Goal: Information Seeking & Learning: Find specific page/section

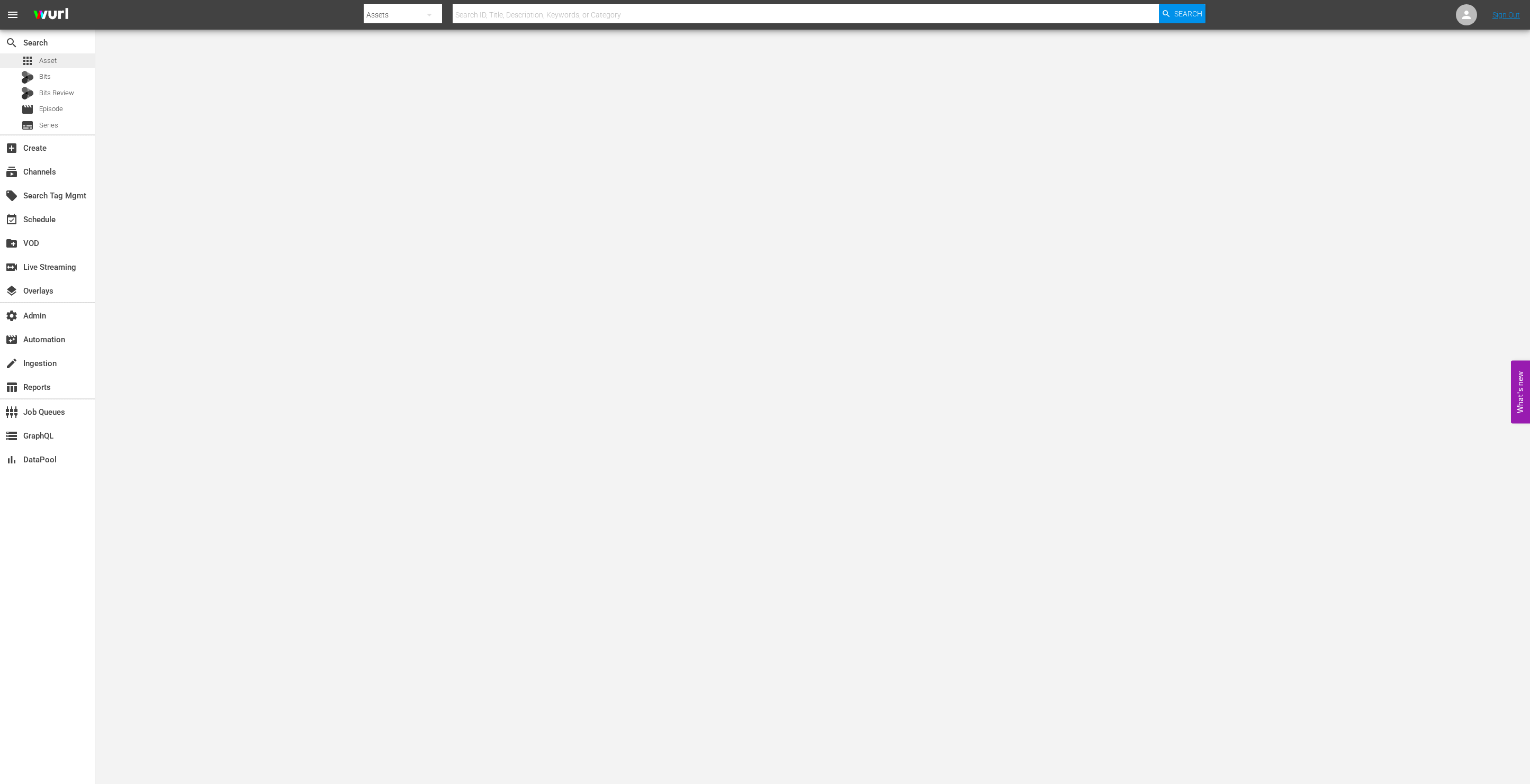
click at [71, 58] on div "apps Asset" at bounding box center [47, 61] width 95 height 15
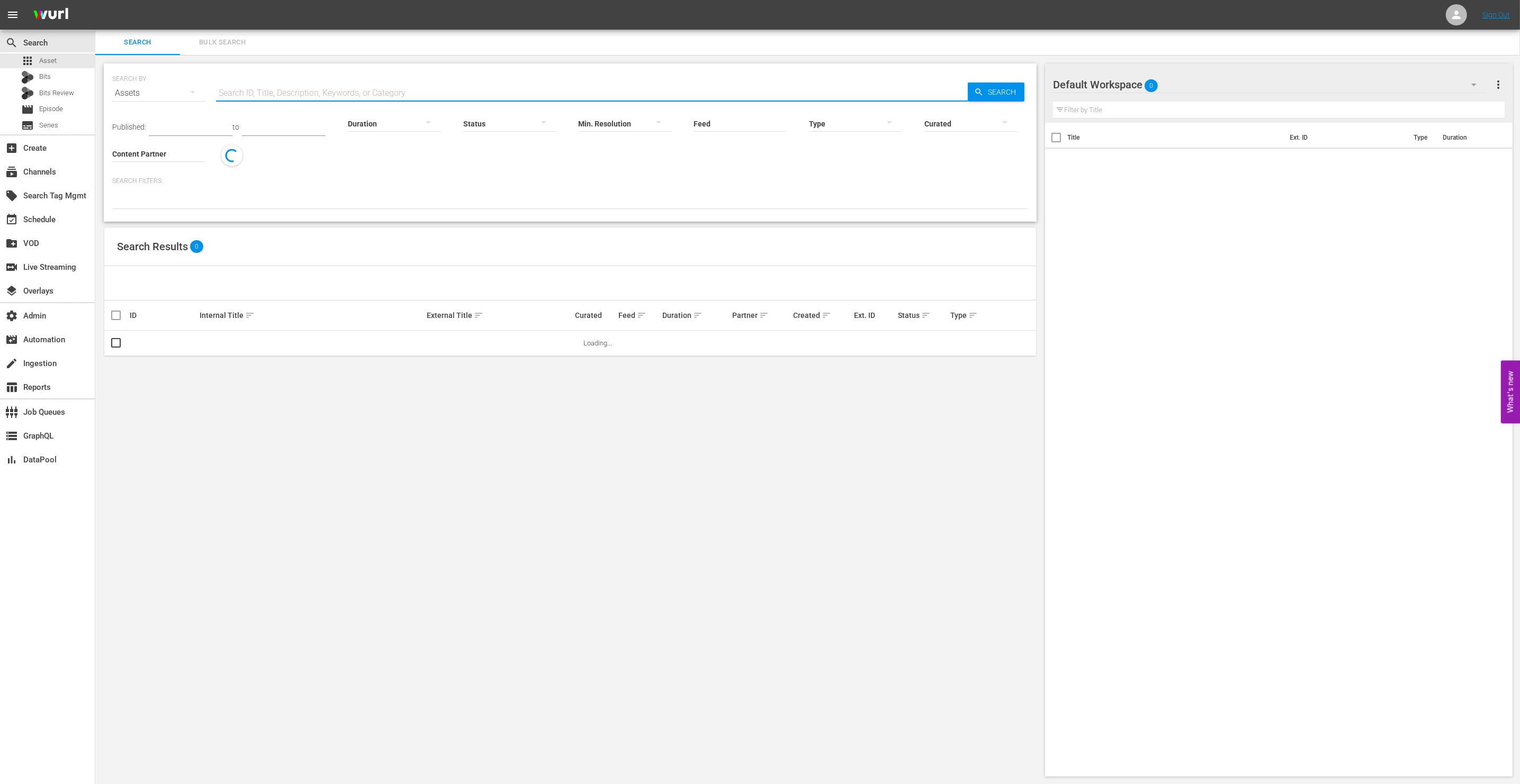
click at [321, 94] on input "text" at bounding box center [592, 94] width 751 height 25
paste input "AMCNVR0000020861"
type input "AMCNVR0000020861"
drag, startPoint x: 984, startPoint y: 93, endPoint x: 956, endPoint y: 91, distance: 28.1
click at [984, 93] on span "Search" at bounding box center [1004, 91] width 40 height 19
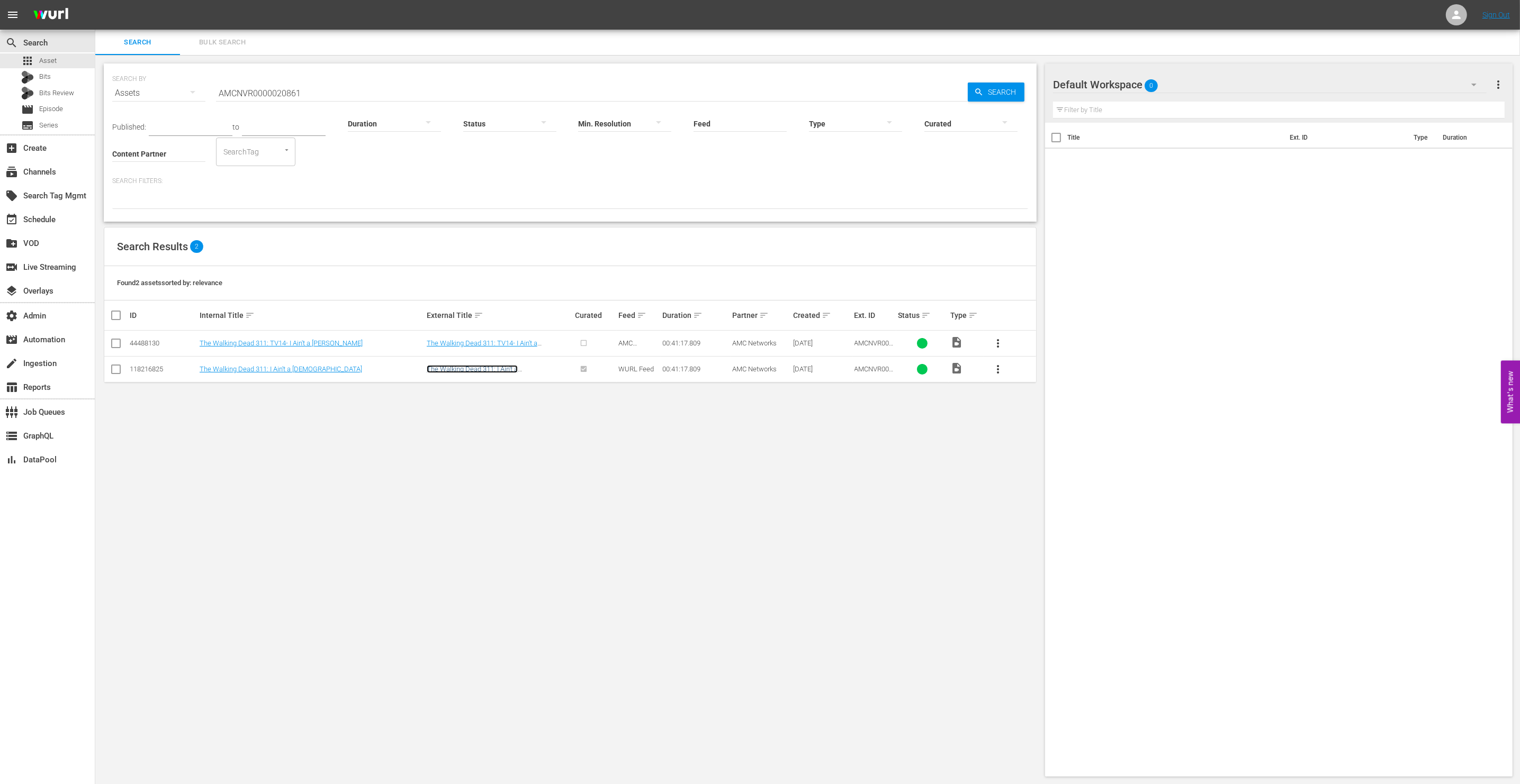
click at [507, 367] on link "The Walking Dead 311: I Ain't a [DEMOGRAPHIC_DATA]" at bounding box center [472, 373] width 91 height 16
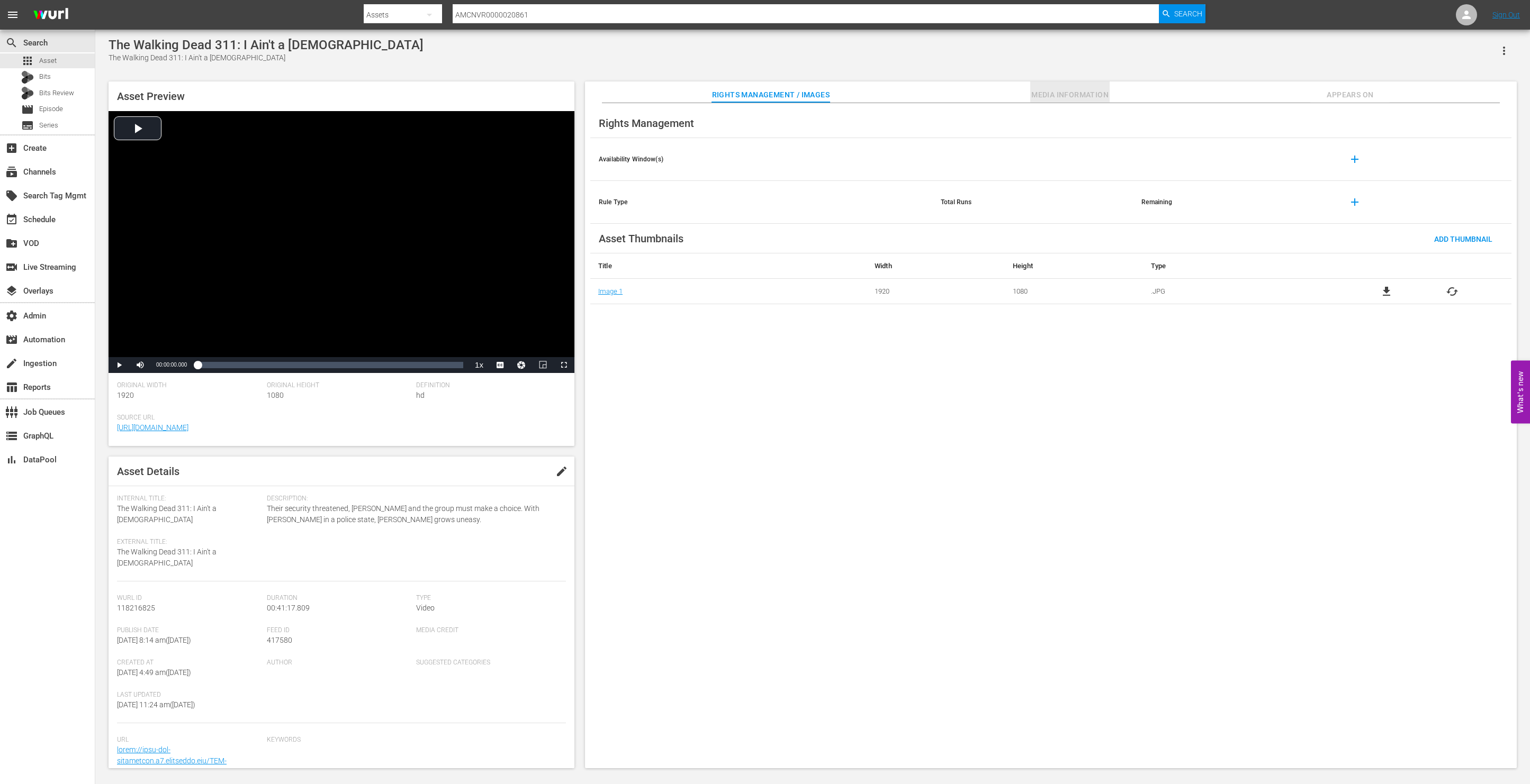
click at [1044, 93] on span "Media Information" at bounding box center [1070, 95] width 79 height 13
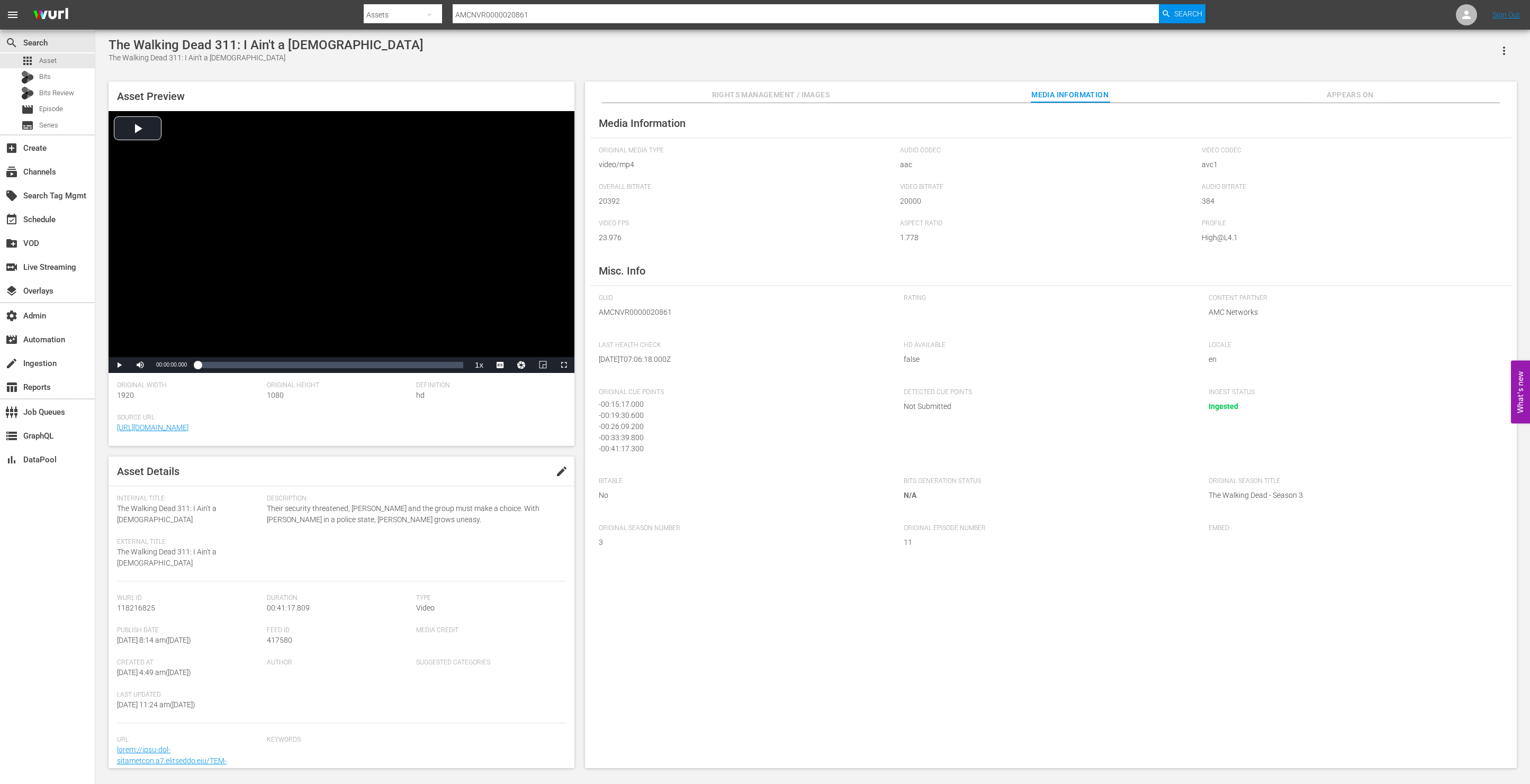
click at [650, 307] on span "AMCNVR0000020861" at bounding box center [743, 312] width 289 height 11
click at [280, 636] on span "417580" at bounding box center [280, 640] width 25 height 8
copy span "417580"
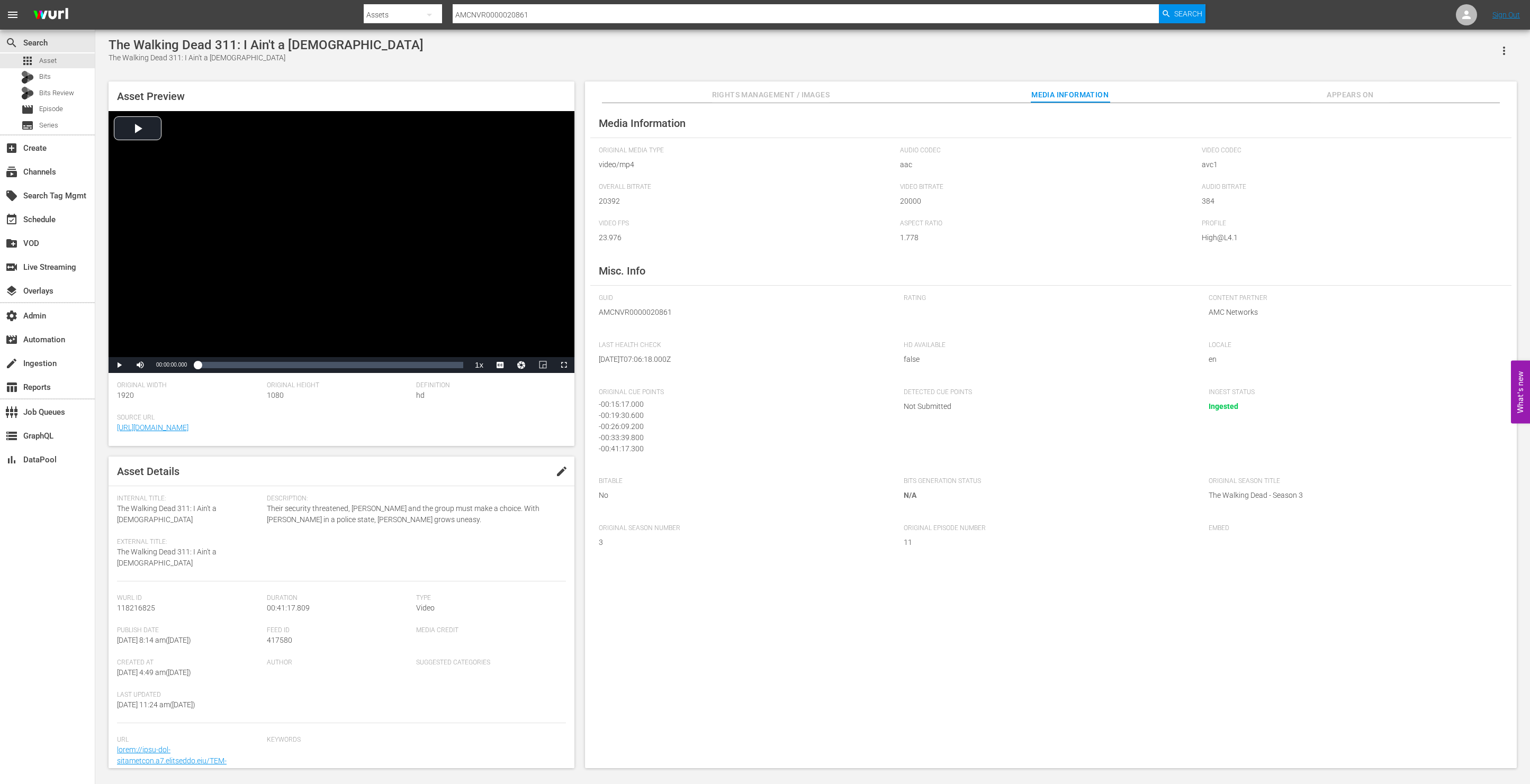
click at [615, 312] on span "AMCNVR0000020861" at bounding box center [743, 312] width 289 height 11
click at [615, 312] on span "AMCNVR0000020861" at bounding box center [743, 312] width 289 height 11
copy span "AMCNVR0000020861"
click at [628, 307] on span "AMCNVR0000020861" at bounding box center [743, 312] width 289 height 11
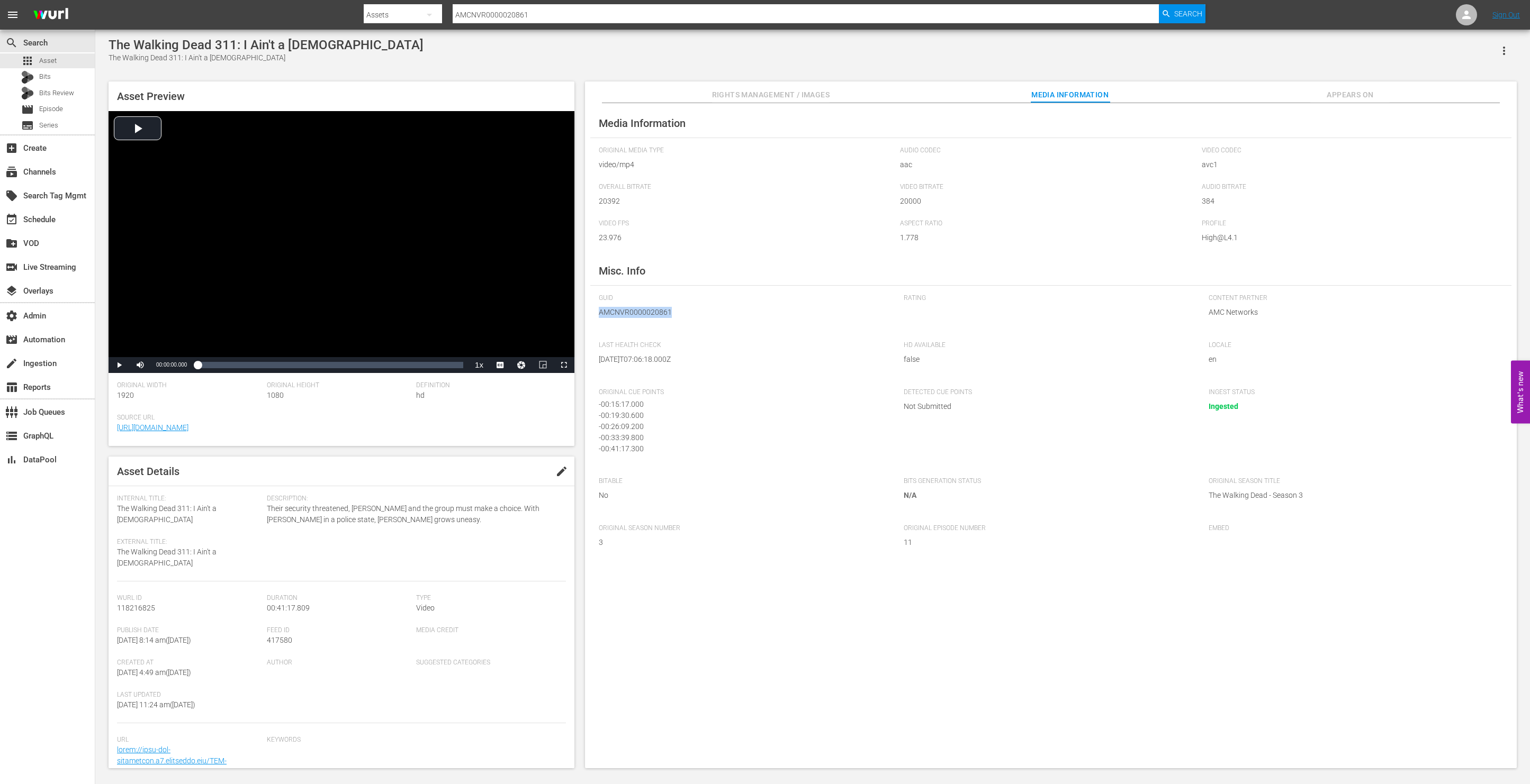
click at [627, 307] on span "AMCNVR0000020861" at bounding box center [743, 312] width 289 height 11
copy span "AMCNVR0000020861"
click at [643, 307] on span "AMCNVR0000020861" at bounding box center [743, 312] width 289 height 11
click at [643, 308] on span "AMCNVR0000020861" at bounding box center [743, 312] width 289 height 11
copy span "AMCNVR0000020861"
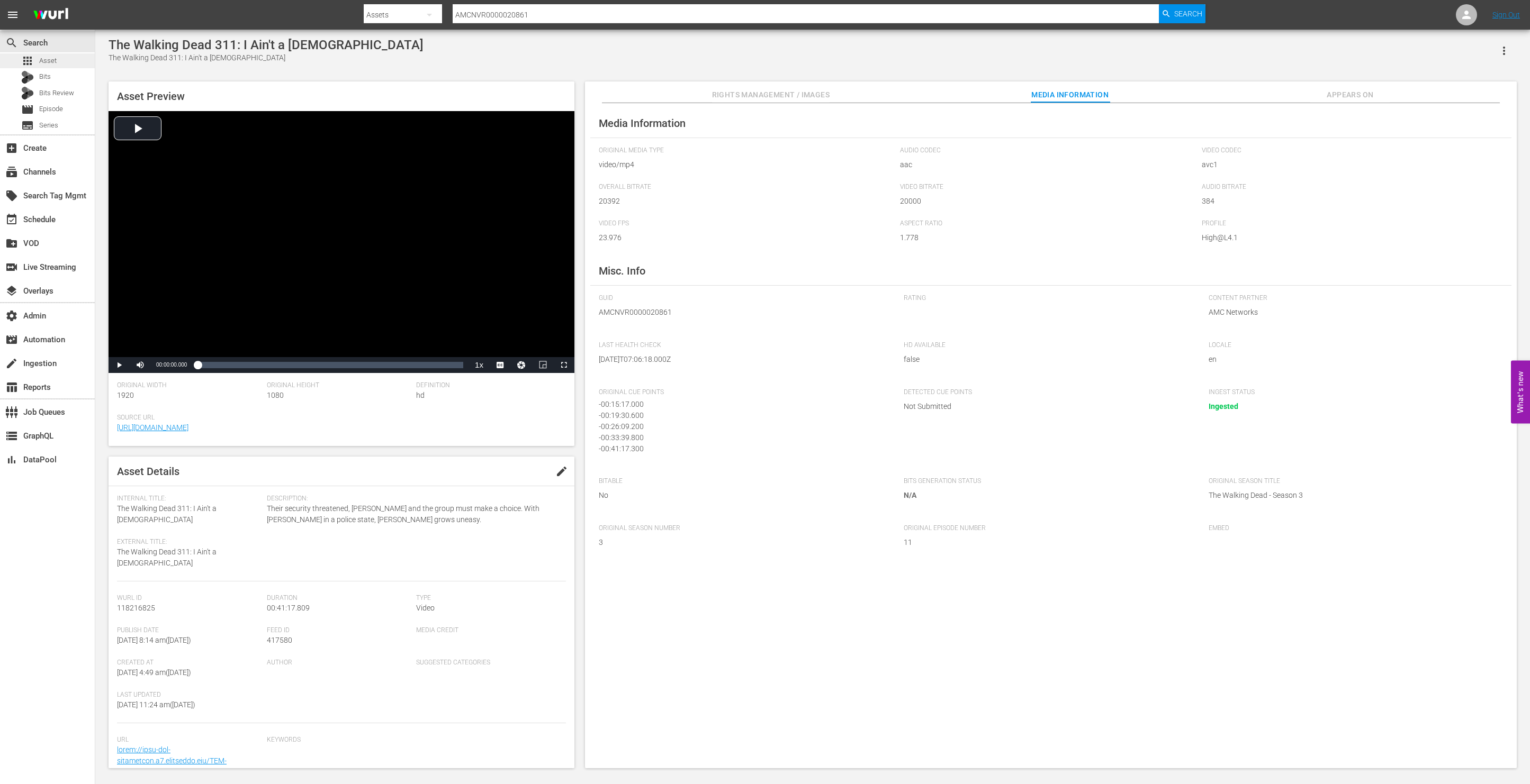
click at [62, 61] on div "apps Asset" at bounding box center [47, 61] width 95 height 15
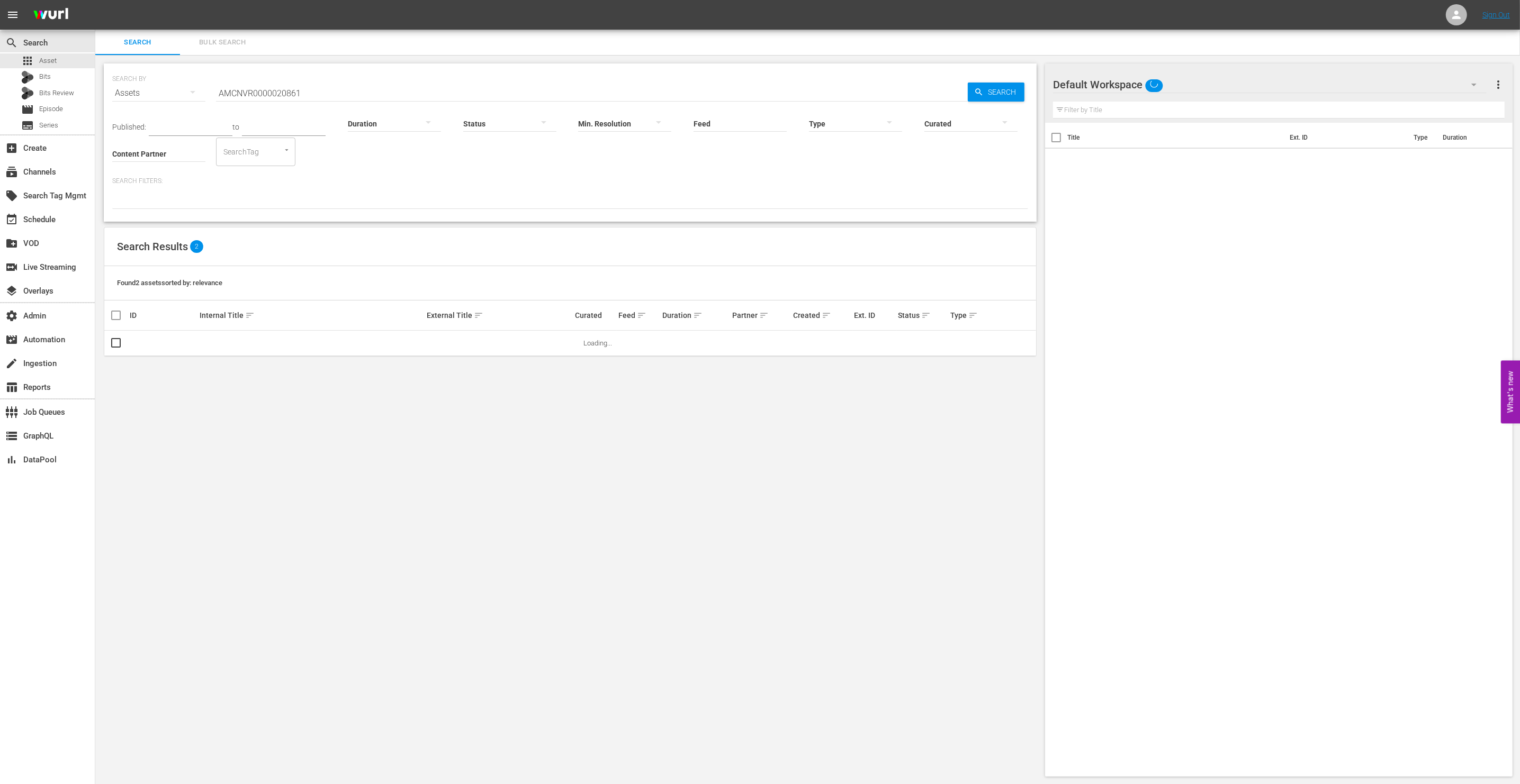
click at [414, 88] on input "AMCNVR0000020861" at bounding box center [592, 94] width 751 height 25
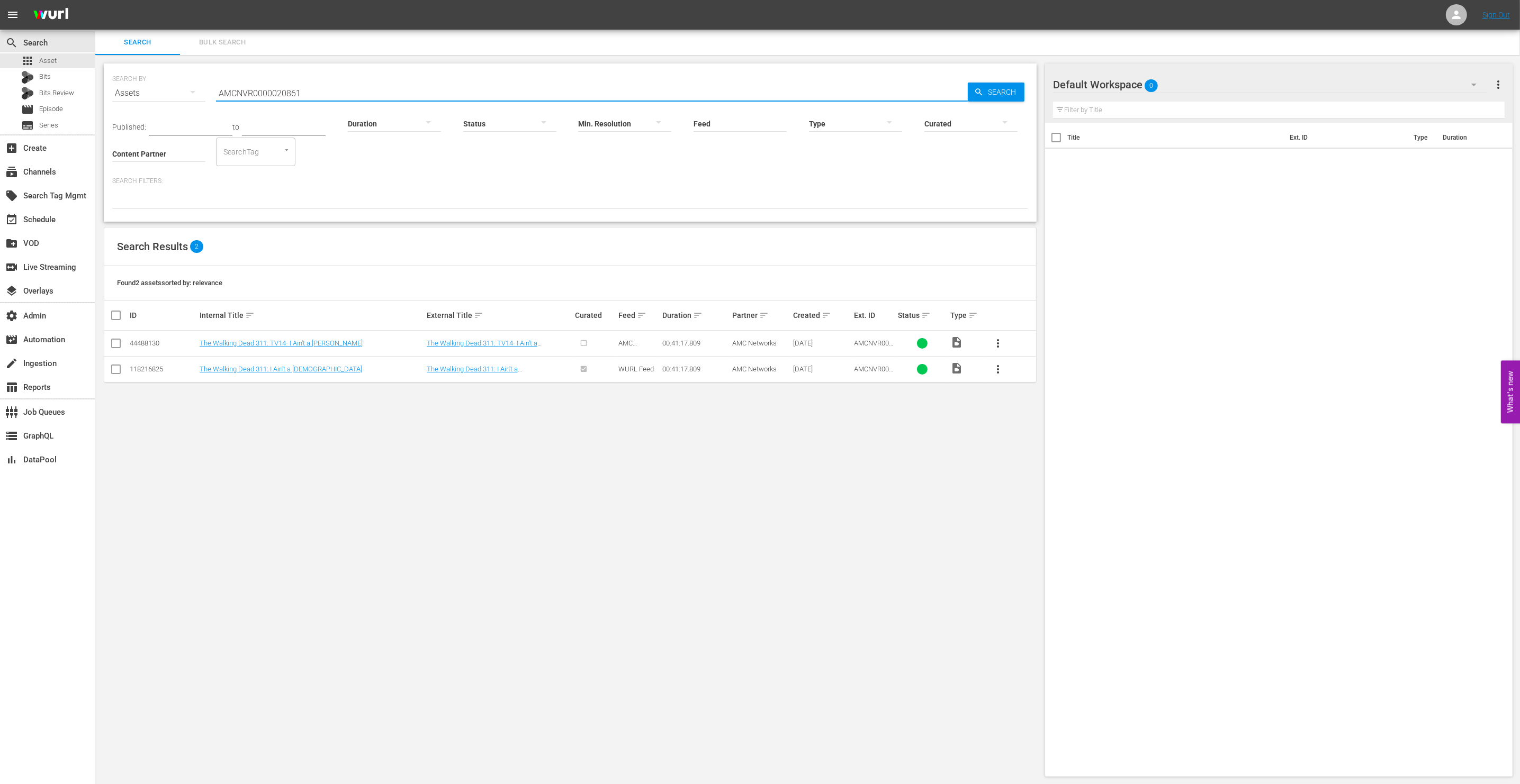
click at [414, 89] on input "AMCNVR0000020861" at bounding box center [592, 94] width 751 height 25
click at [413, 89] on input "AMCNVR0000020861" at bounding box center [592, 94] width 751 height 25
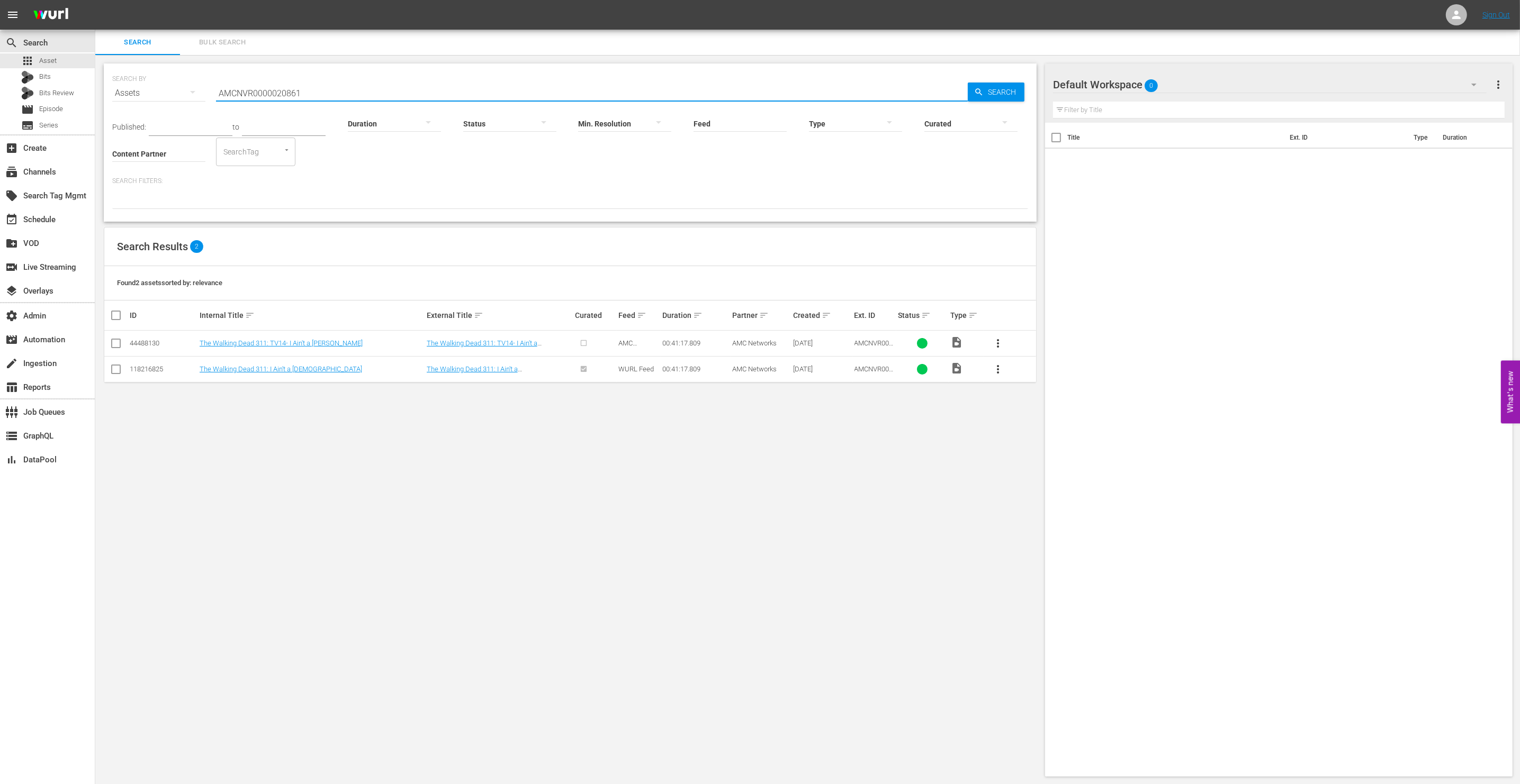
click at [413, 89] on input "AMCNVR0000020861" at bounding box center [592, 94] width 751 height 25
paste input "AMCNVR0000020838"
type input "AMCNVR0000020838"
click at [985, 94] on span "Search" at bounding box center [1004, 91] width 40 height 19
click at [471, 371] on link "The Walking Dead 202: [MEDICAL_DATA]" at bounding box center [487, 369] width 121 height 8
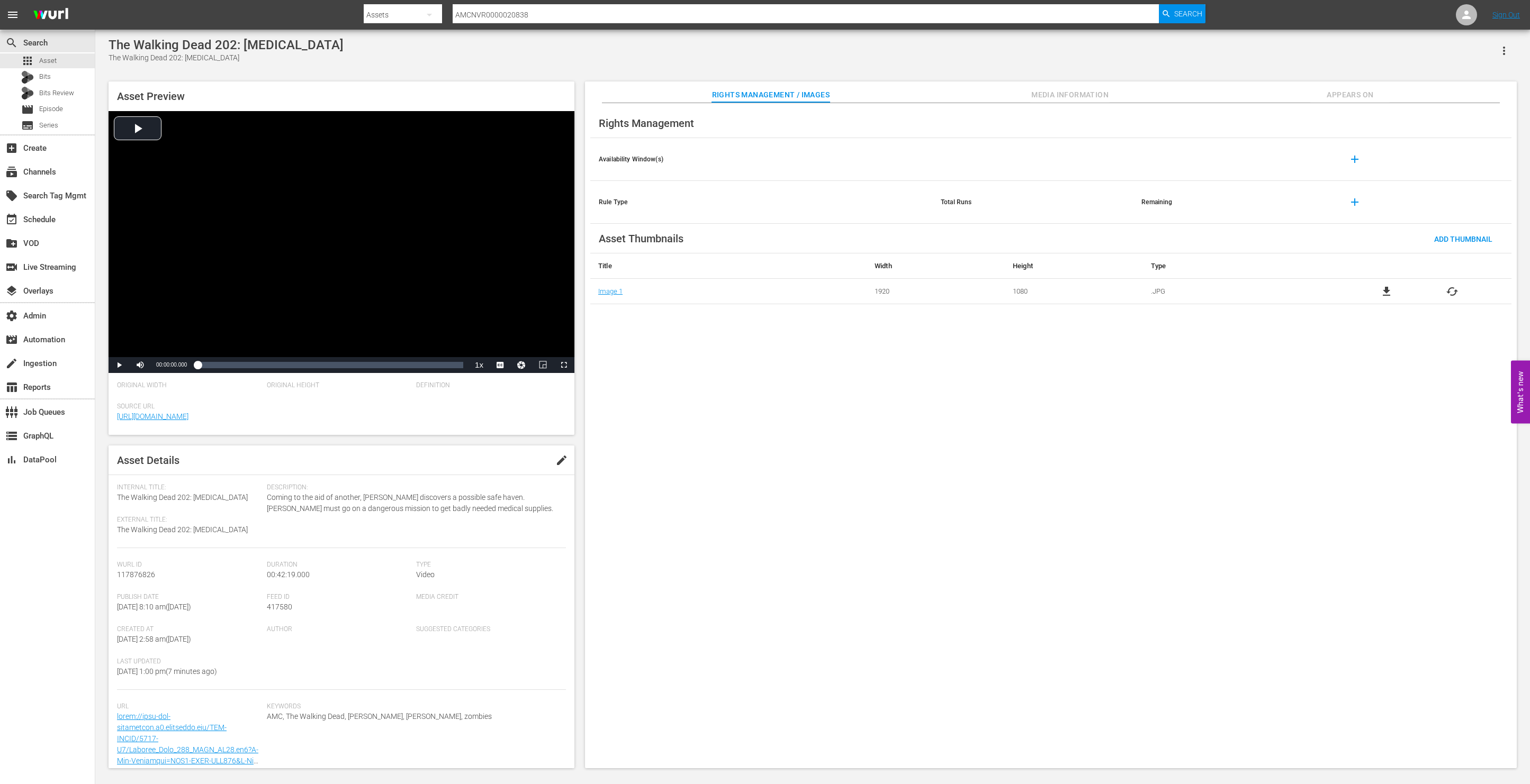
scroll to position [32, 0]
click at [1061, 97] on span "Media Information" at bounding box center [1070, 95] width 79 height 13
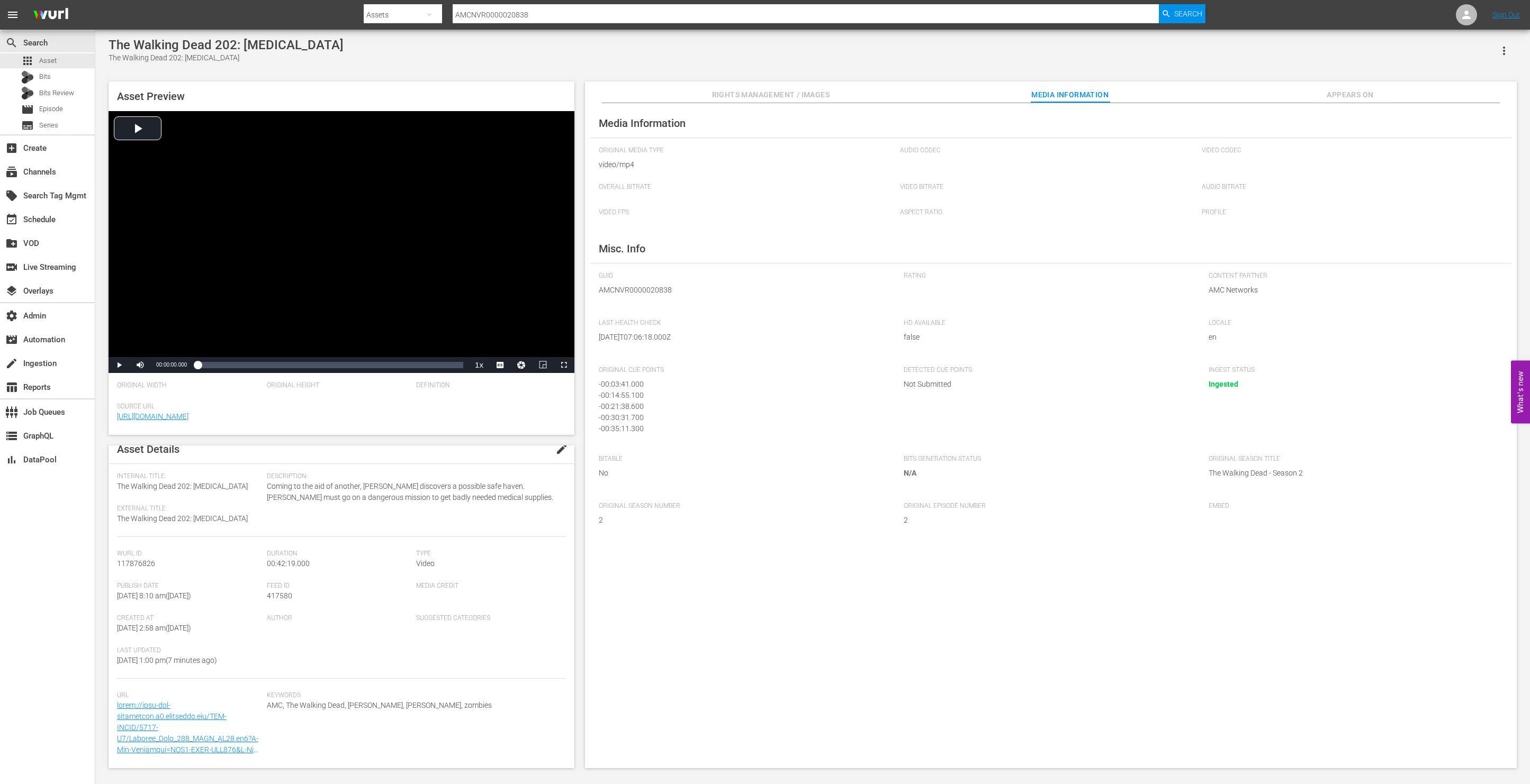
click at [478, 21] on input "AMCNVR0000020838" at bounding box center [806, 15] width 707 height 25
click at [478, 1] on nav "menu Search By Assets Search ID, Title, Description, Keywords, or Category AMCN…" at bounding box center [765, 15] width 1530 height 30
click at [482, 13] on input "AMCNVR0000020838" at bounding box center [806, 15] width 707 height 25
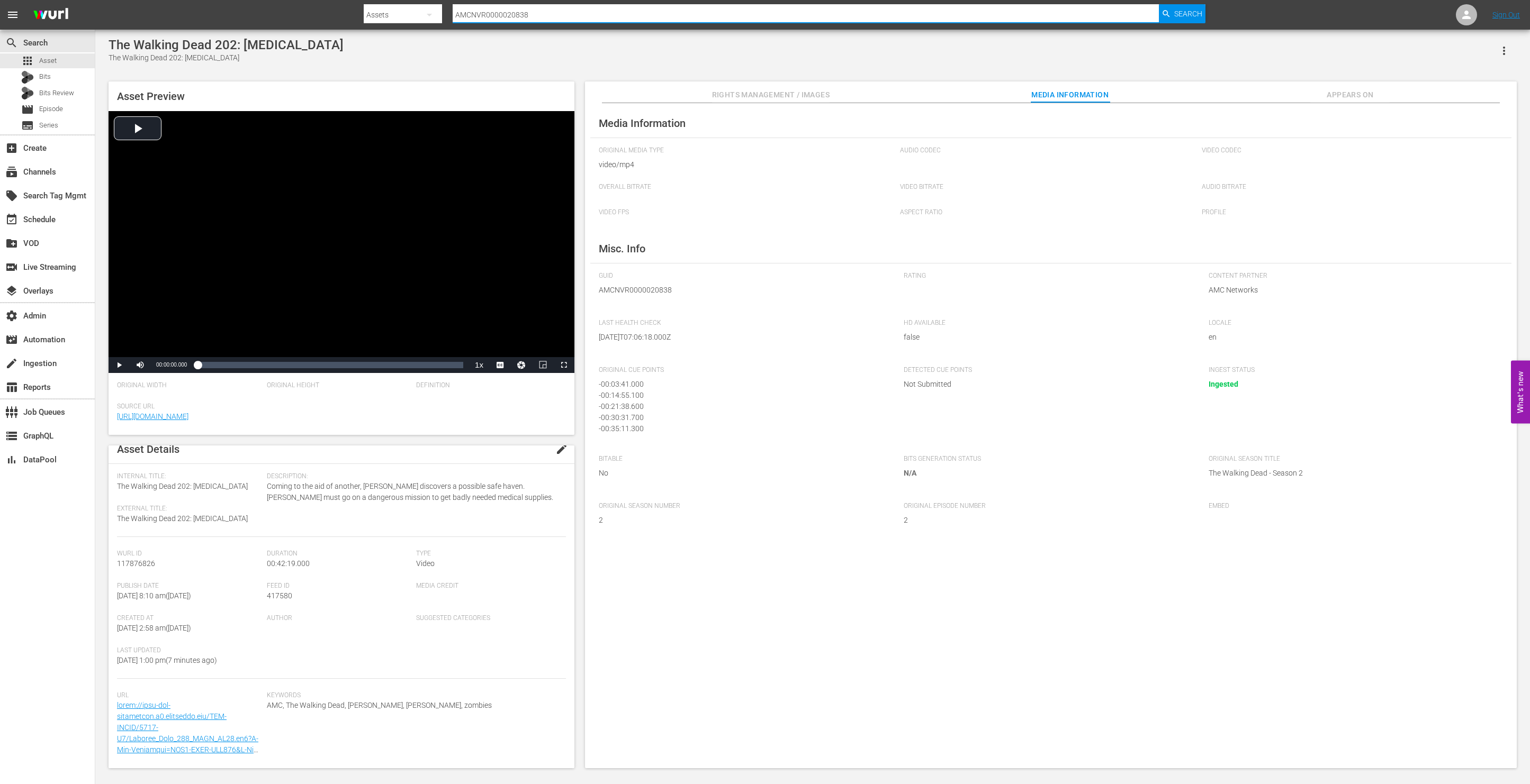
paste input "41"
type input "AMCNVR0000020841"
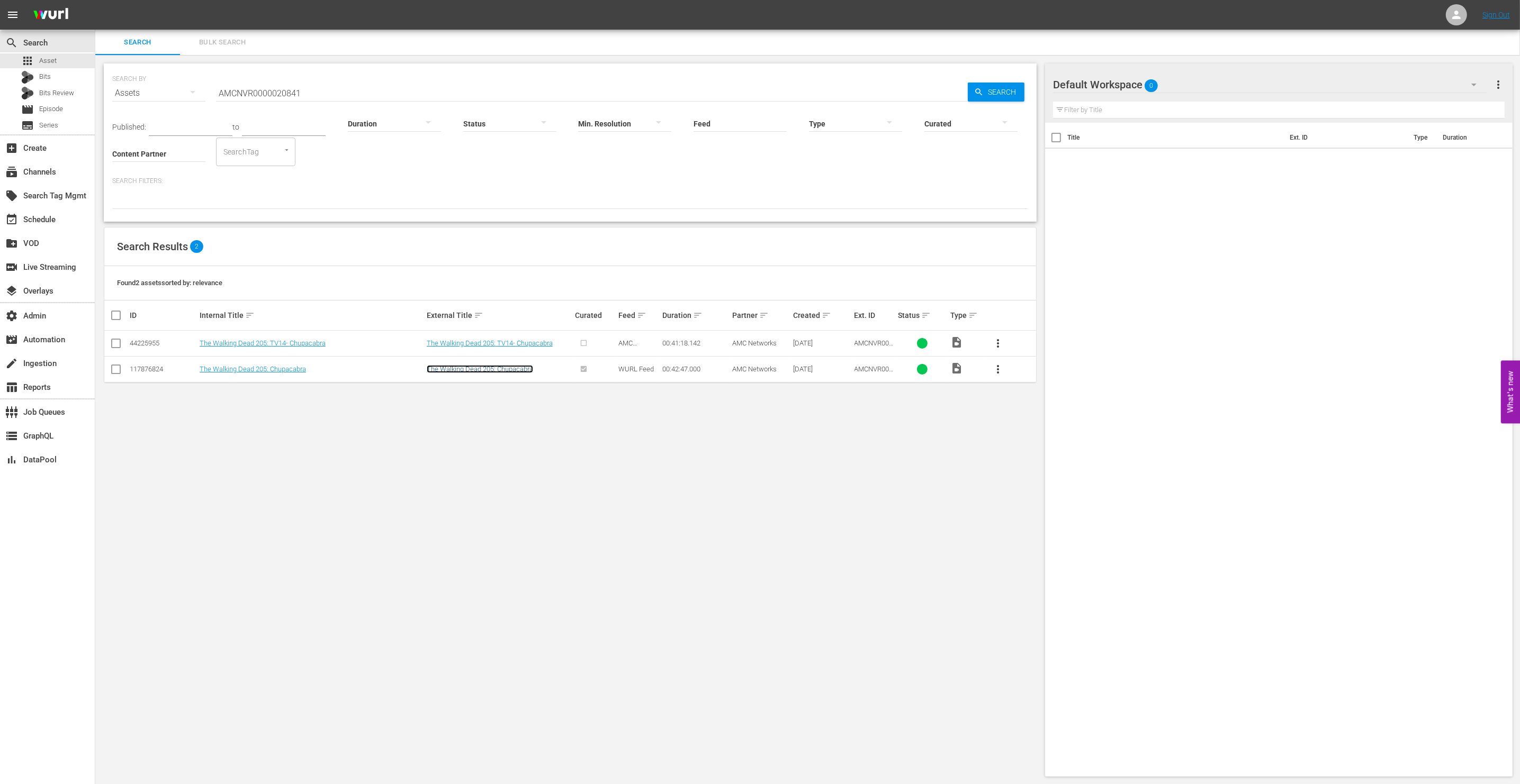
click at [473, 369] on link "The Walking Dead 205: Chupacabra" at bounding box center [480, 369] width 106 height 8
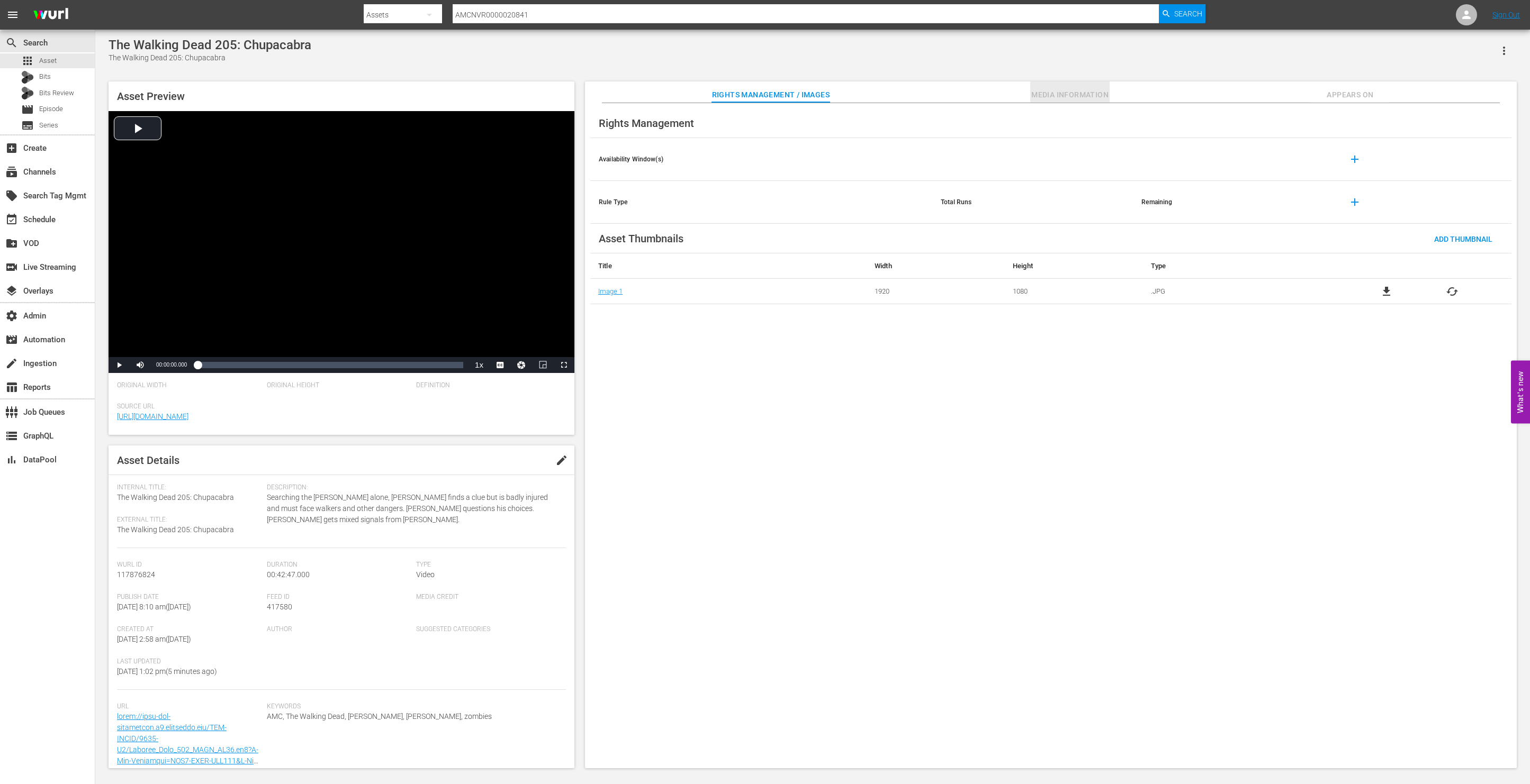
click at [1085, 94] on span "Media Information" at bounding box center [1070, 95] width 79 height 13
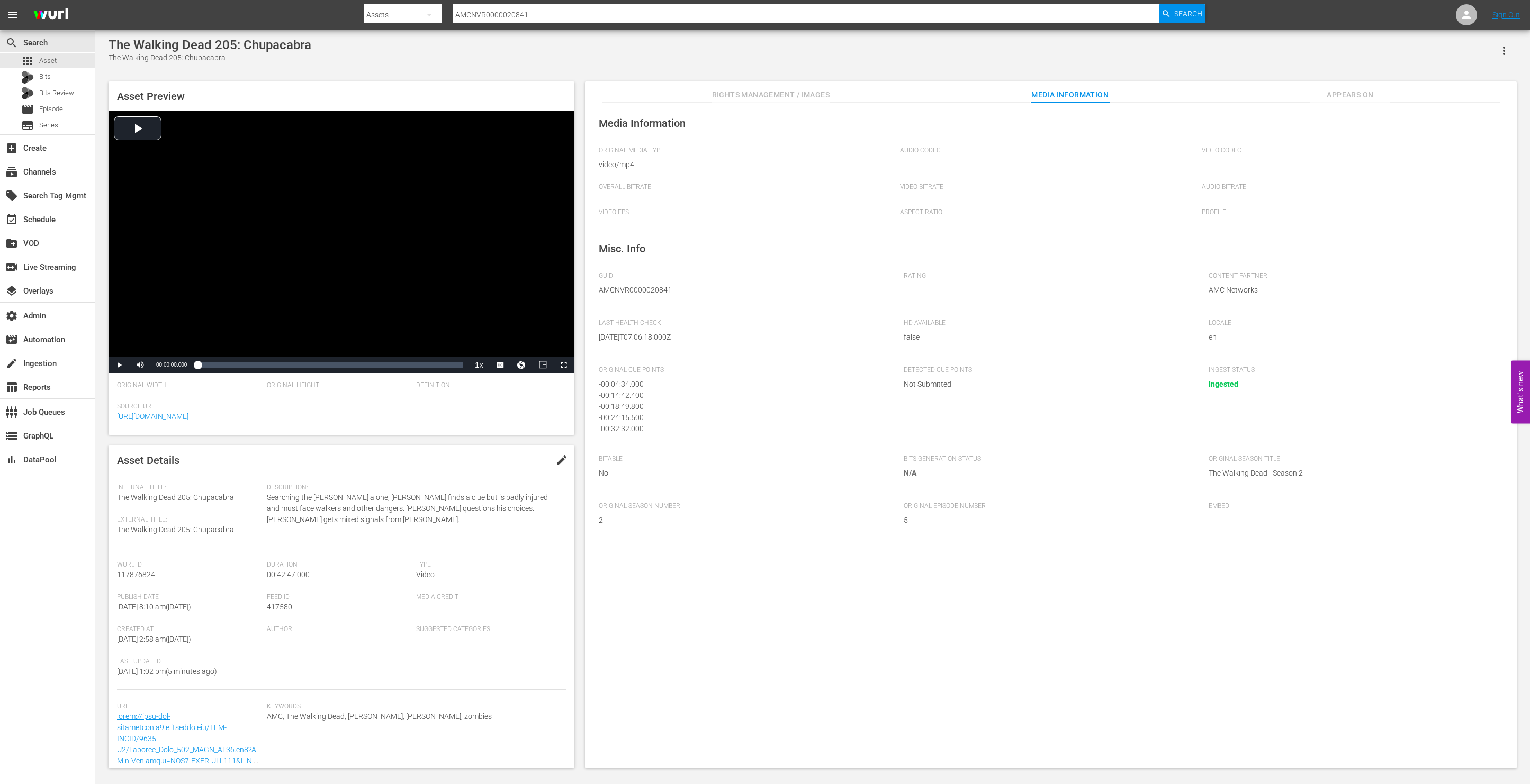
scroll to position [3, 0]
click at [671, 7] on input "AMCNVR0000020841" at bounding box center [806, 15] width 707 height 25
click at [671, 7] on input "AMCNVR0000020841" at bounding box center [806, 15] width 707 height 25
paste input "4"
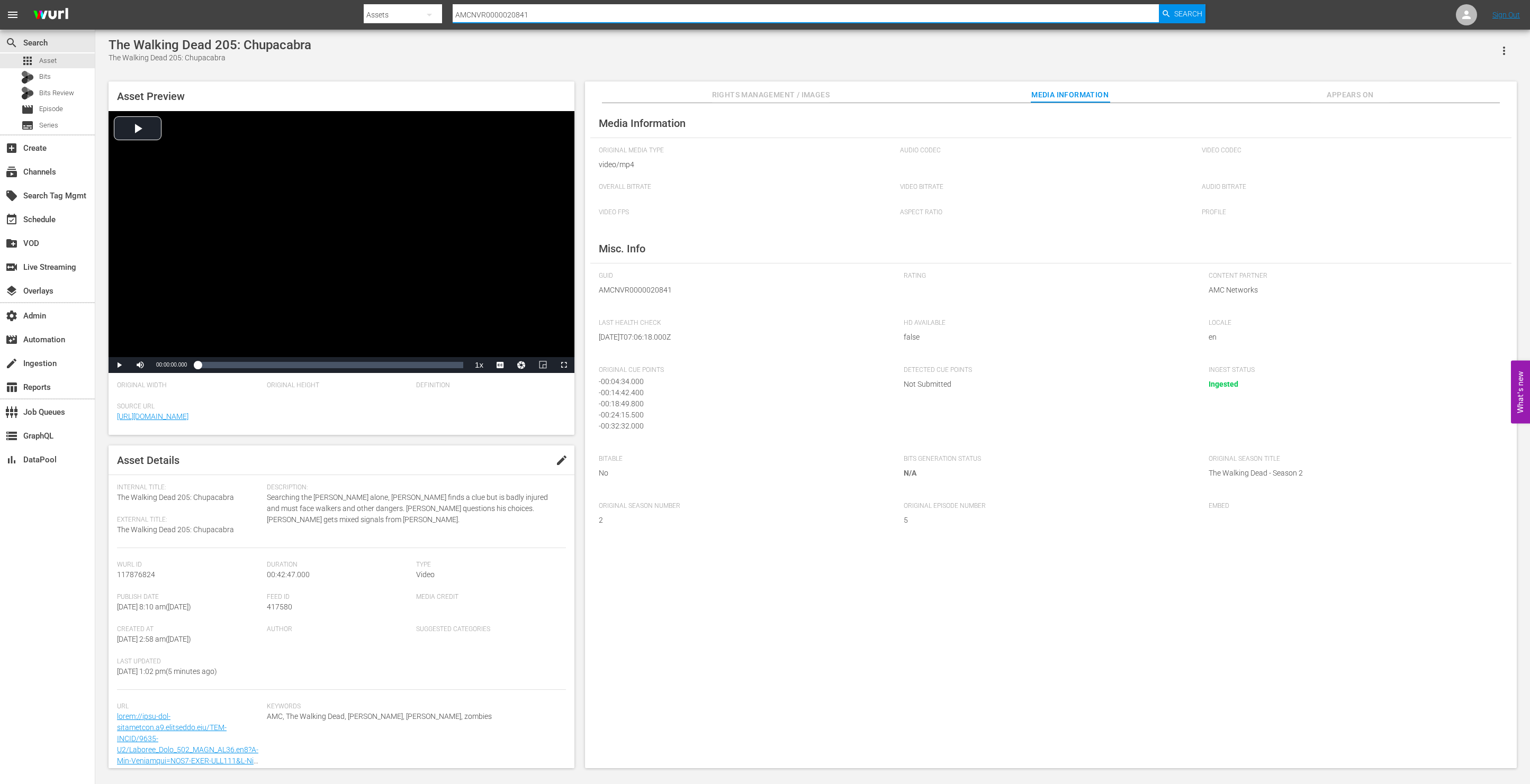
type input "AMCNVR0000020844"
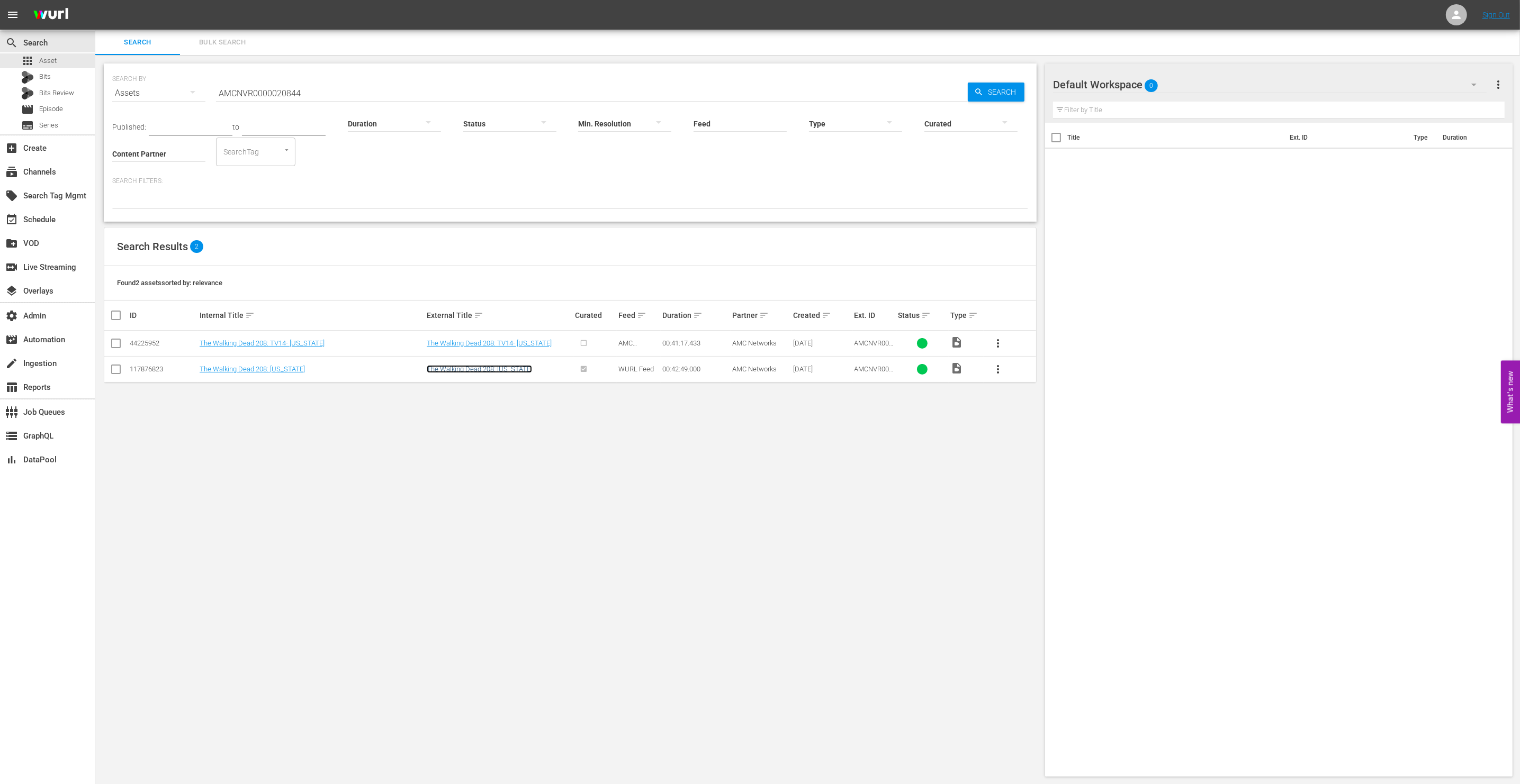
click at [454, 373] on link "The Walking Dead 208: [US_STATE]" at bounding box center [479, 369] width 106 height 8
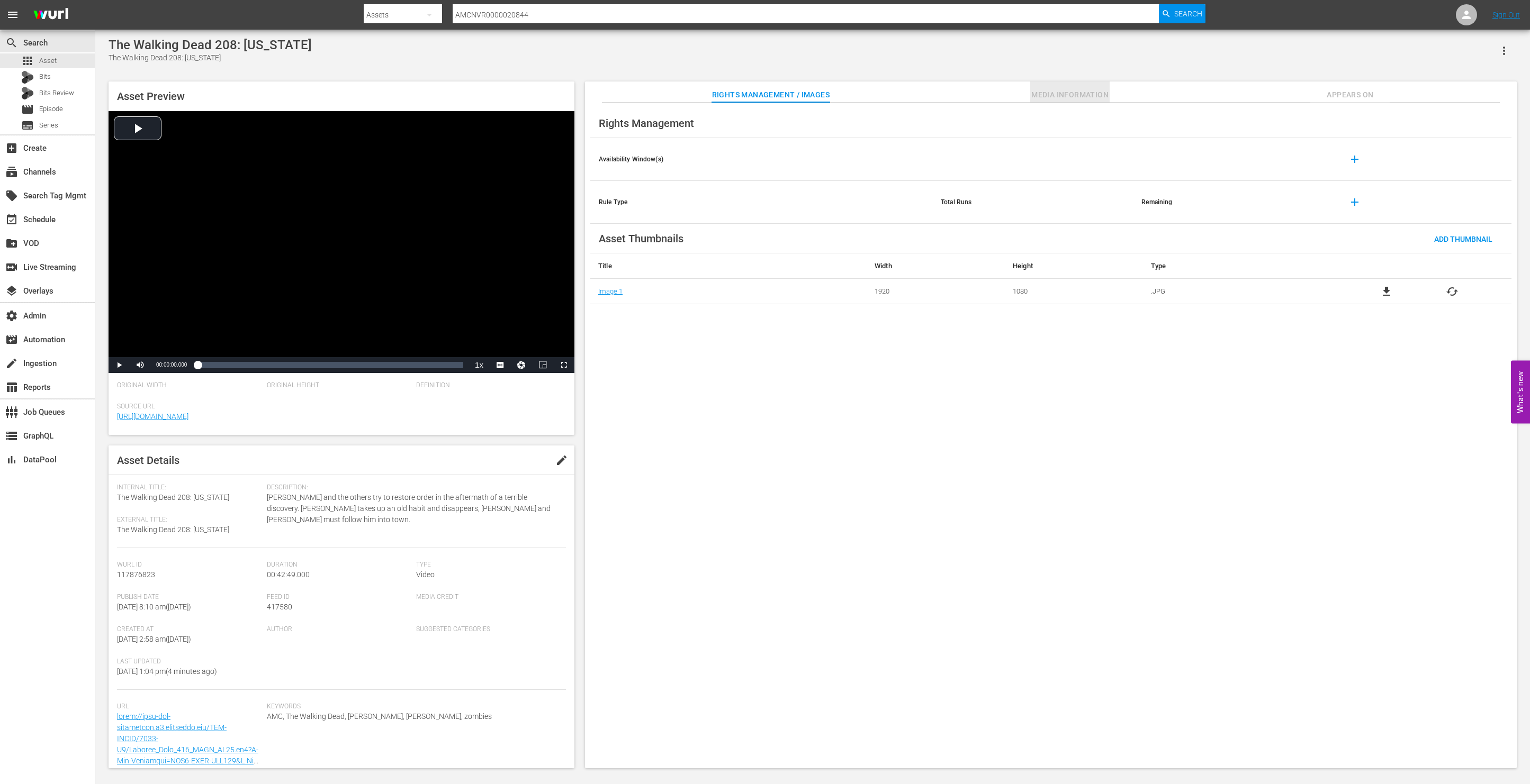
drag, startPoint x: 1048, startPoint y: 94, endPoint x: 1043, endPoint y: 97, distance: 5.8
click at [1047, 94] on span "Media Information" at bounding box center [1070, 95] width 79 height 13
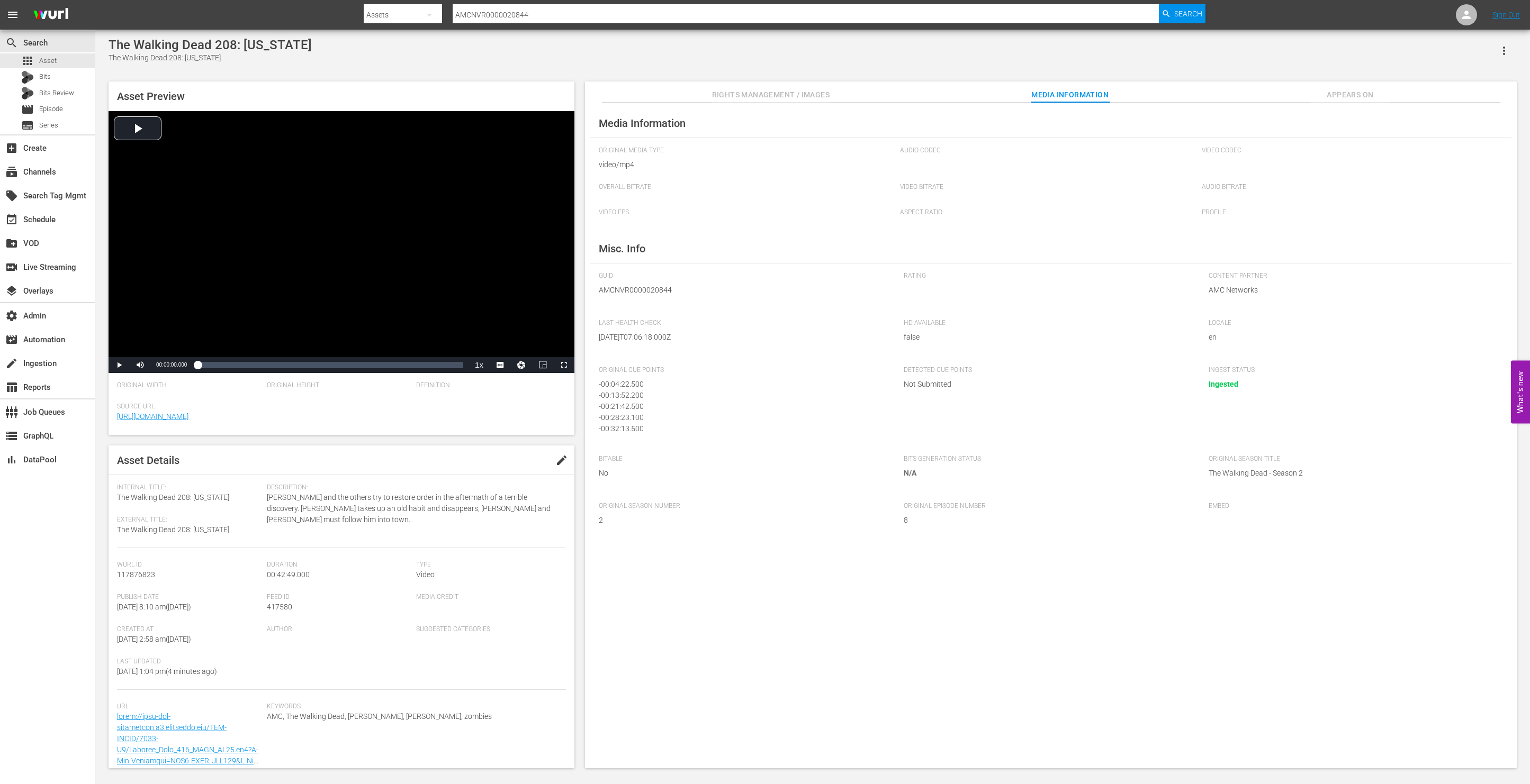
scroll to position [13, 0]
click at [481, 16] on input "AMCNVR0000020844" at bounding box center [806, 15] width 707 height 25
paste input "6"
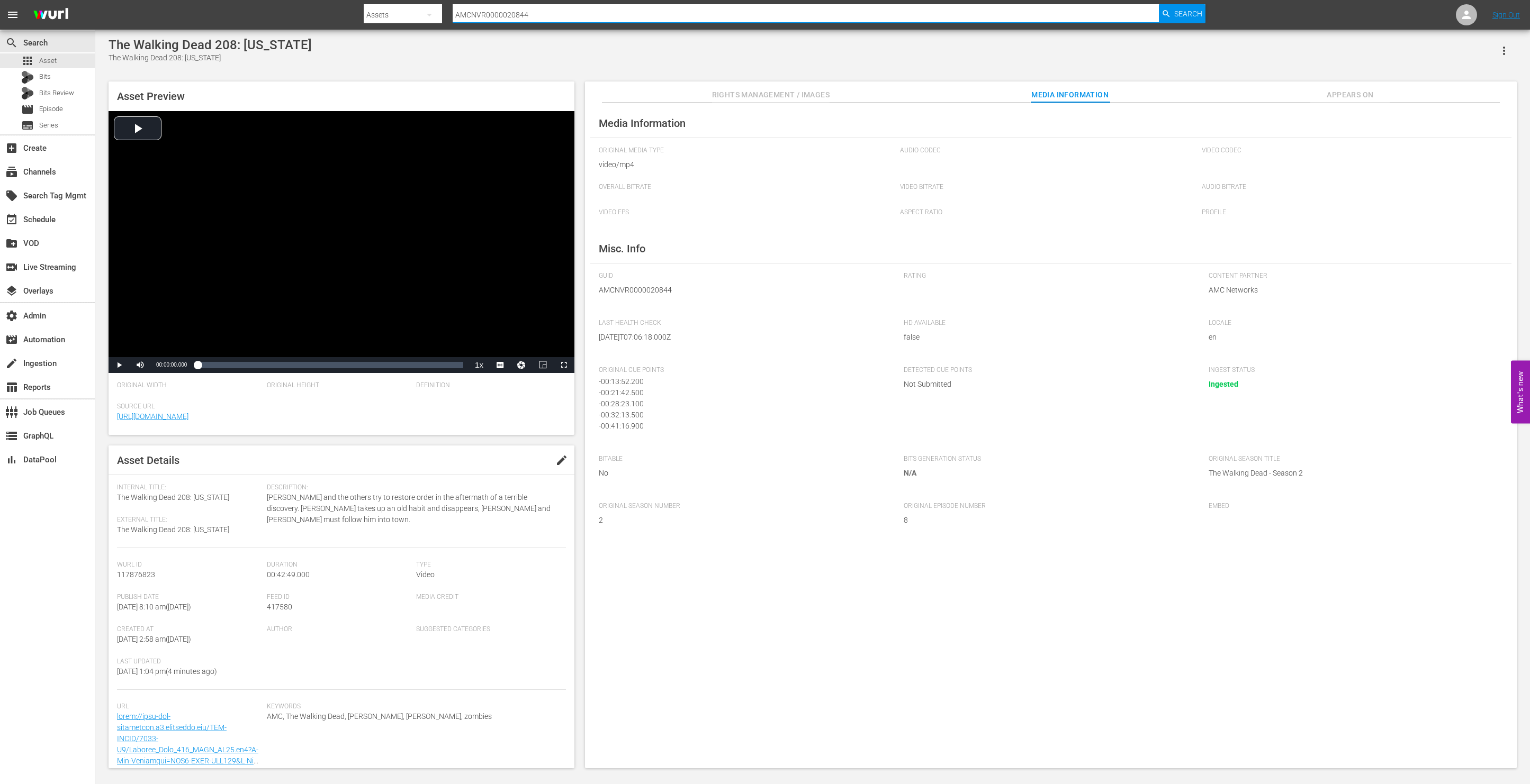
type input "AMCNVR0000020846"
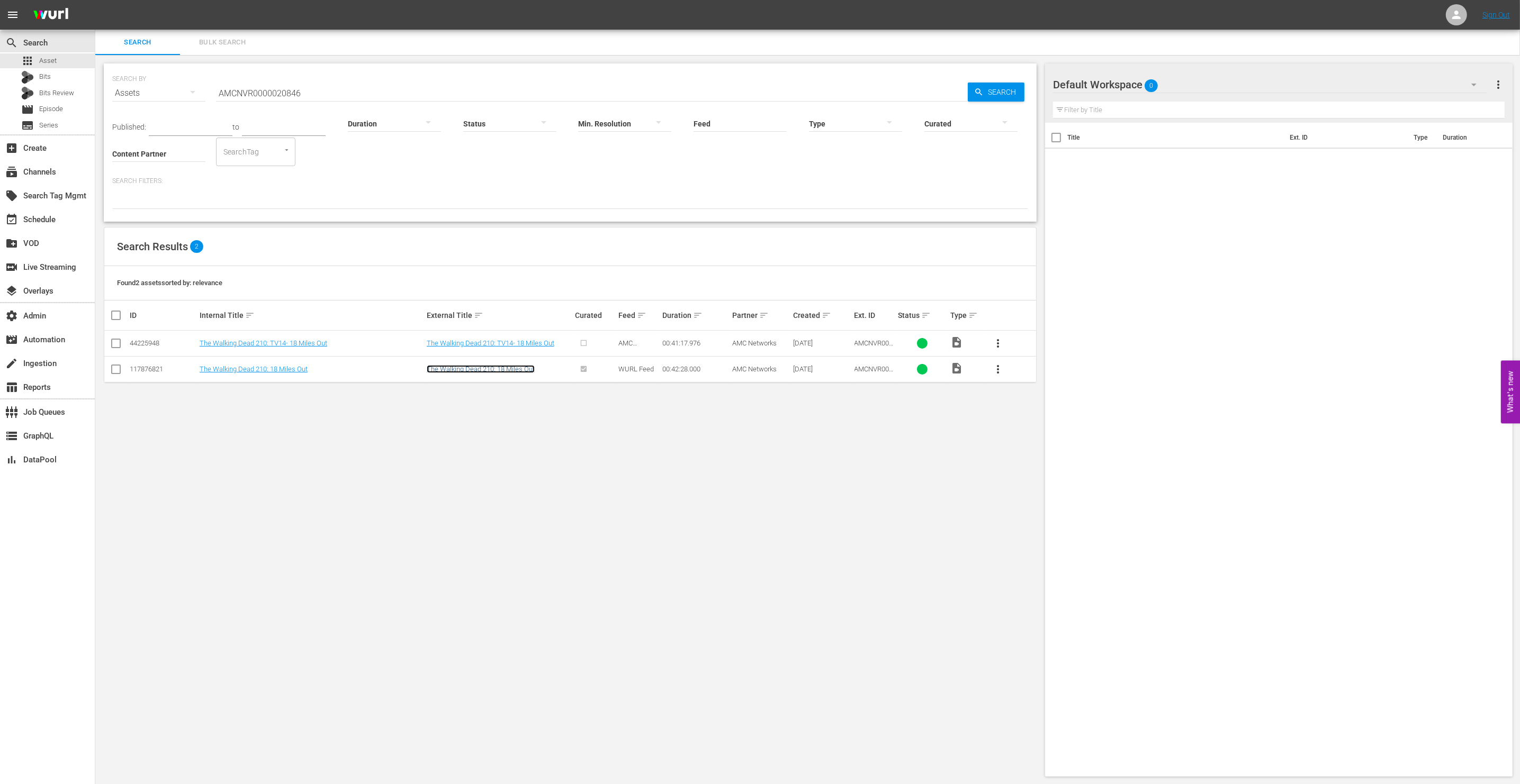
click at [475, 371] on link "The Walking Dead 210: 18 Miles Out" at bounding box center [480, 369] width 108 height 8
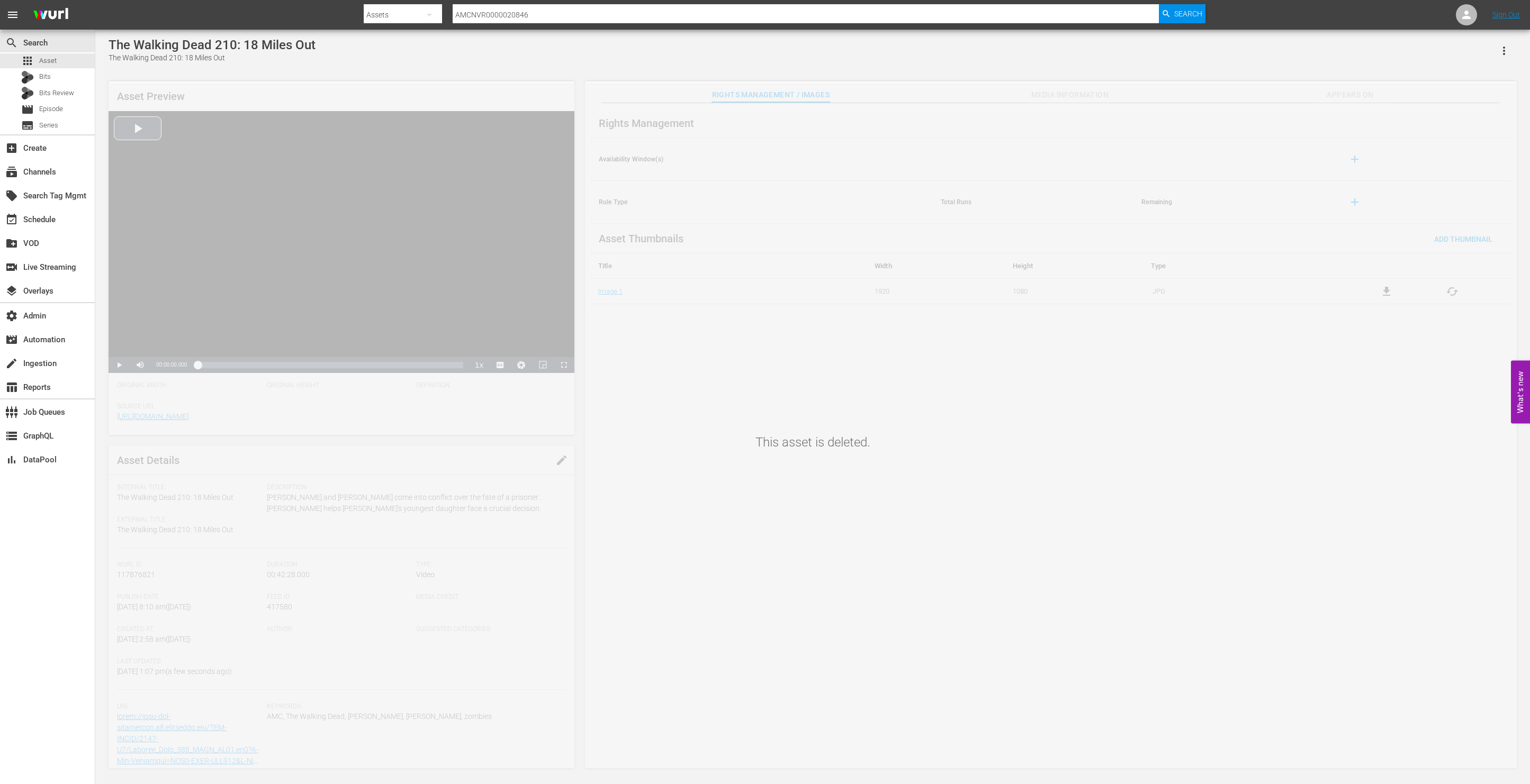
click at [483, 4] on input "AMCNVR0000020846" at bounding box center [806, 15] width 707 height 25
click at [546, 8] on input "AMCNVR0000020846" at bounding box center [806, 15] width 707 height 25
click at [547, 8] on input "AMCNVR0000020846" at bounding box center [806, 15] width 707 height 25
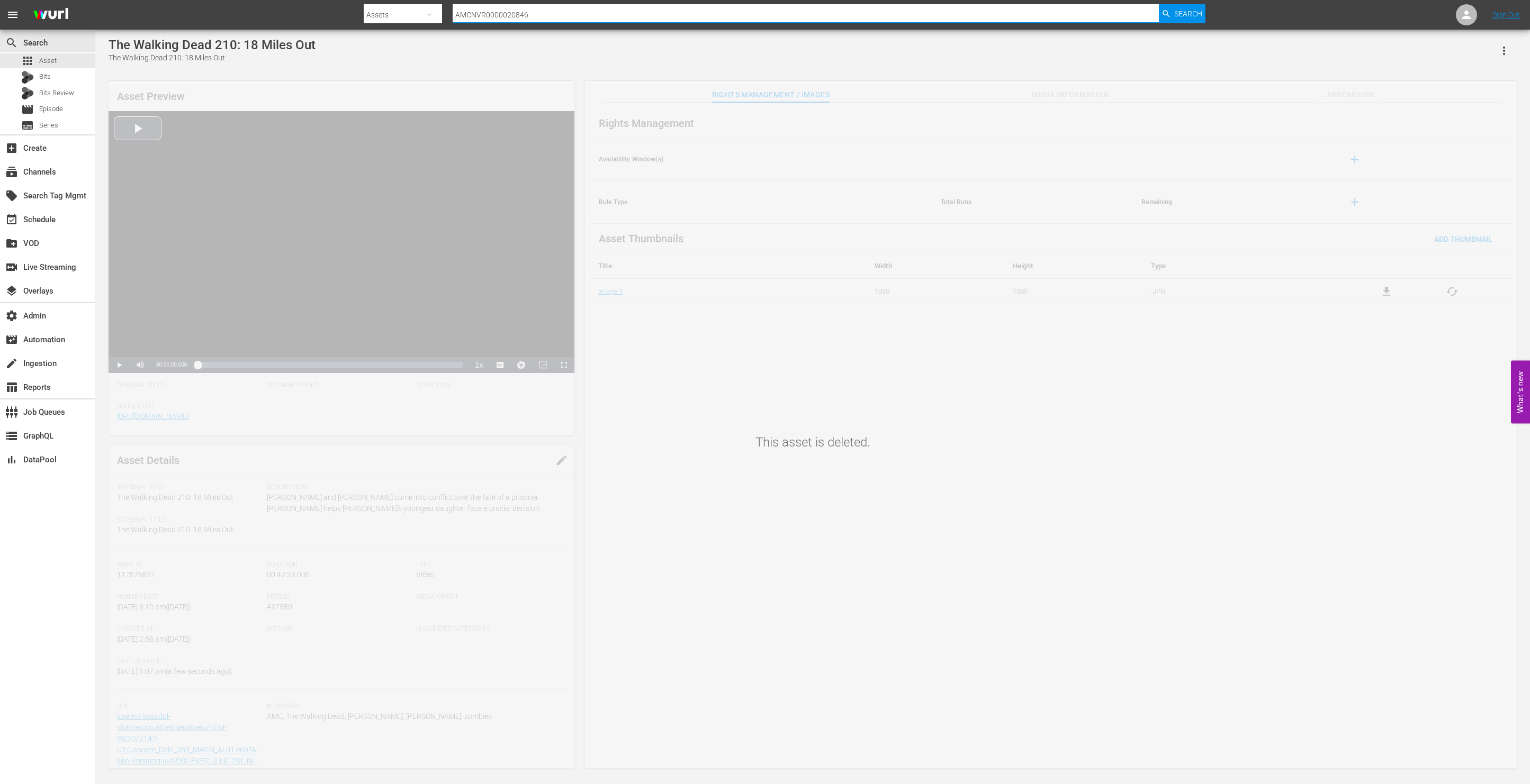
click at [547, 8] on input "AMCNVR0000020846" at bounding box center [806, 15] width 707 height 25
paste input "7"
type input "AMCNVR0000020847"
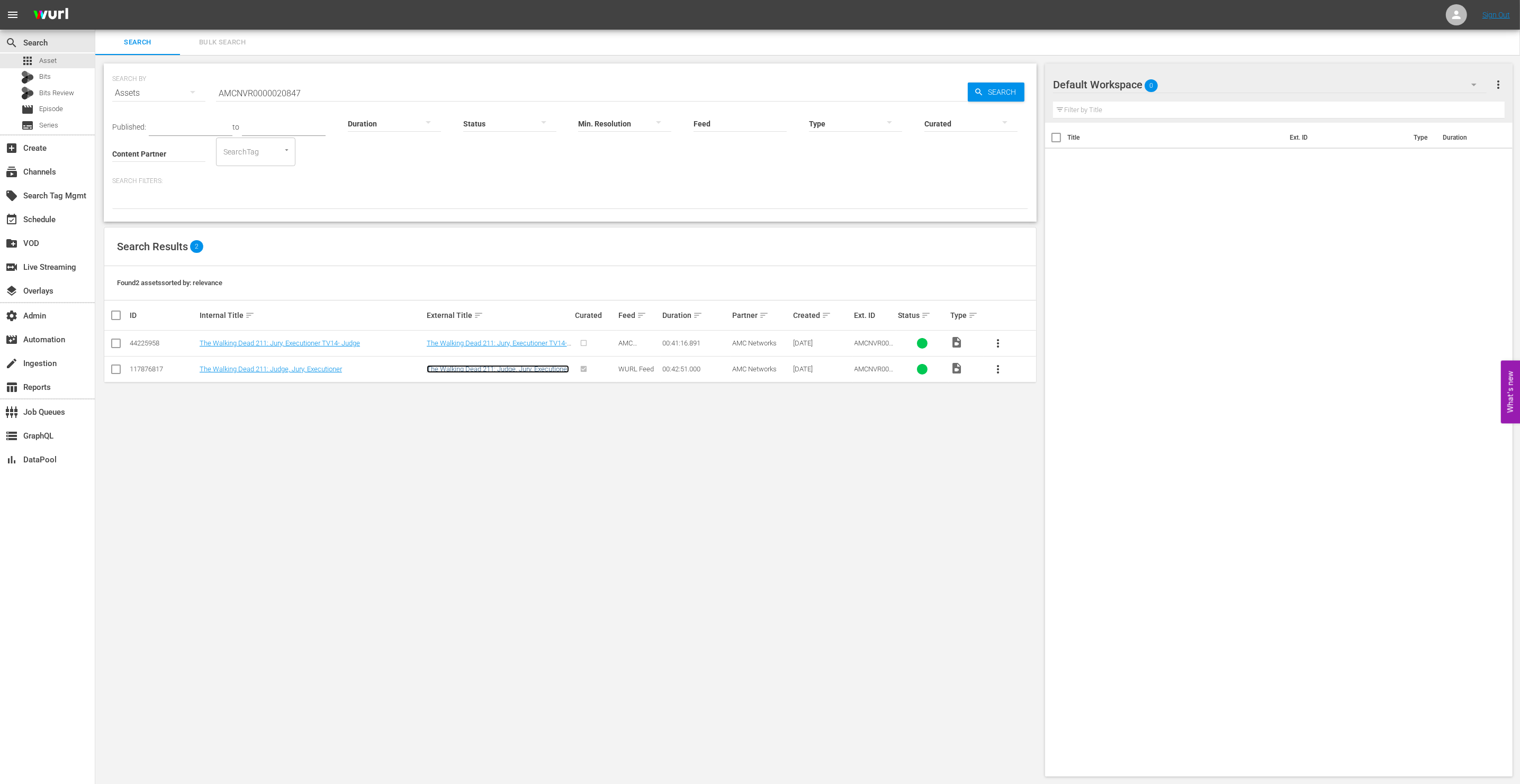
click at [484, 369] on link "The Walking Dead 211: Judge, Jury, Executioner" at bounding box center [498, 369] width 142 height 8
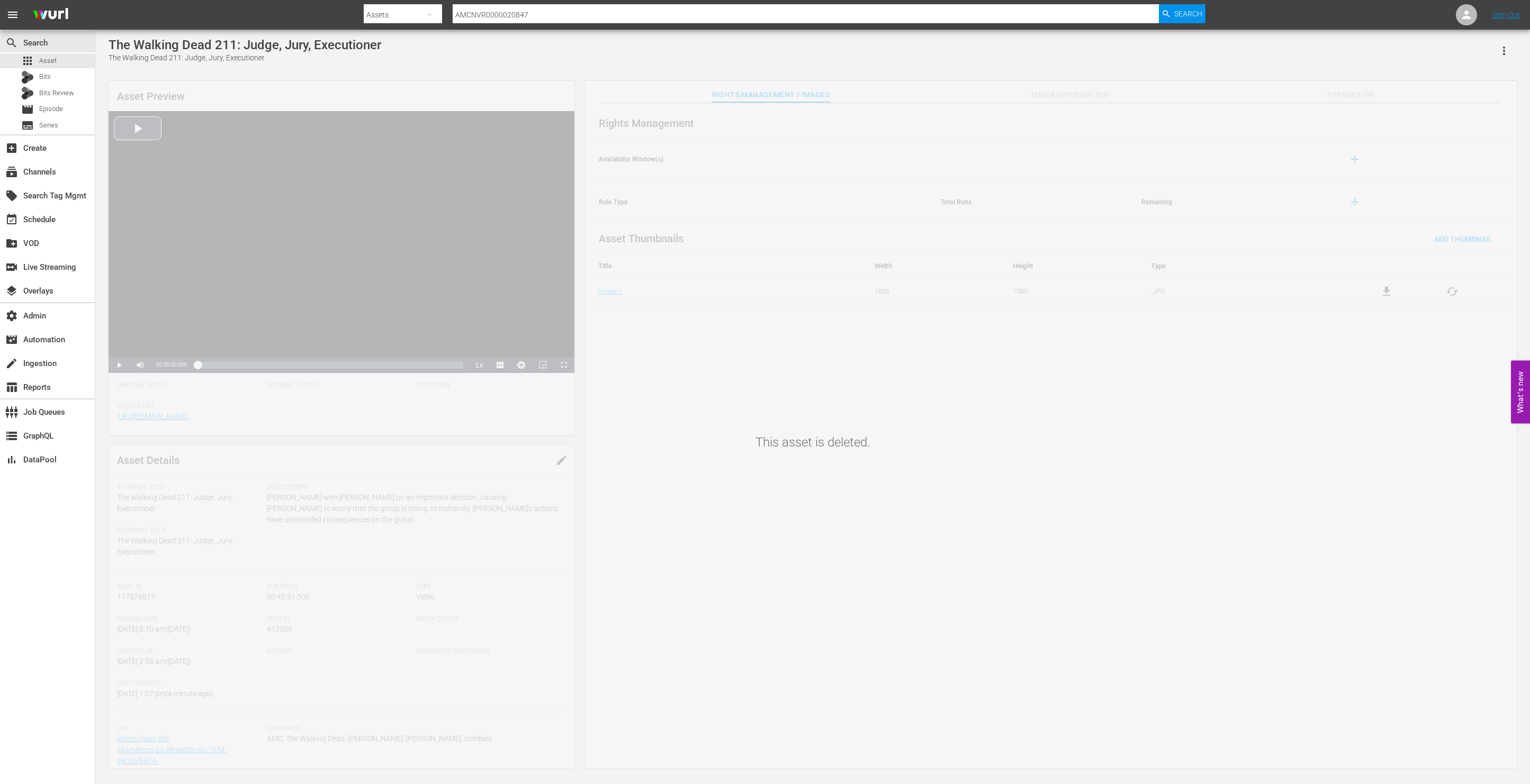
click at [499, 11] on input "AMCNVR0000020847" at bounding box center [806, 15] width 707 height 25
paste input "9"
type input "AMCNVR0000020849"
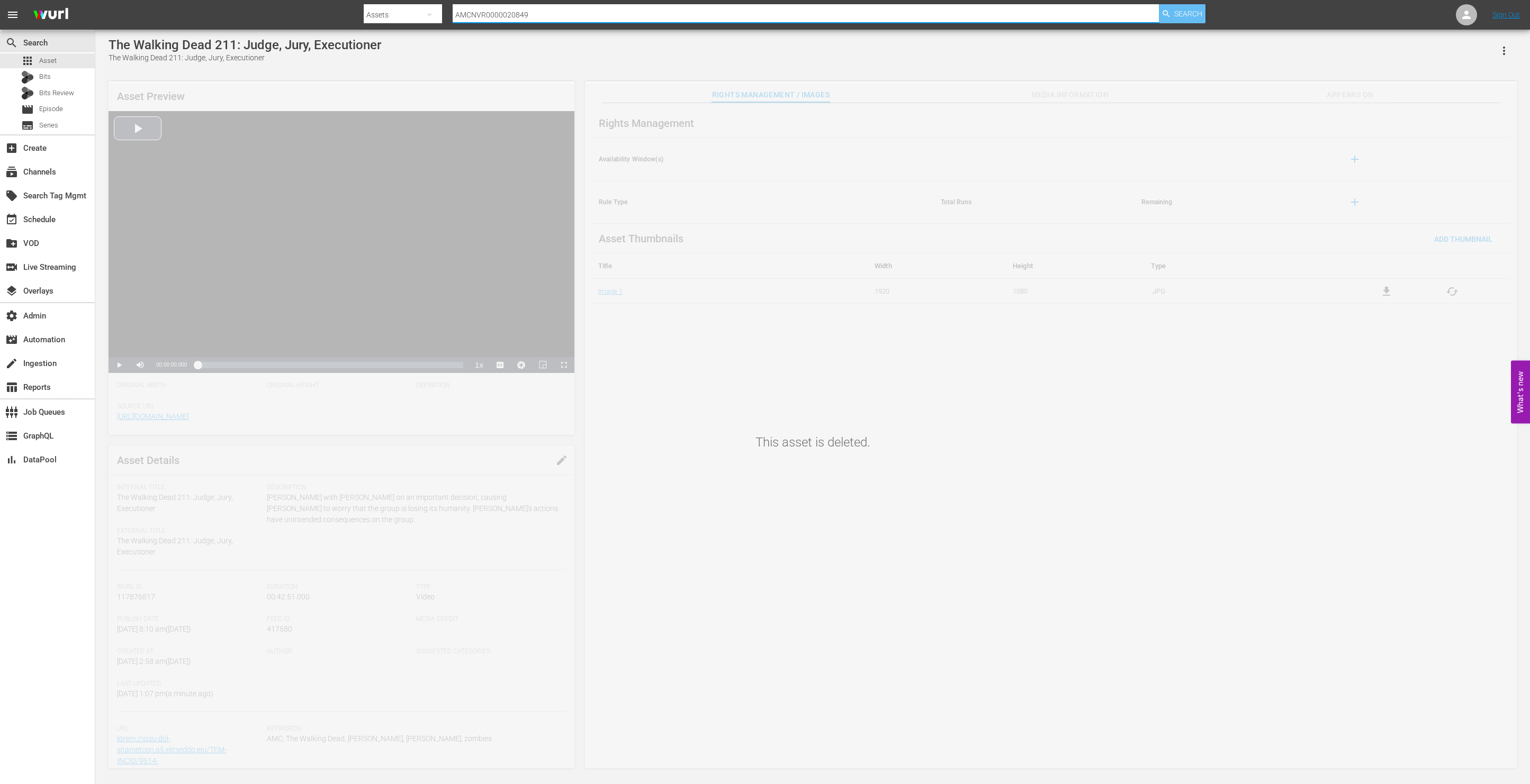
click at [1176, 10] on span "Search" at bounding box center [1188, 13] width 28 height 19
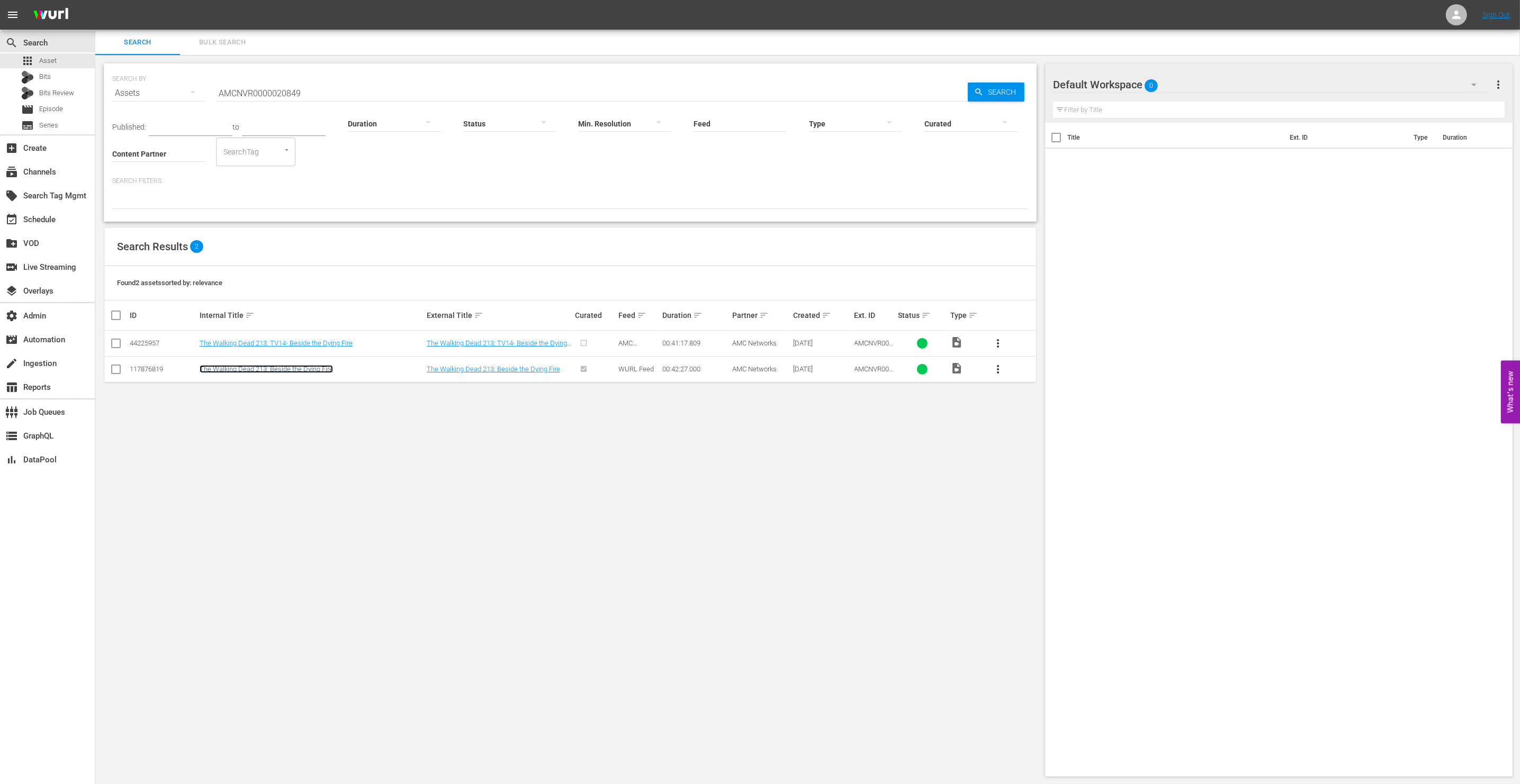
click at [266, 370] on link "The Walking Dead 213: Beside the Dying Fire" at bounding box center [266, 369] width 133 height 8
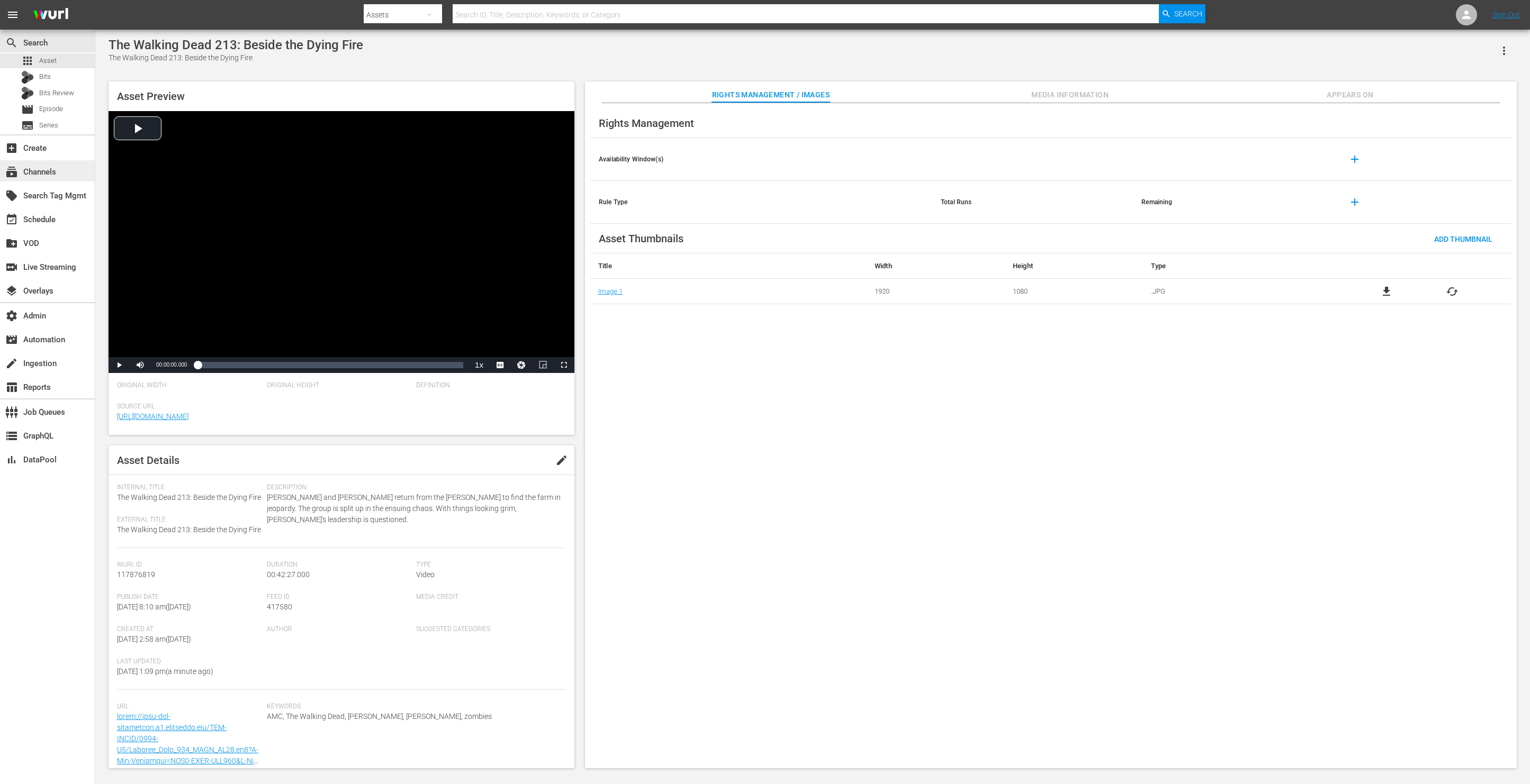
click at [65, 171] on div "subscriptions Channels" at bounding box center [47, 171] width 95 height 21
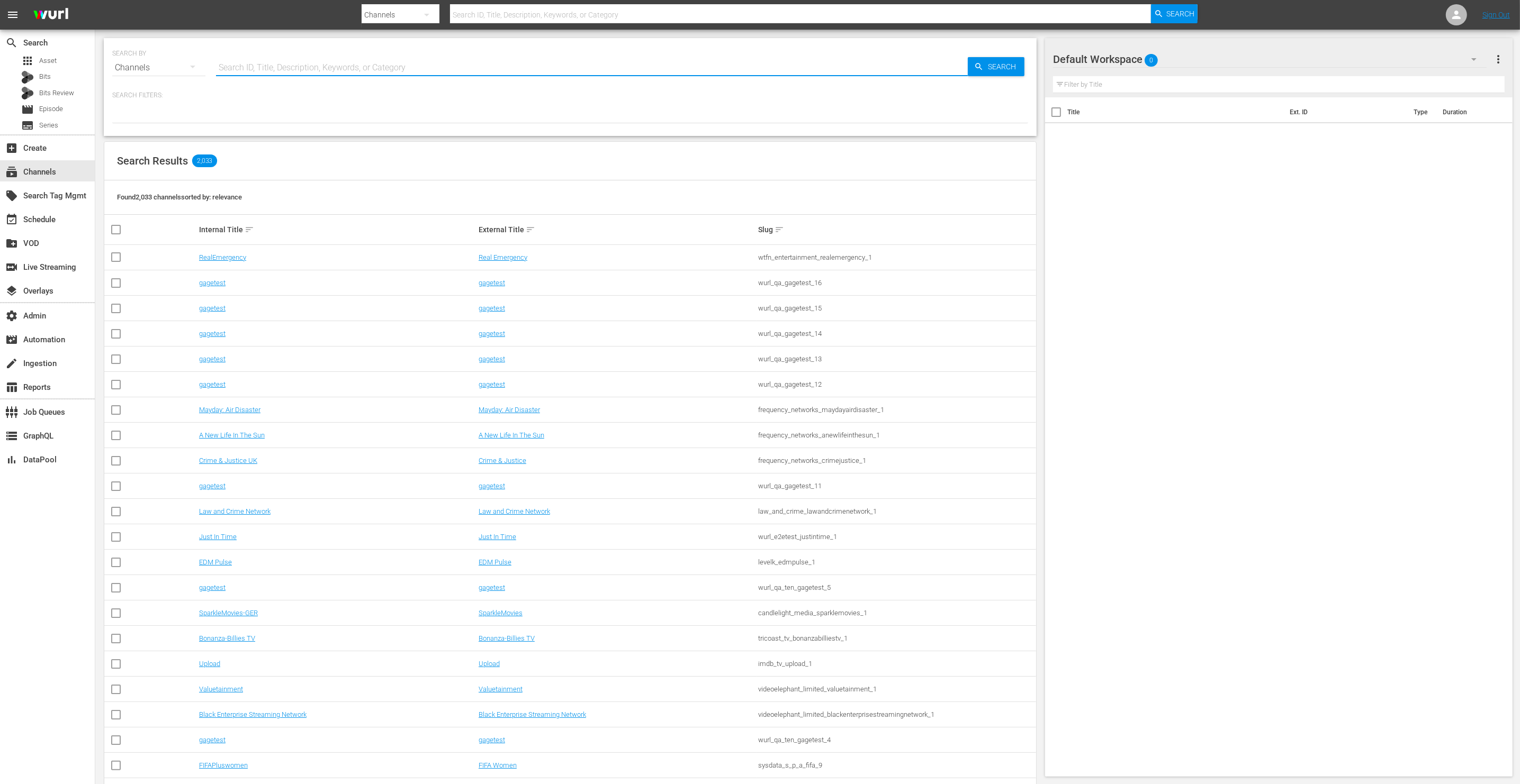
click at [311, 68] on input "text" at bounding box center [592, 68] width 751 height 25
type input "img"
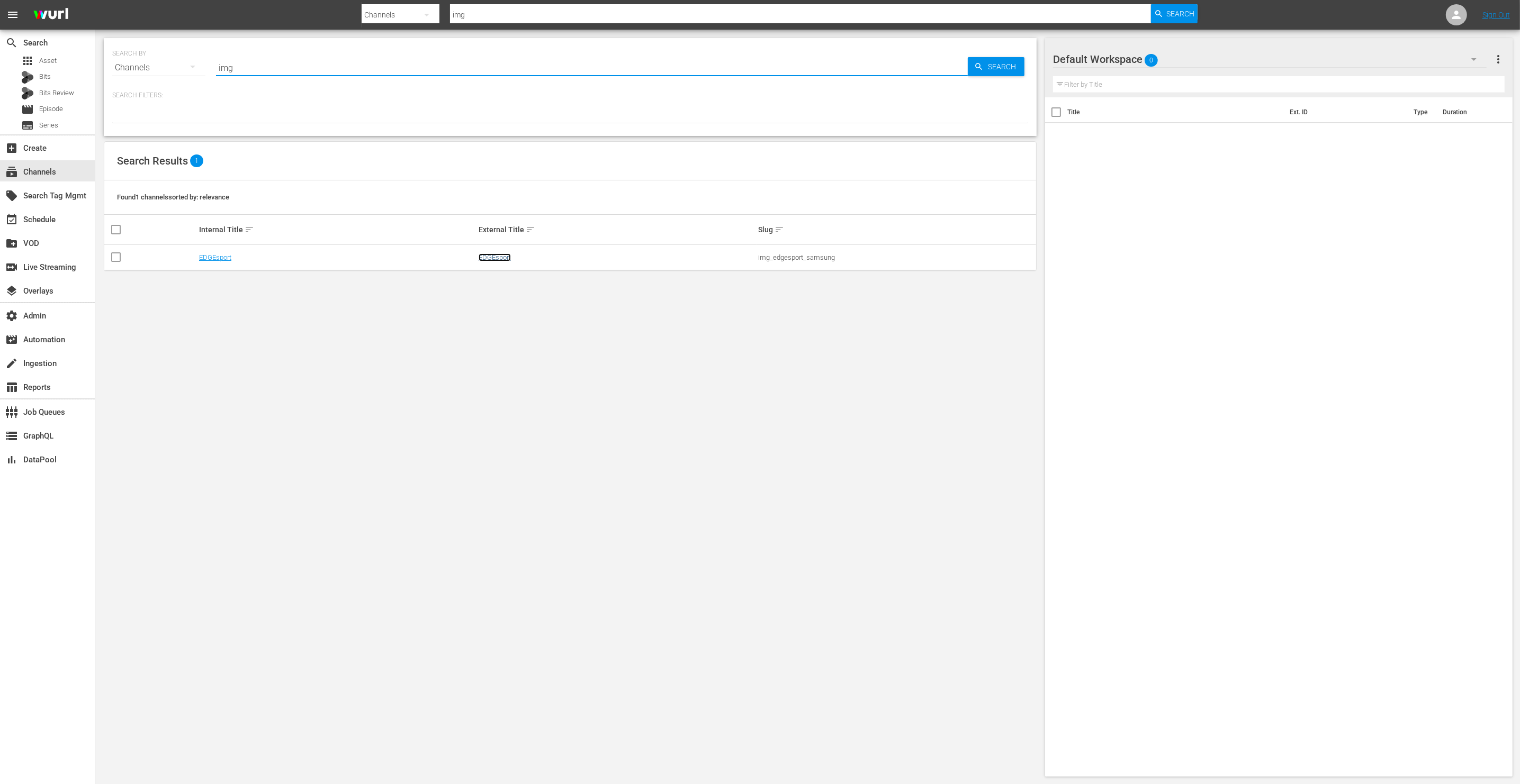
click at [503, 256] on link "EDGEsport" at bounding box center [494, 257] width 32 height 8
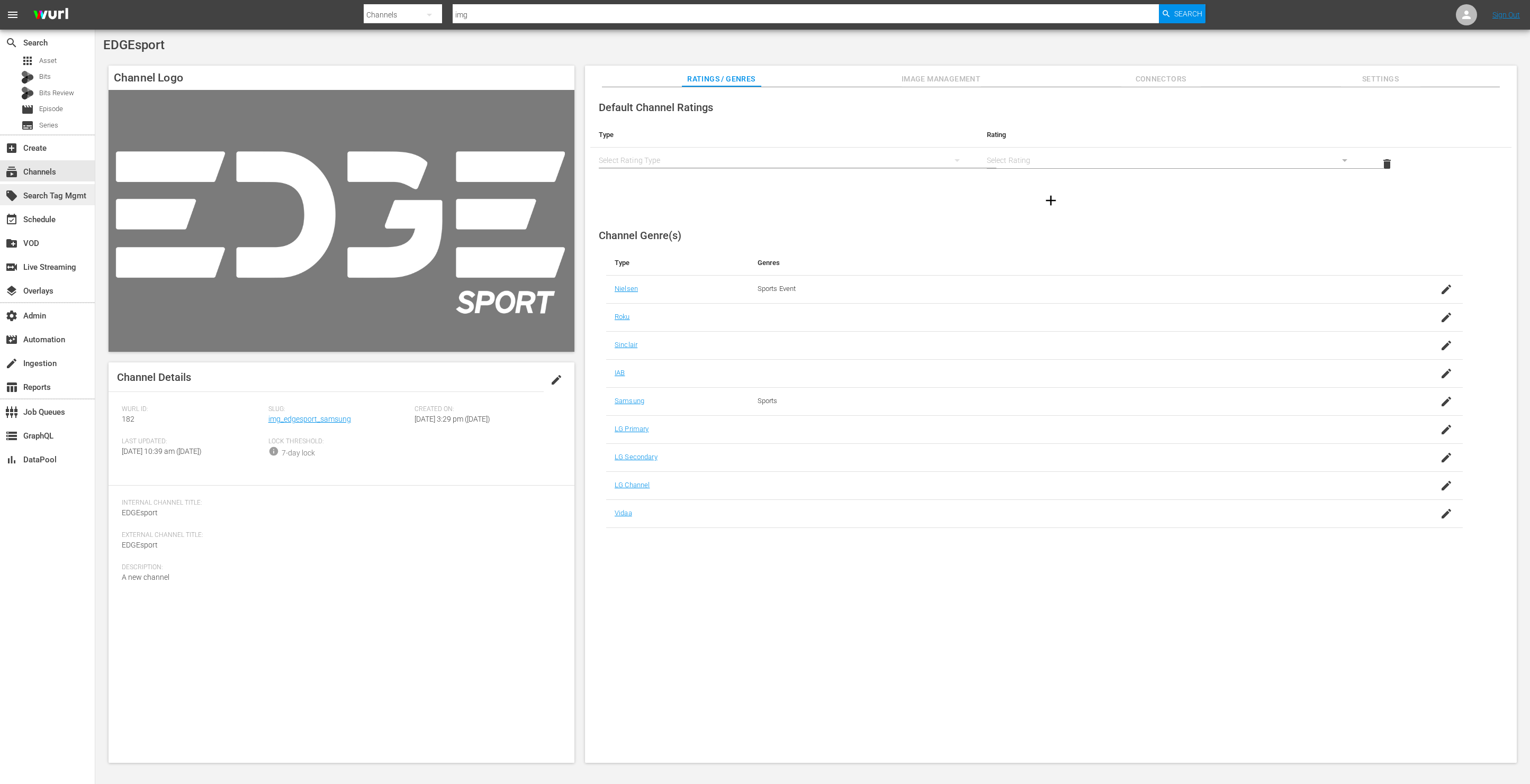
click at [59, 193] on div "local_offer Search Tag Mgmt" at bounding box center [29, 194] width 59 height 10
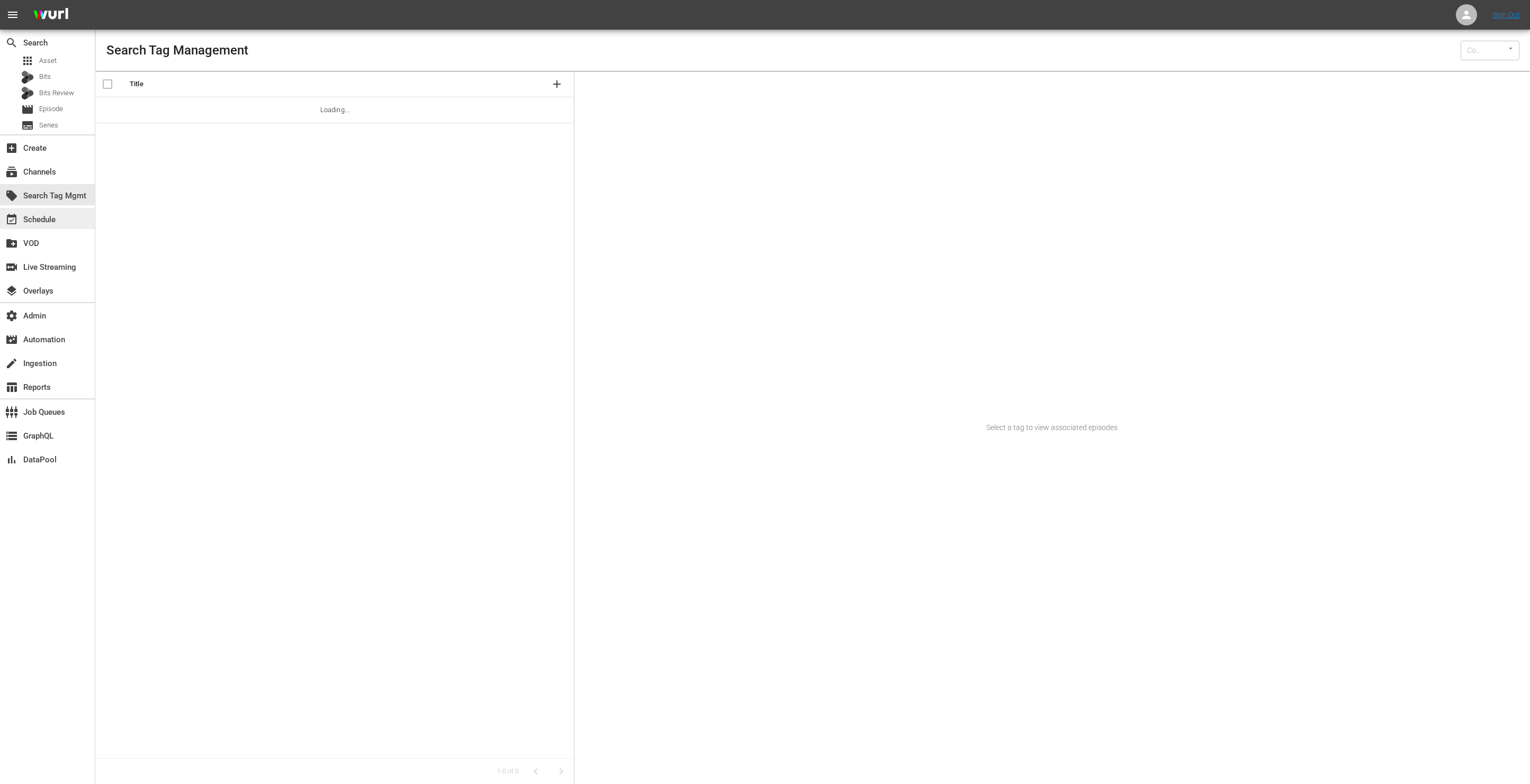
type input "Wurl (15)"
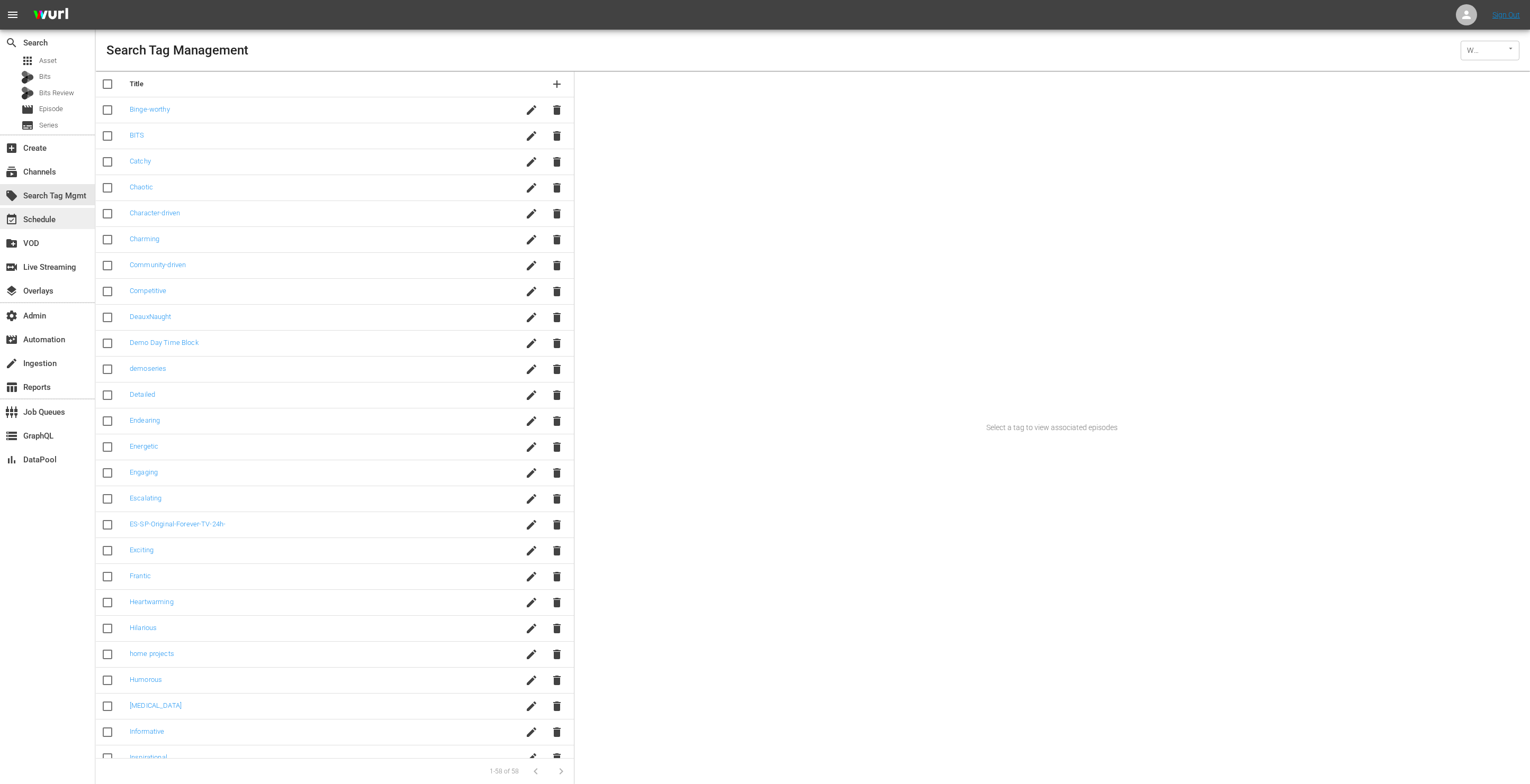
click at [67, 222] on div "event_available Schedule" at bounding box center [47, 218] width 95 height 21
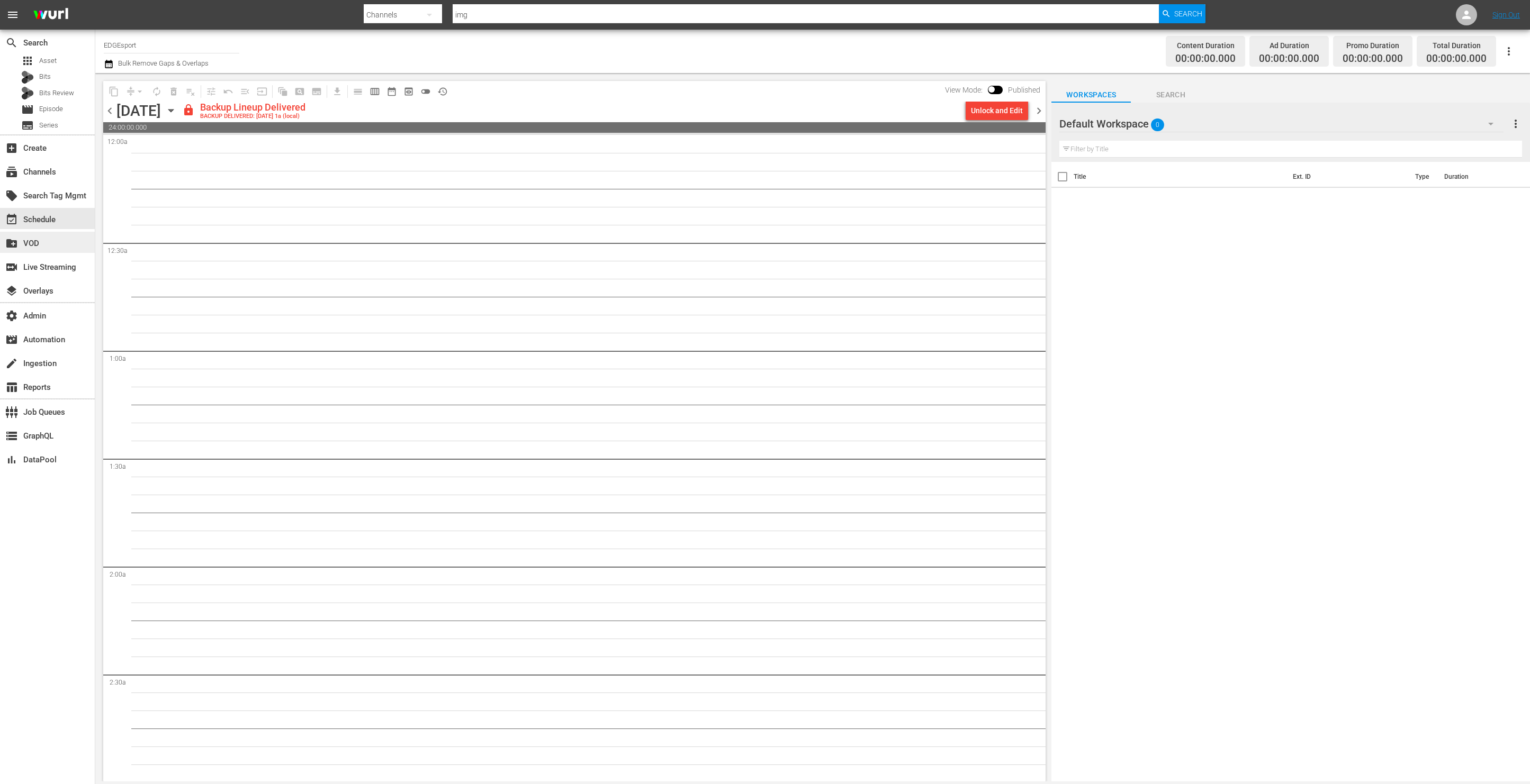
click at [64, 236] on div "create_new_folder VOD" at bounding box center [47, 242] width 95 height 21
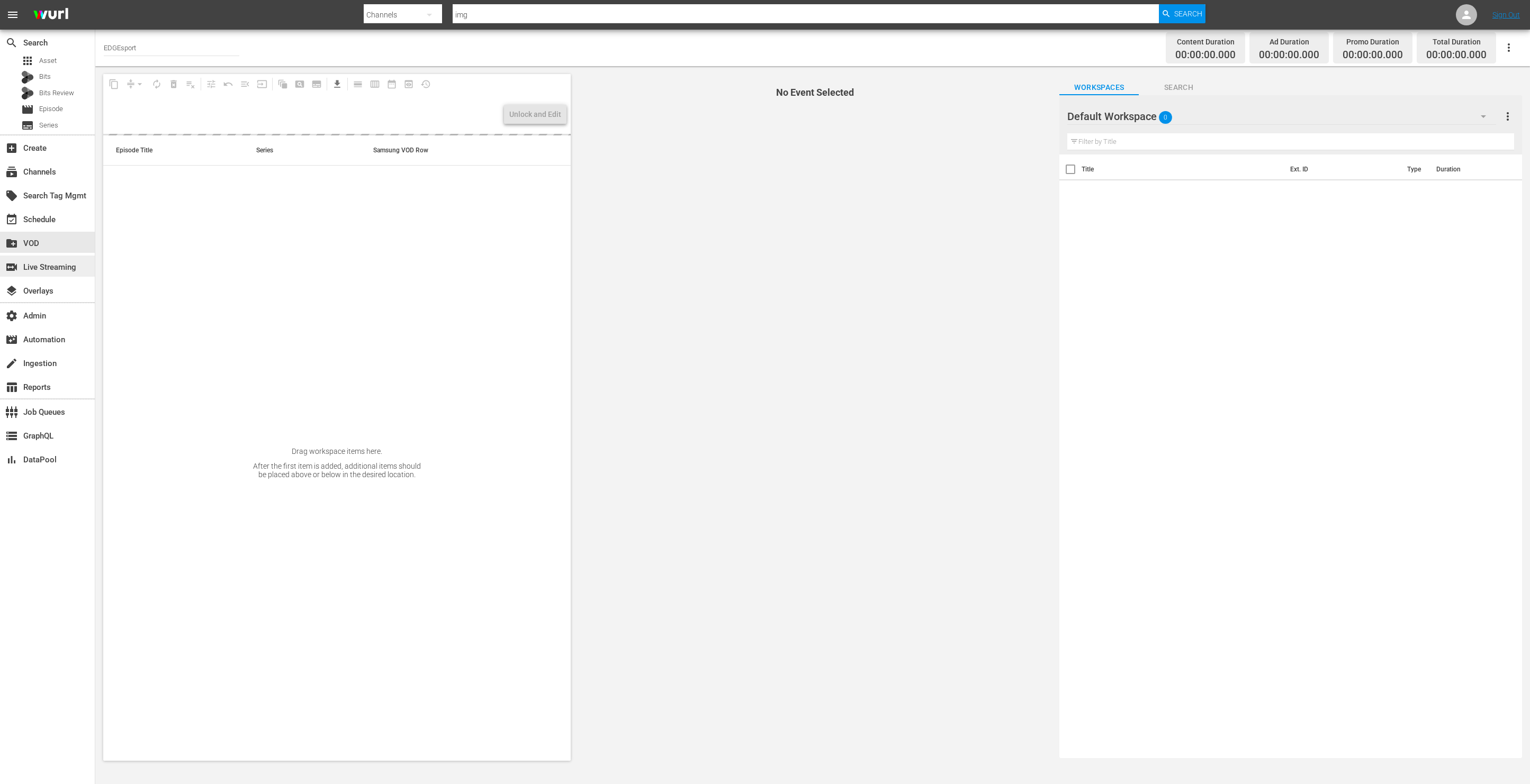
click at [59, 270] on div "switch_video Live Streaming" at bounding box center [29, 266] width 59 height 10
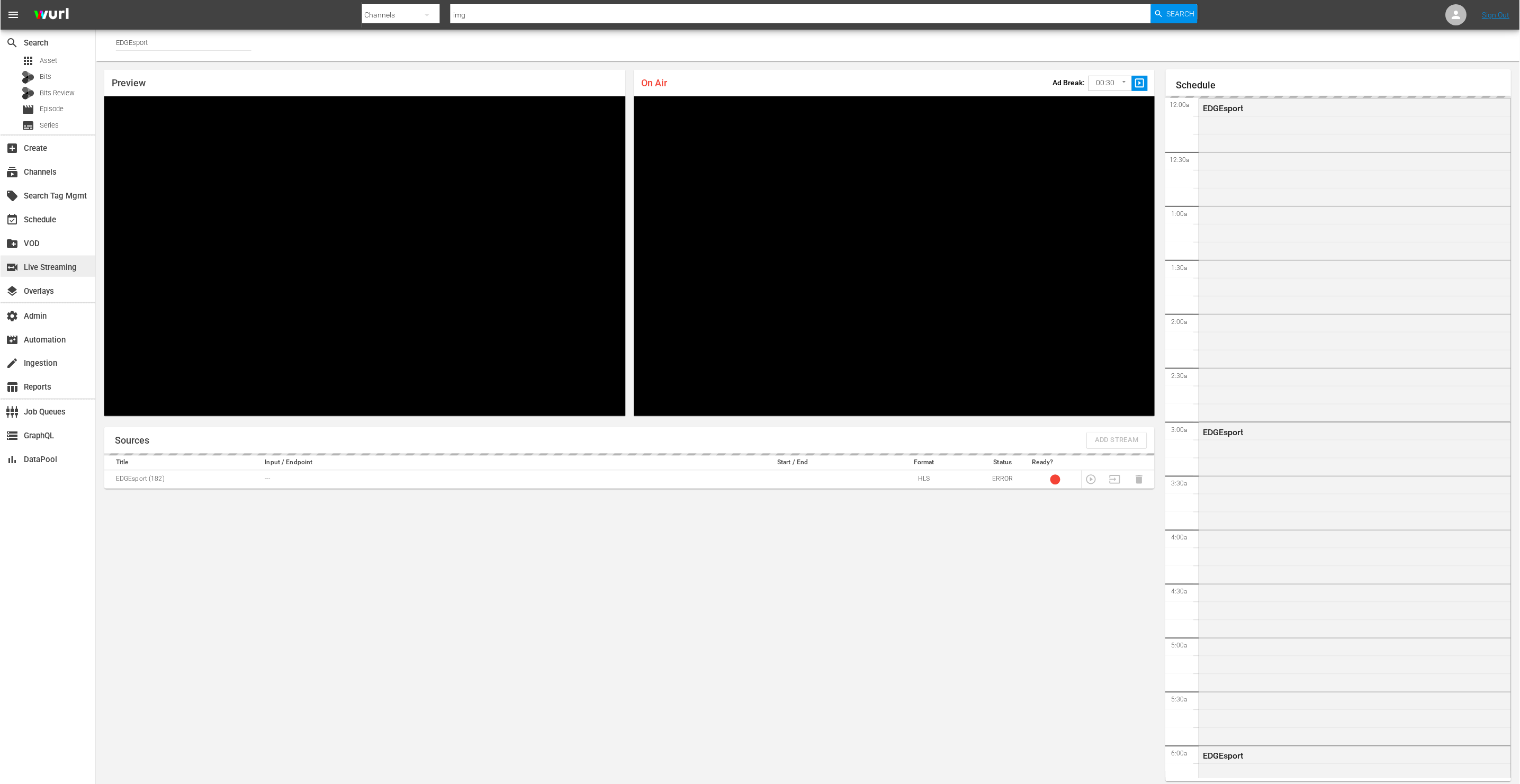
scroll to position [1851, 0]
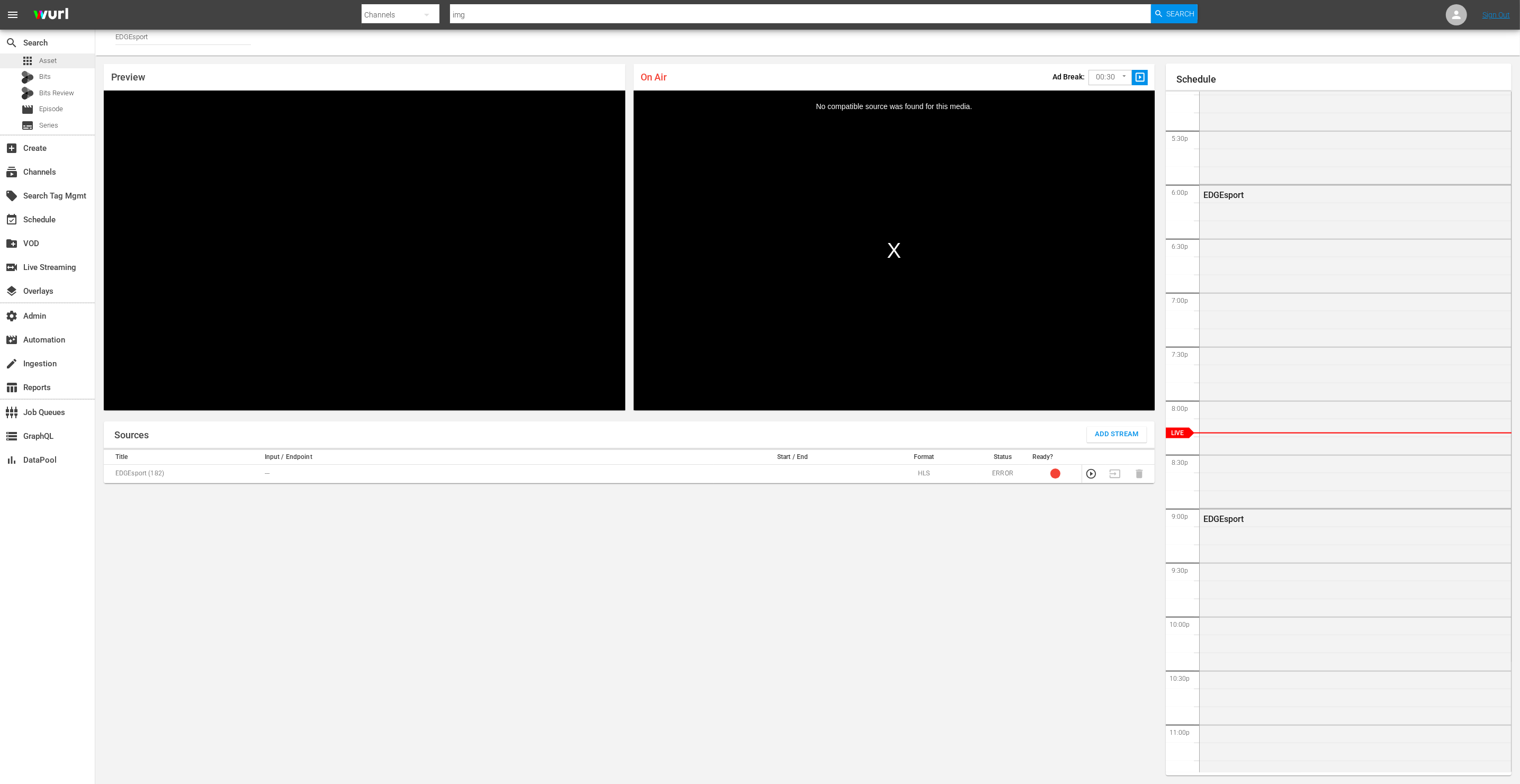
click at [61, 59] on div "apps Asset" at bounding box center [47, 61] width 95 height 15
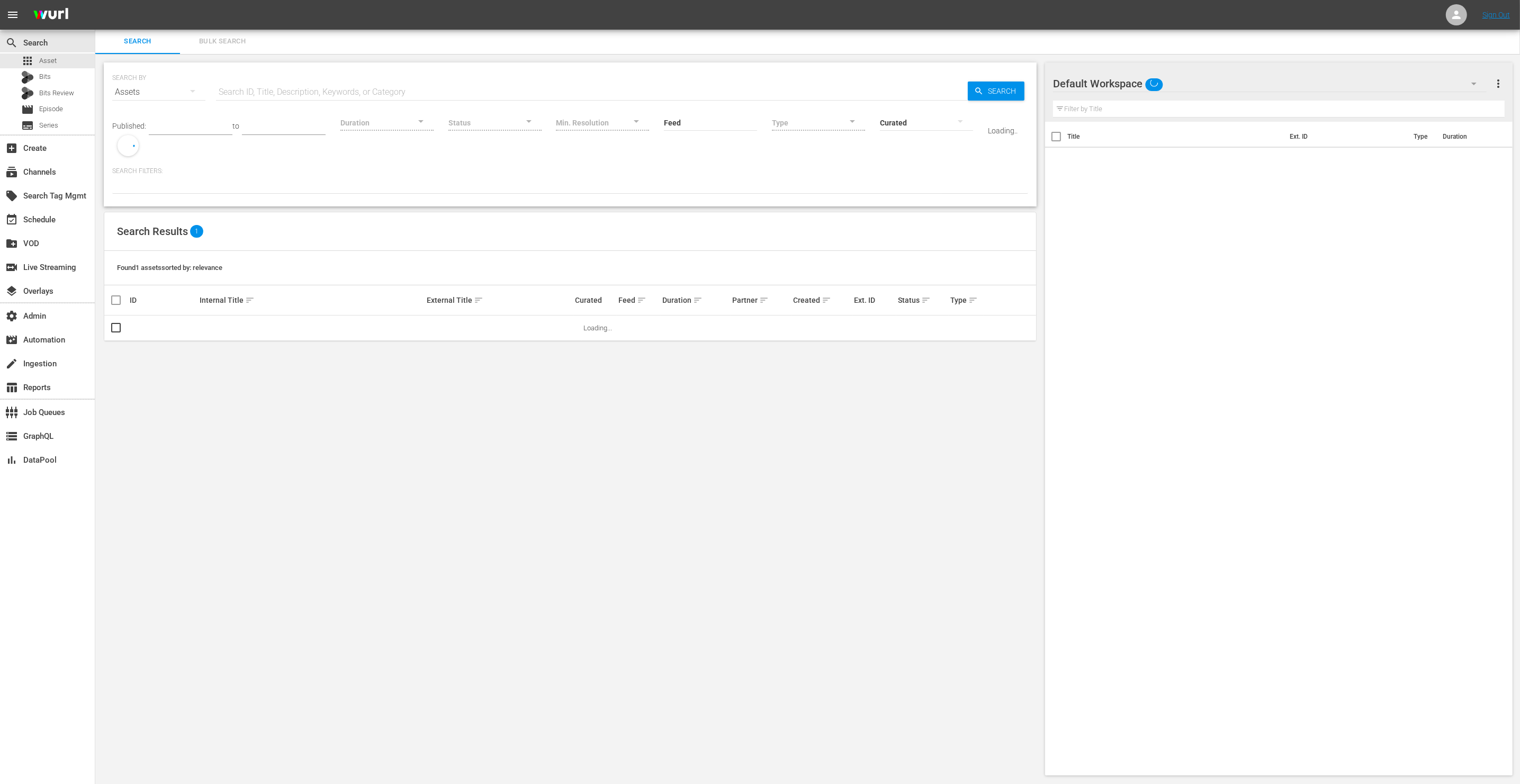
scroll to position [1, 0]
click at [257, 92] on input "text" at bounding box center [592, 93] width 751 height 25
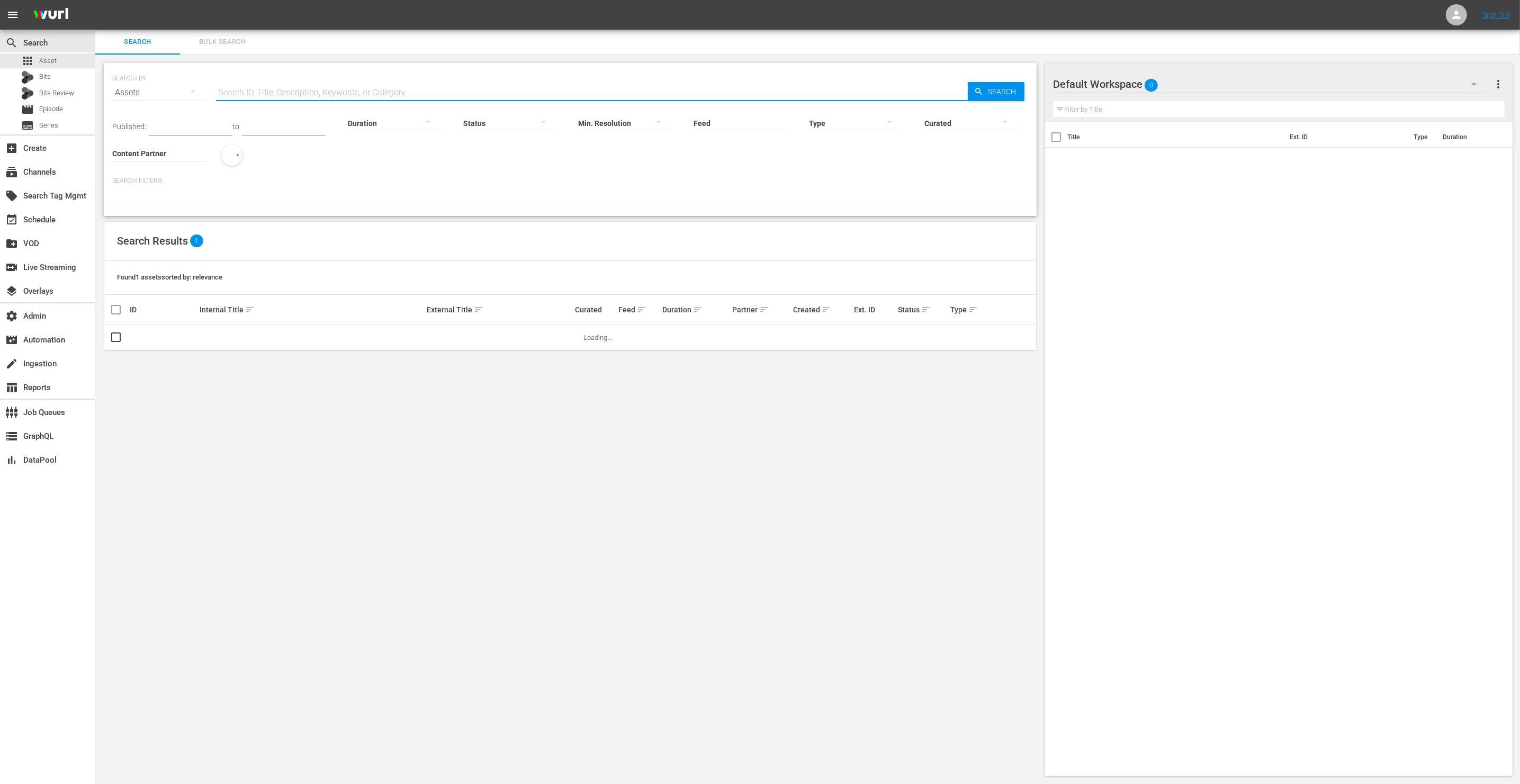
paste input "UMC1355638"
type input "UMC1355638"
click at [1004, 88] on span "Search" at bounding box center [1004, 91] width 40 height 19
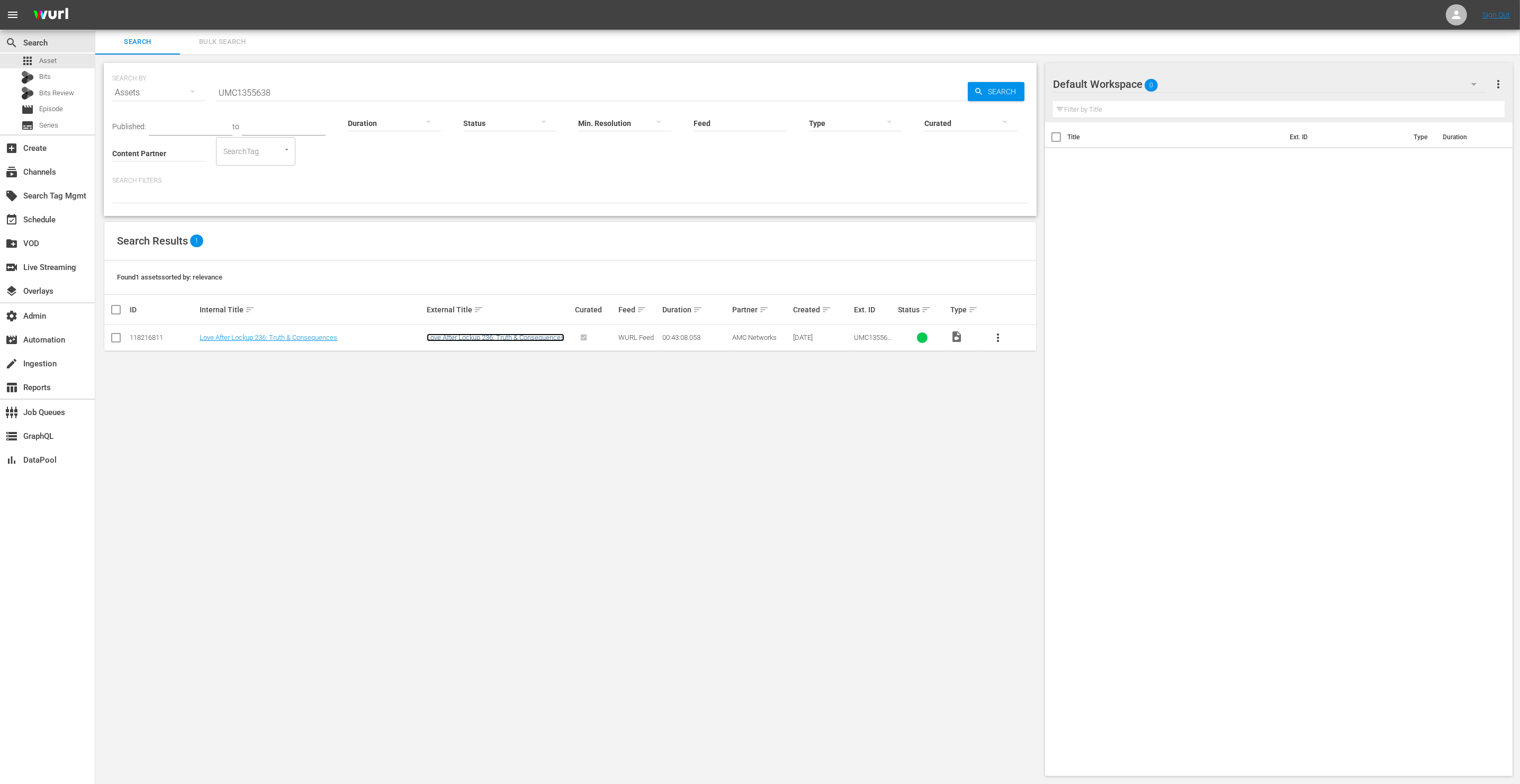
click at [486, 335] on link "Love After Lockup 236: Truth & Consequences" at bounding box center [495, 337] width 138 height 8
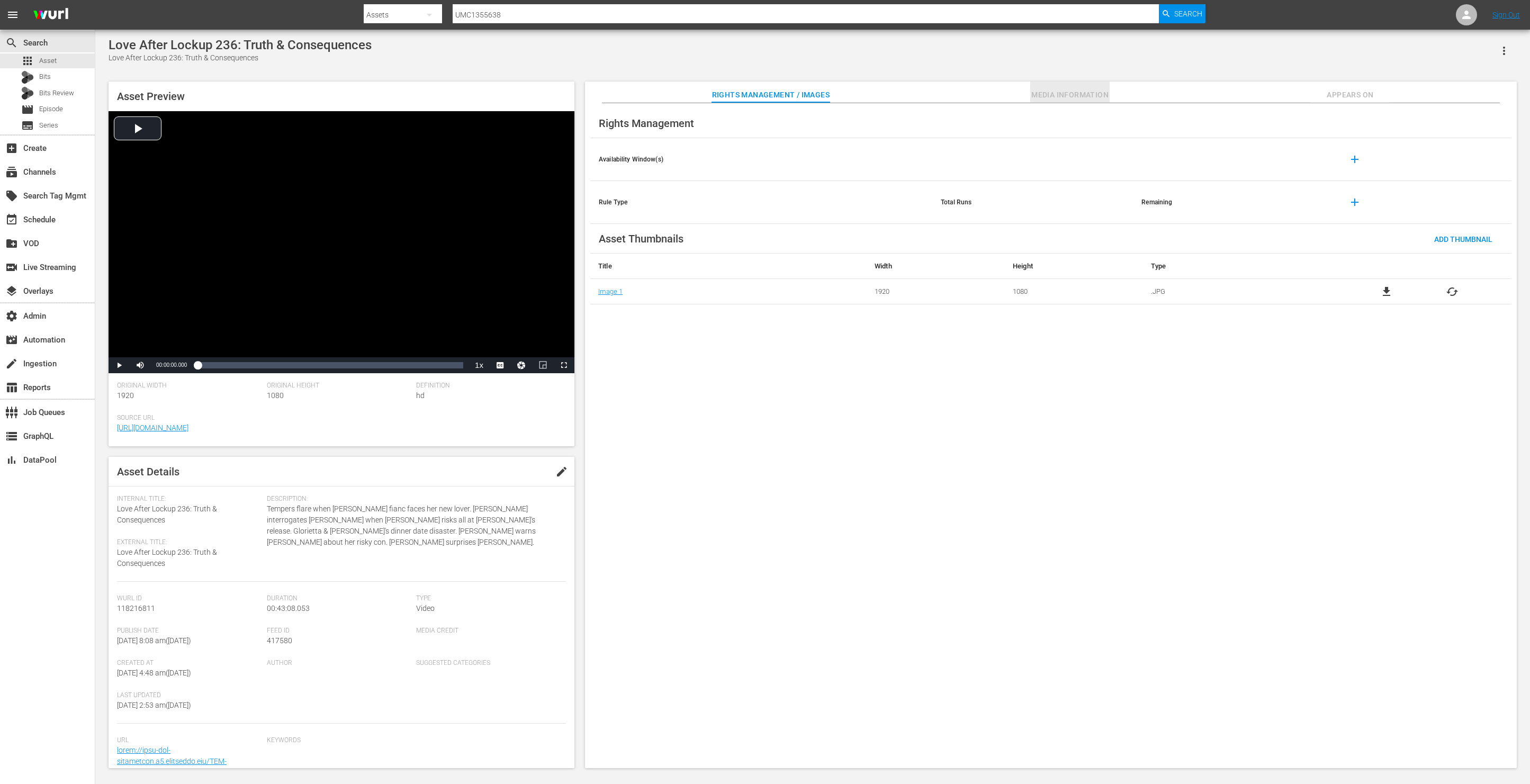
click at [1056, 94] on span "Media Information" at bounding box center [1070, 95] width 79 height 13
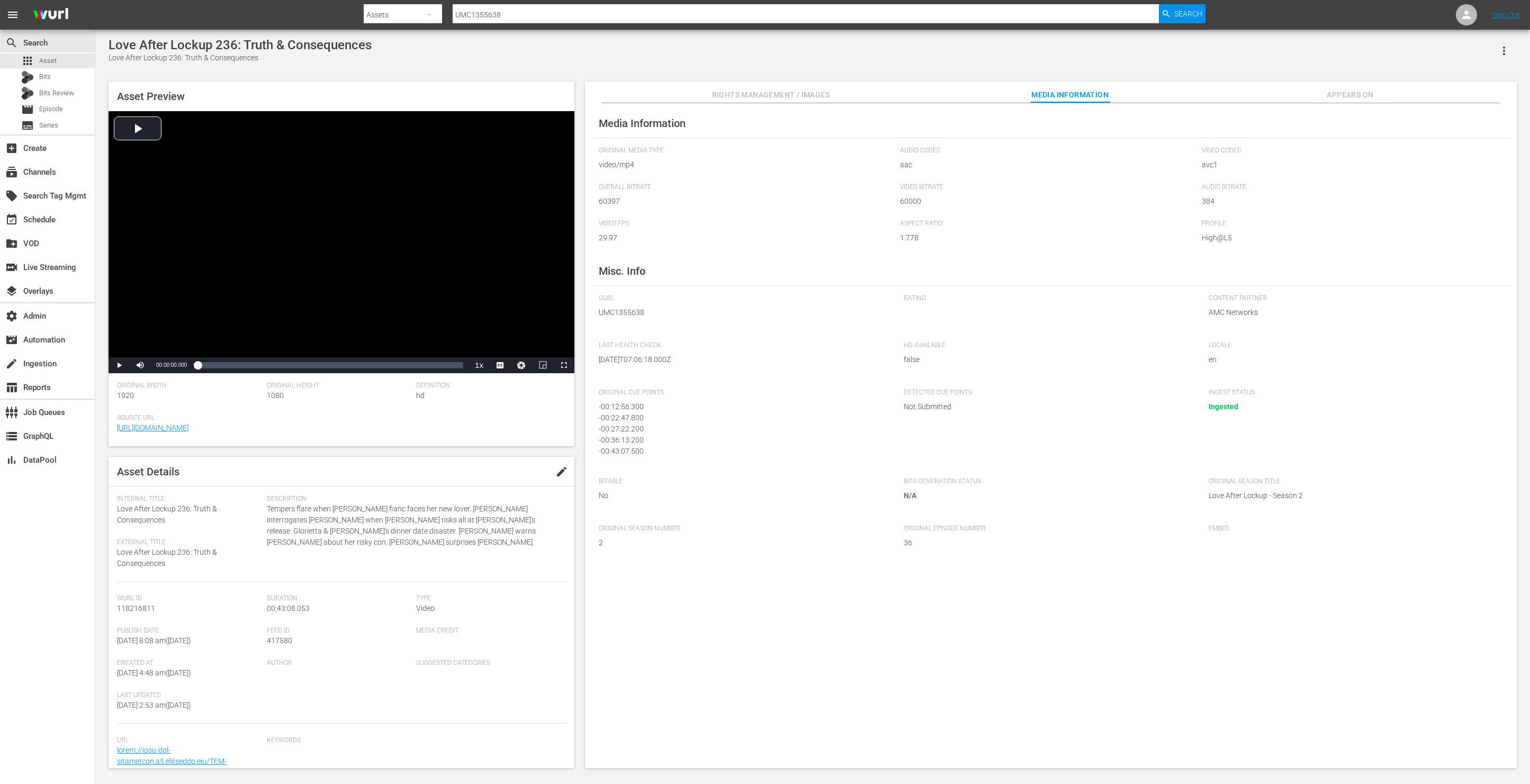
scroll to position [3, 0]
click at [264, 639] on div "Publish Date Sat March 19th 2022 @ 8:08 am ( 3 years ago )" at bounding box center [192, 643] width 150 height 32
click at [270, 641] on span "417580" at bounding box center [280, 640] width 25 height 8
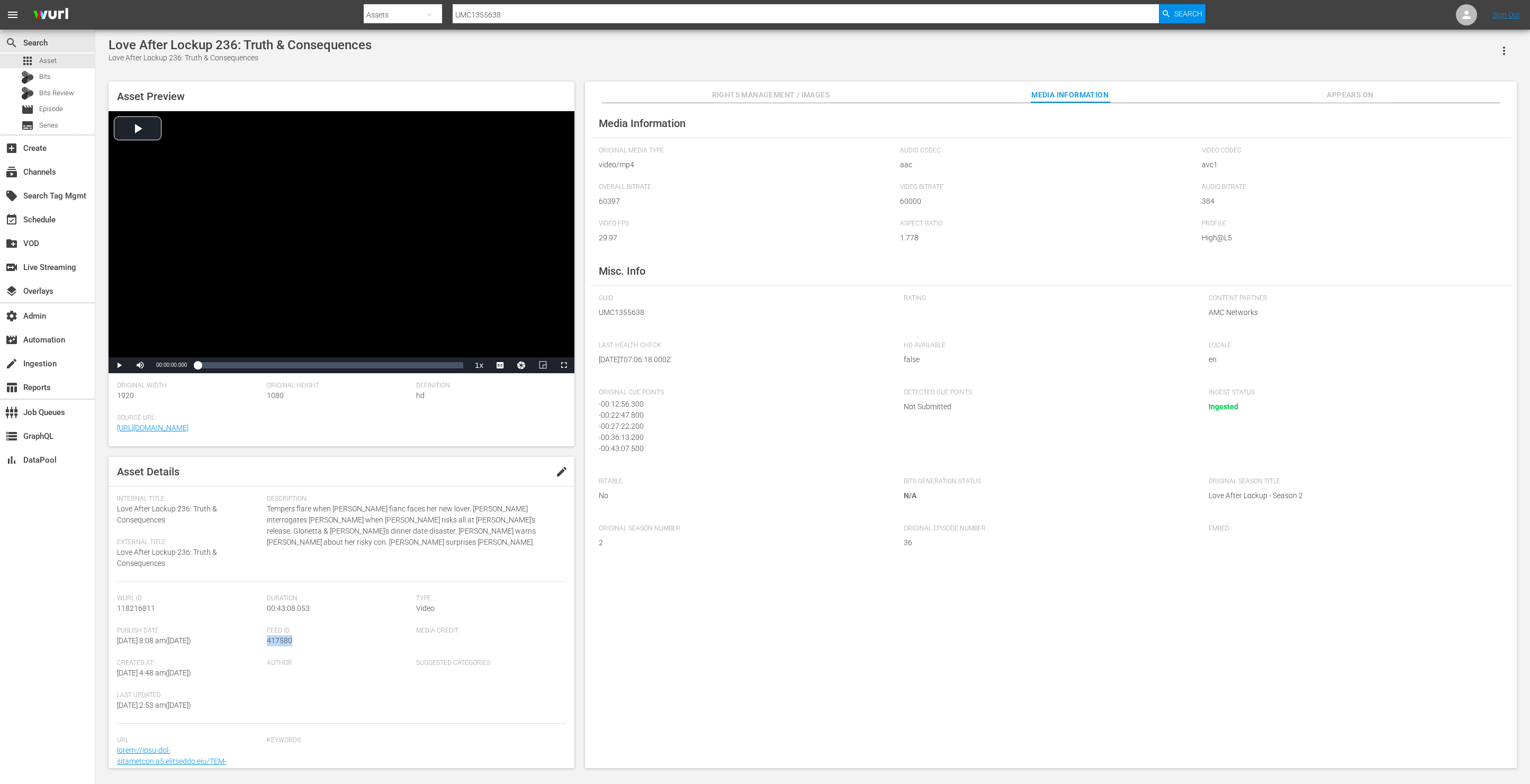
copy span "417580"
click at [620, 310] on span "UMC1355638" at bounding box center [743, 312] width 289 height 11
copy span "UMC1355638"
click at [623, 314] on span "UMC1355638" at bounding box center [743, 312] width 289 height 11
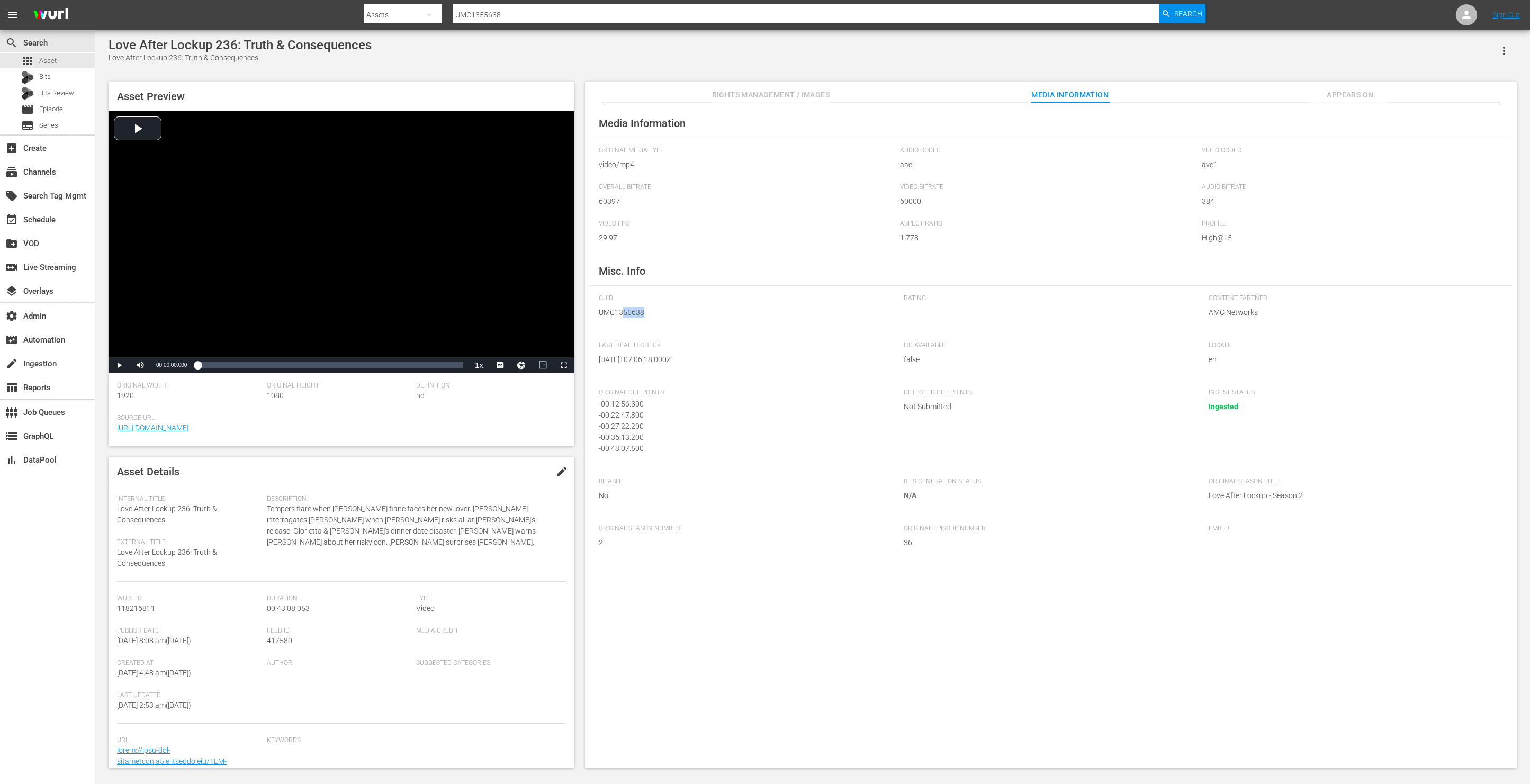
click at [622, 314] on span "UMC1355638" at bounding box center [743, 312] width 289 height 11
copy span "UMC1355638"
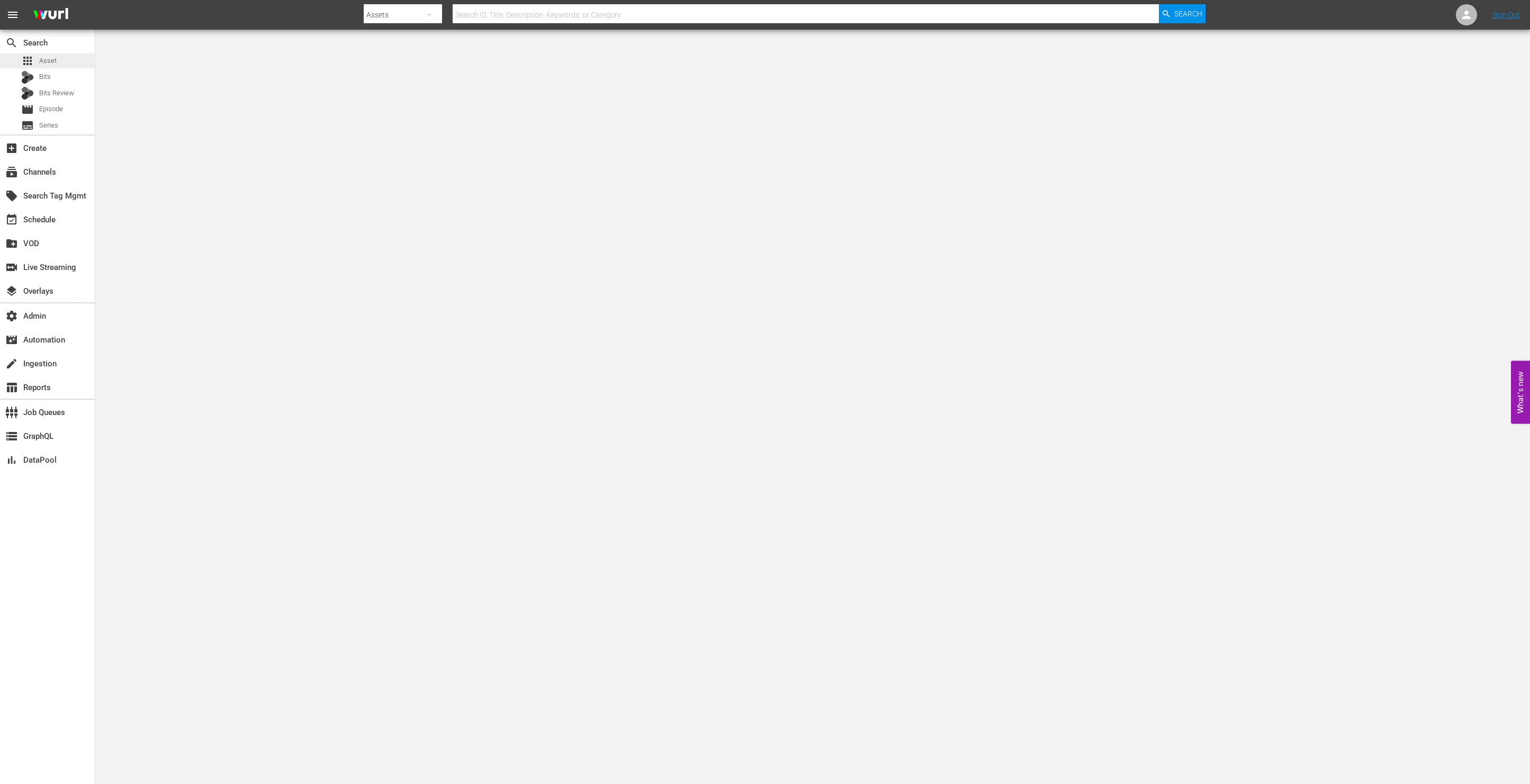
click at [66, 64] on div "apps Asset" at bounding box center [47, 61] width 95 height 15
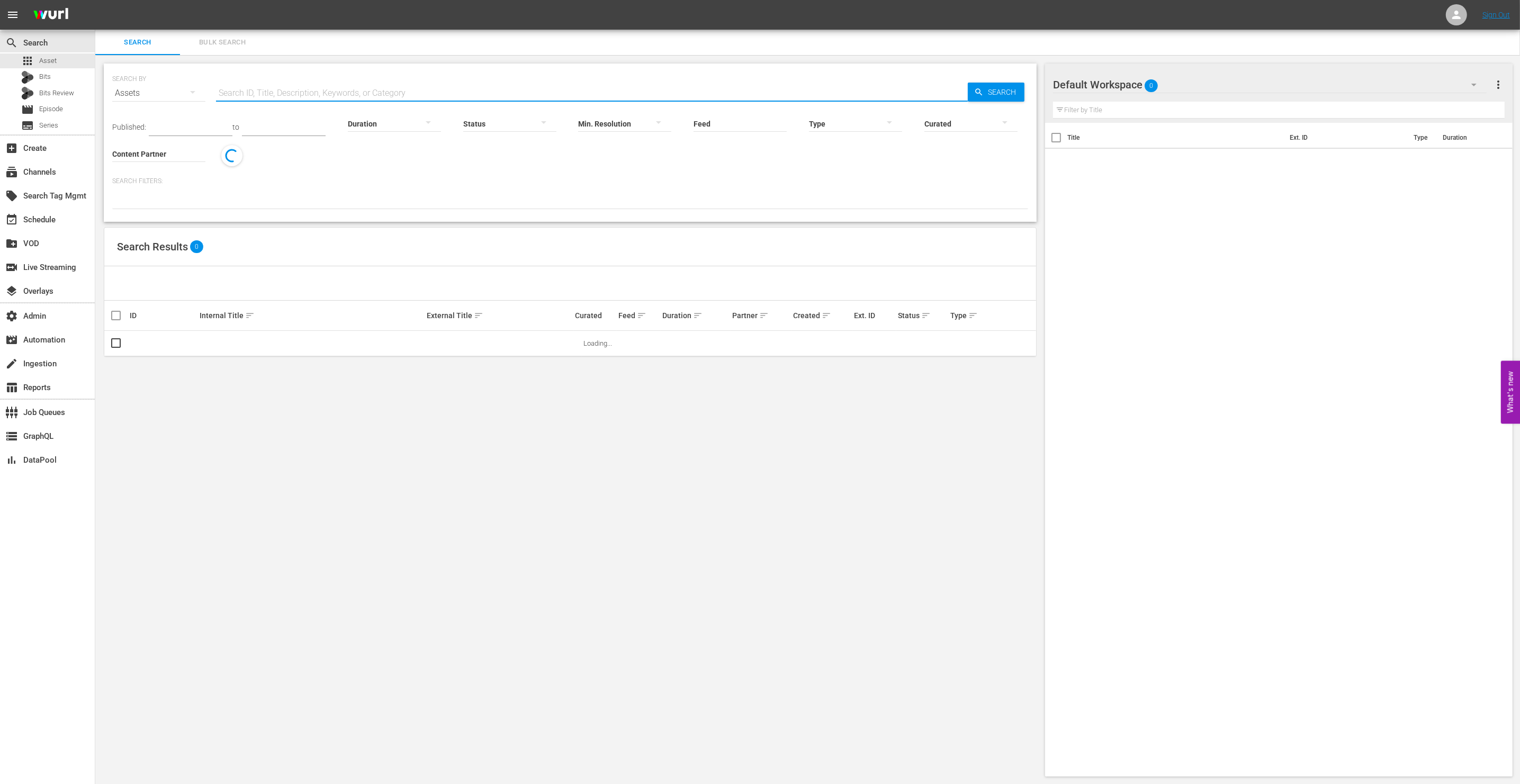
click at [364, 95] on input "text" at bounding box center [592, 94] width 751 height 25
paste input "Una Hora Tarde"
type input "Una Hora Tarde"
drag, startPoint x: 995, startPoint y: 91, endPoint x: 989, endPoint y: 91, distance: 6.0
click at [994, 91] on span "Search" at bounding box center [1004, 91] width 40 height 19
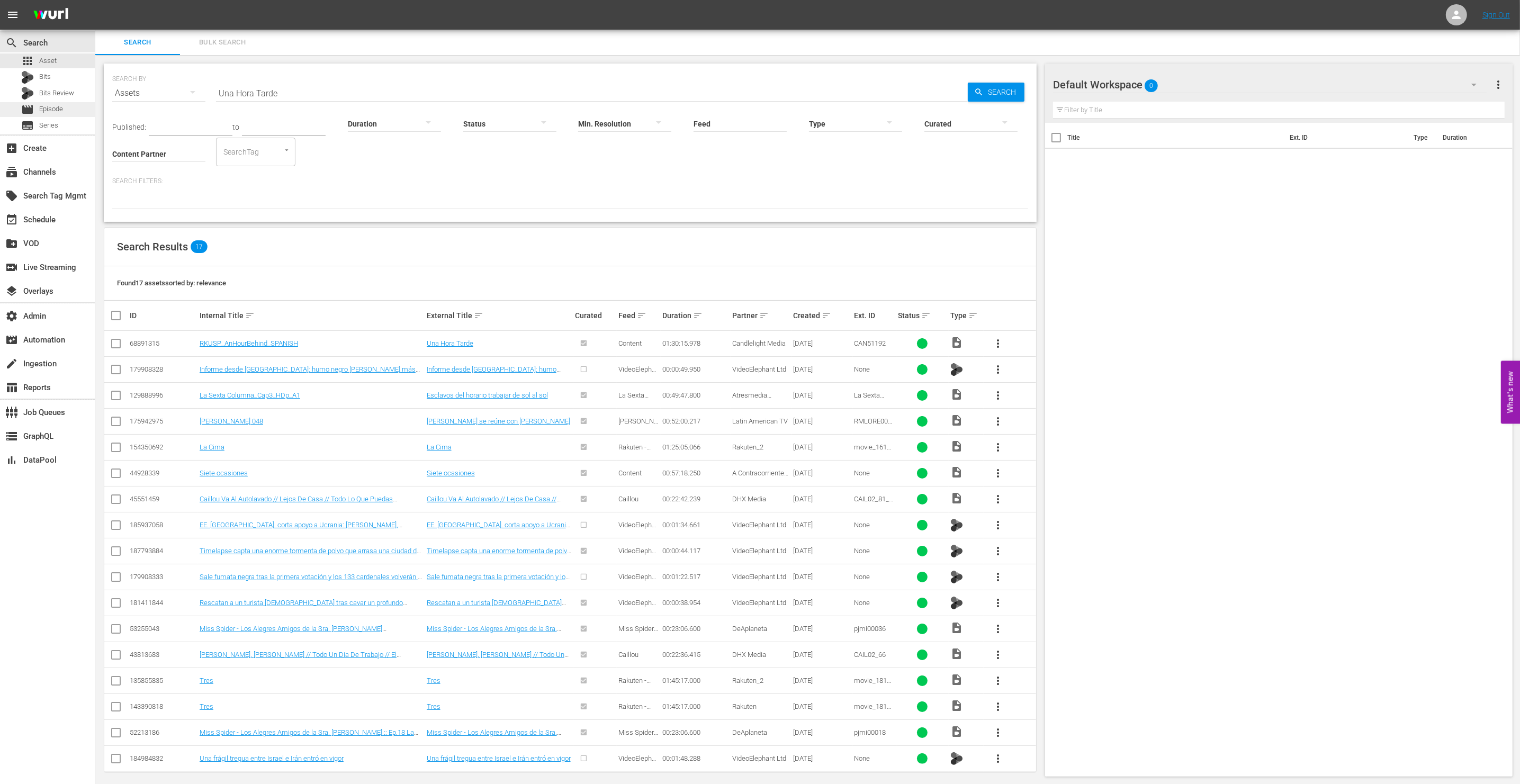
click at [59, 107] on span "Episode" at bounding box center [51, 109] width 24 height 10
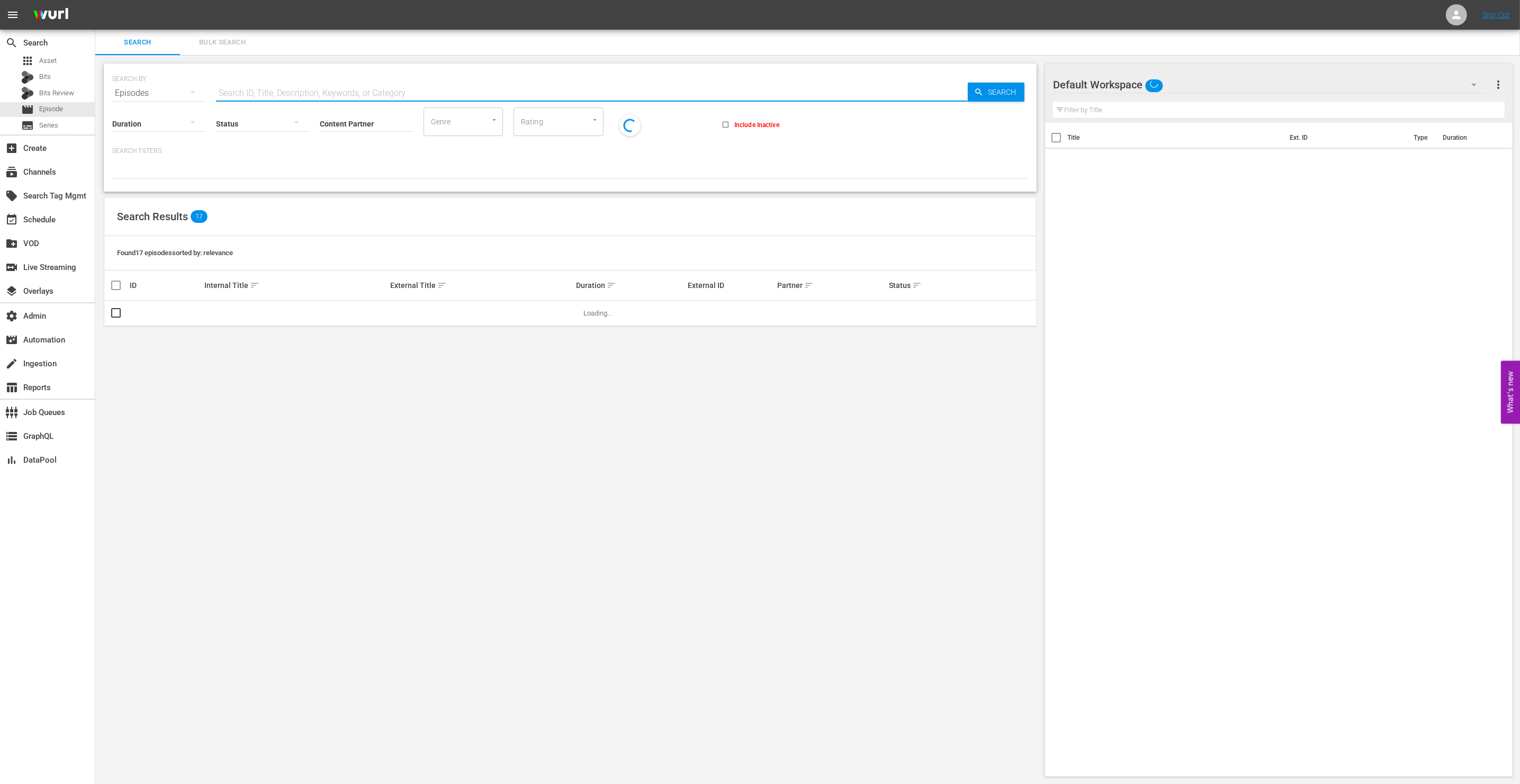
click at [281, 91] on input "text" at bounding box center [592, 94] width 751 height 25
paste input "Una Hora Tarde"
type input "Una Hora Tarde"
click at [992, 87] on span "Search" at bounding box center [1004, 91] width 40 height 19
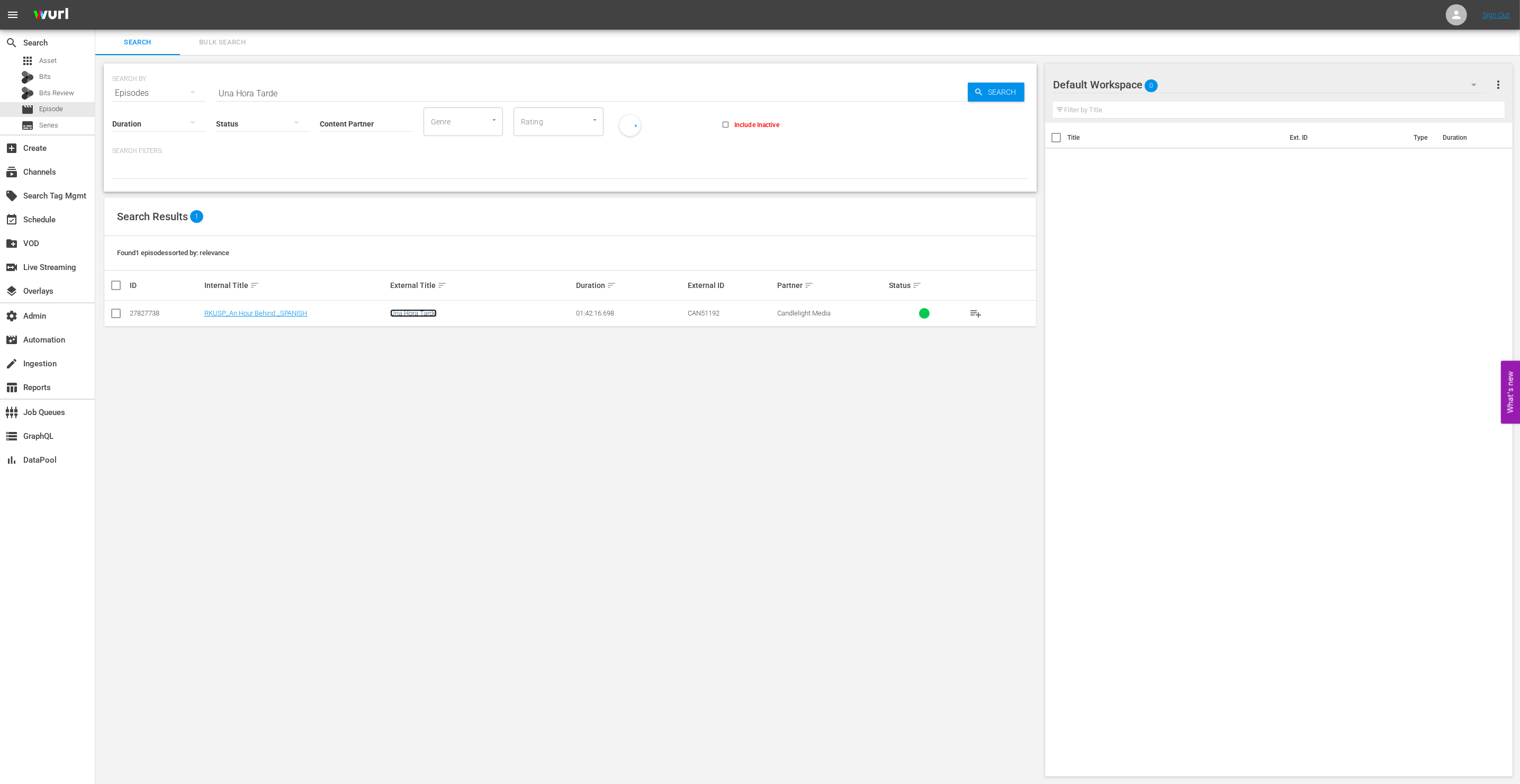
click at [415, 309] on link "Una Hora Tarde" at bounding box center [413, 313] width 46 height 8
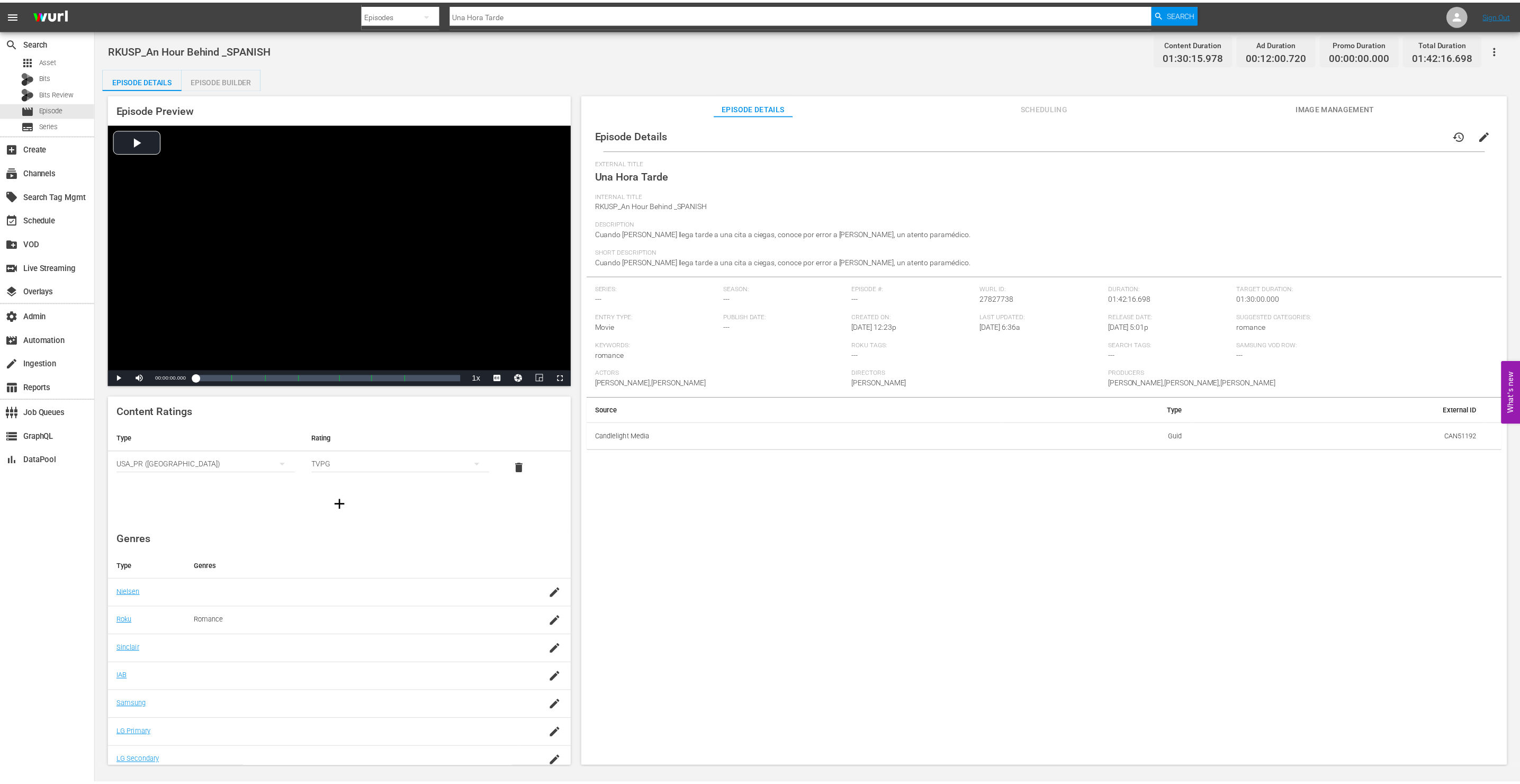
scroll to position [10, 0]
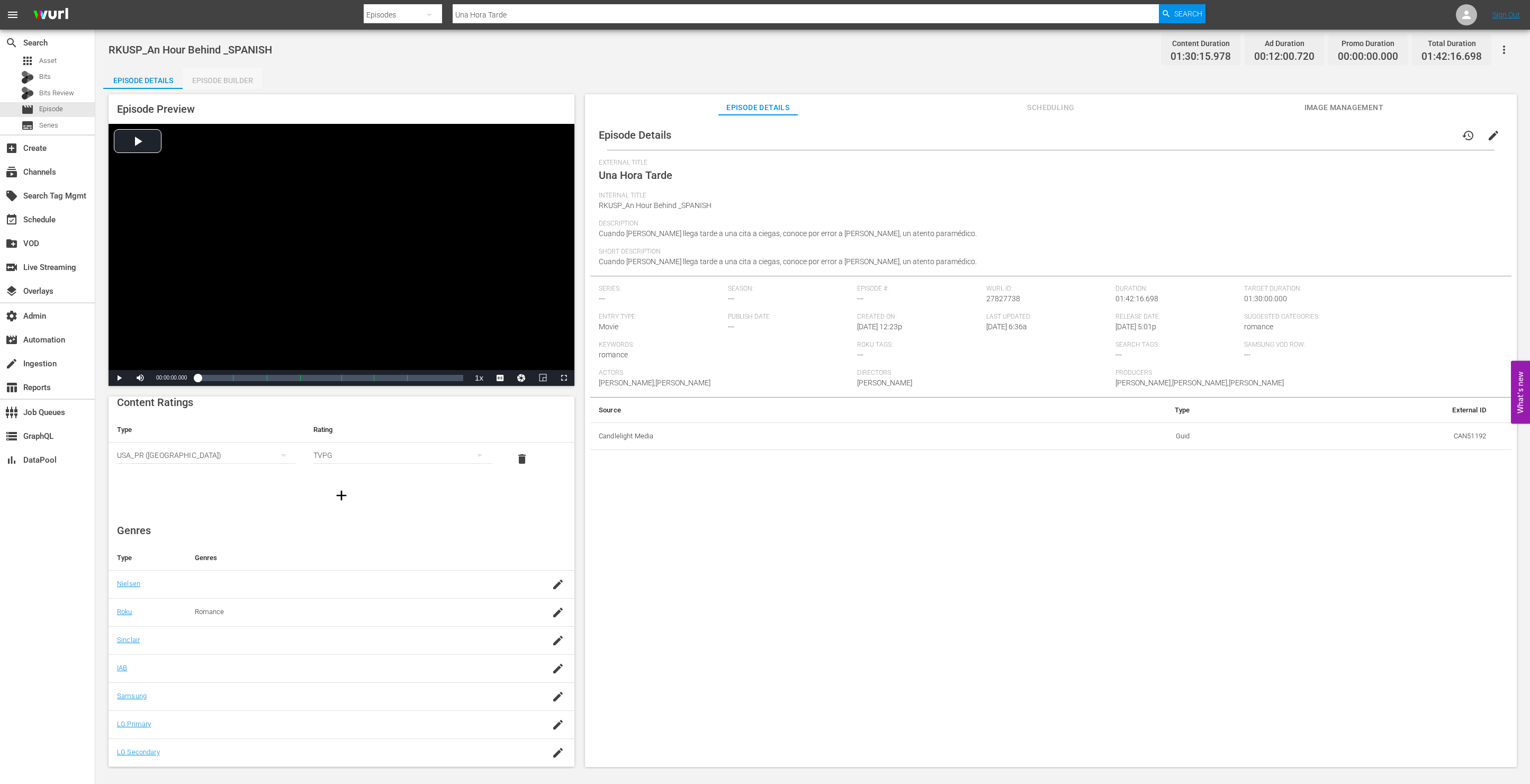
click at [220, 81] on div "Episode Builder" at bounding box center [222, 81] width 79 height 25
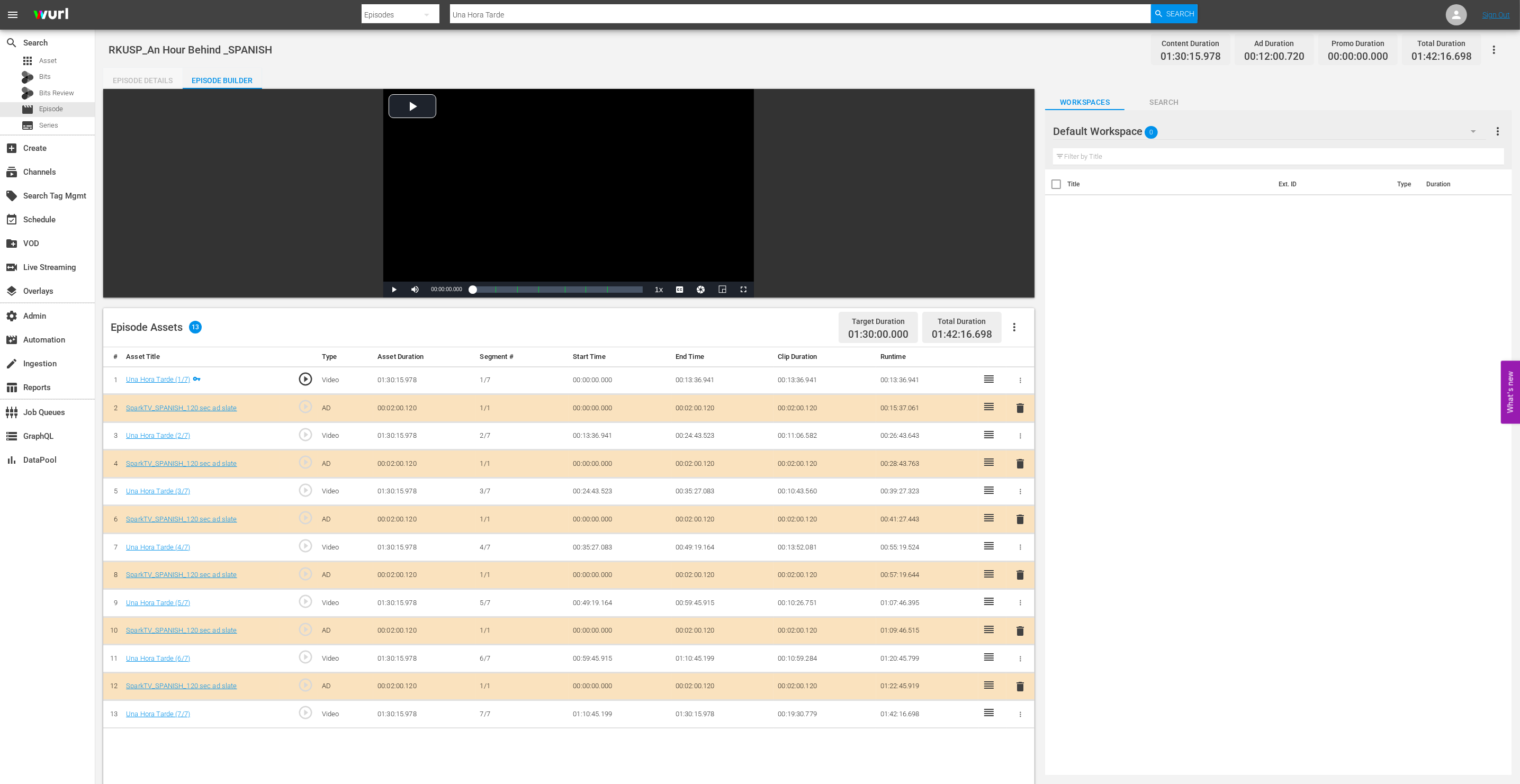
click at [146, 81] on div "Episode Details" at bounding box center [143, 81] width 79 height 25
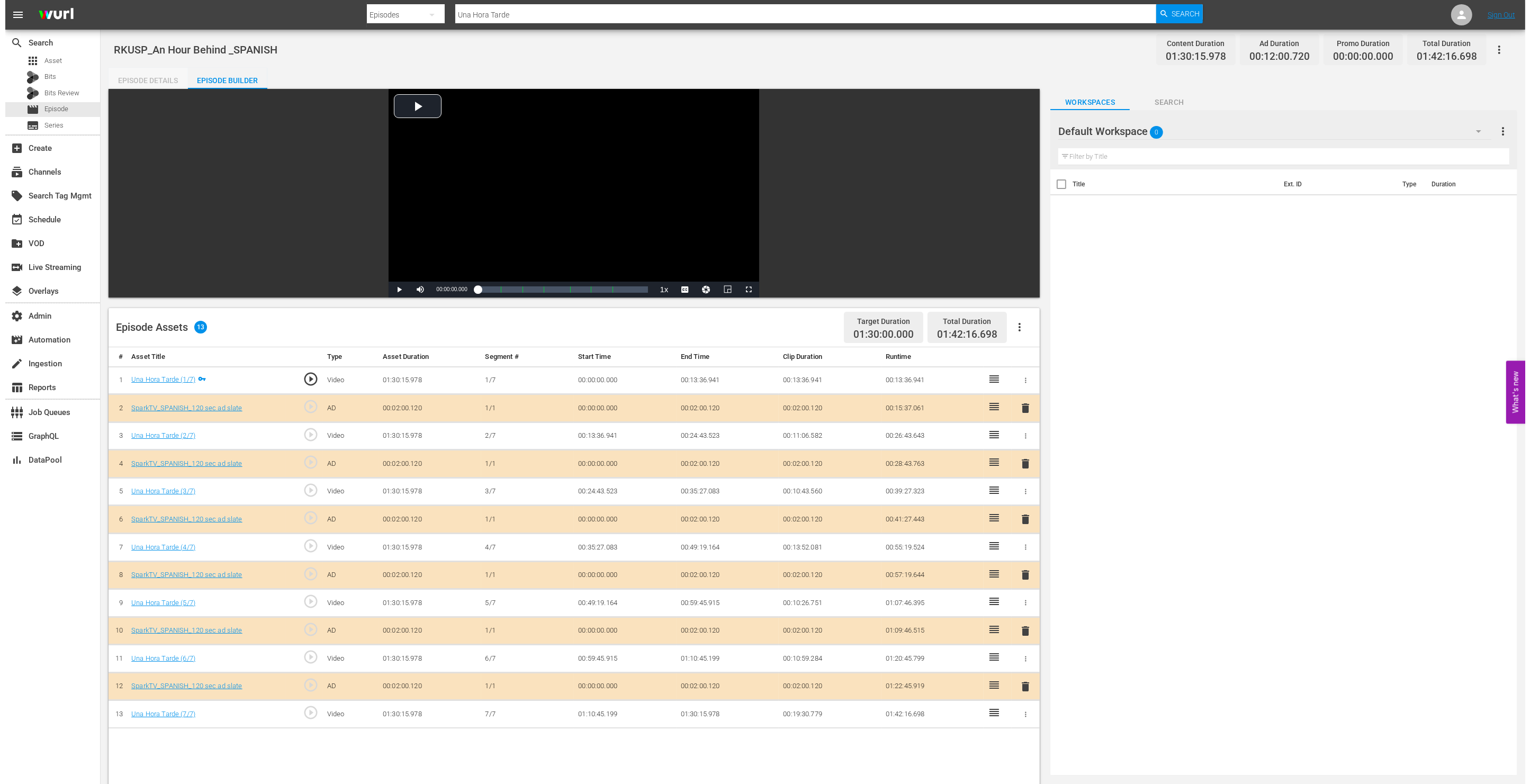
scroll to position [10, 0]
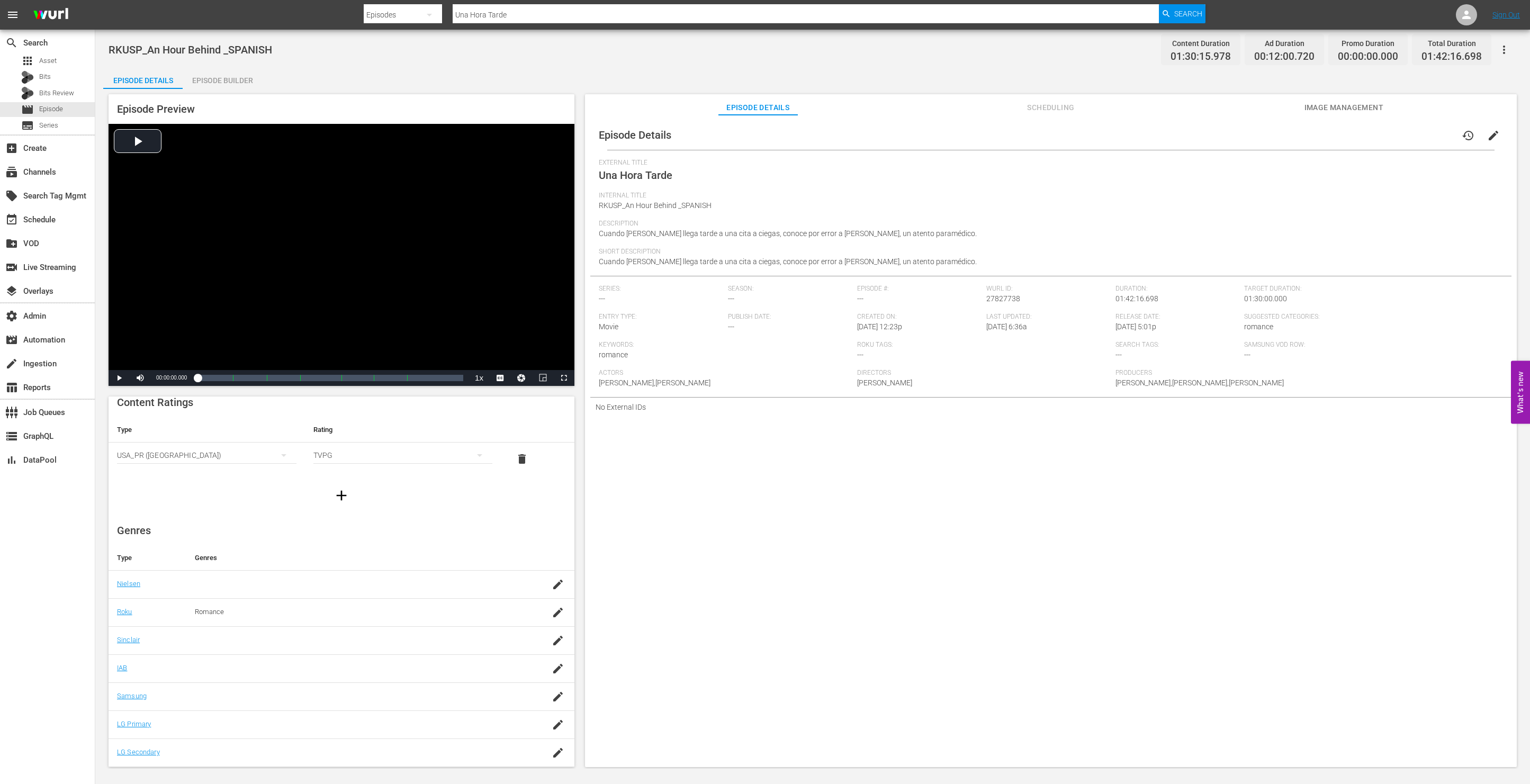
click at [517, 13] on input "Una Hora Tarde" at bounding box center [806, 15] width 707 height 25
click at [518, 13] on input "Una Hora Tarde" at bounding box center [806, 15] width 707 height 25
paste input "Enchanted Christmas"
type input "Enchanted Christmas"
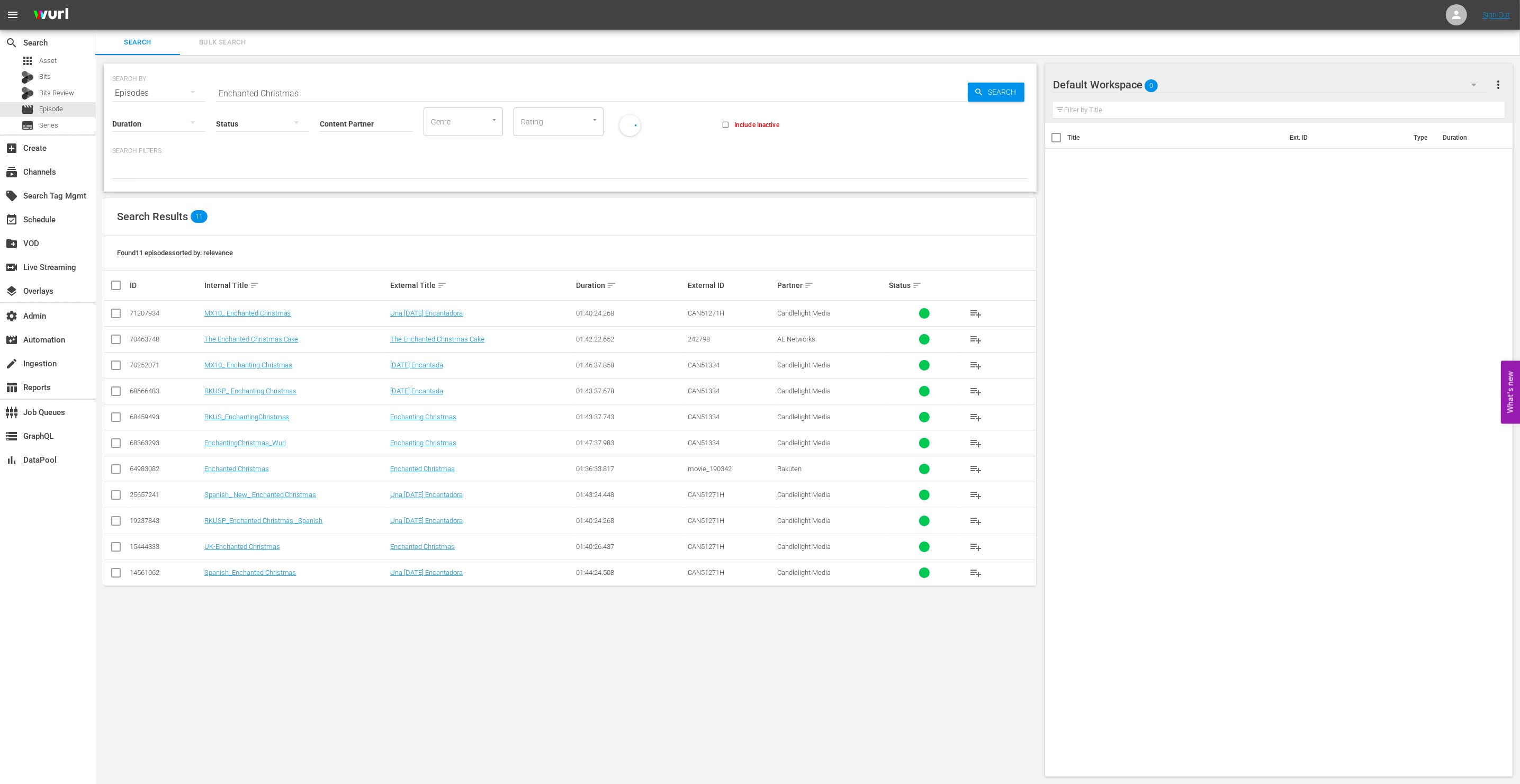
click at [484, 477] on td "Enchanted Christmas" at bounding box center [481, 468] width 186 height 26
click at [436, 471] on link "Enchanted Christmas" at bounding box center [422, 468] width 64 height 8
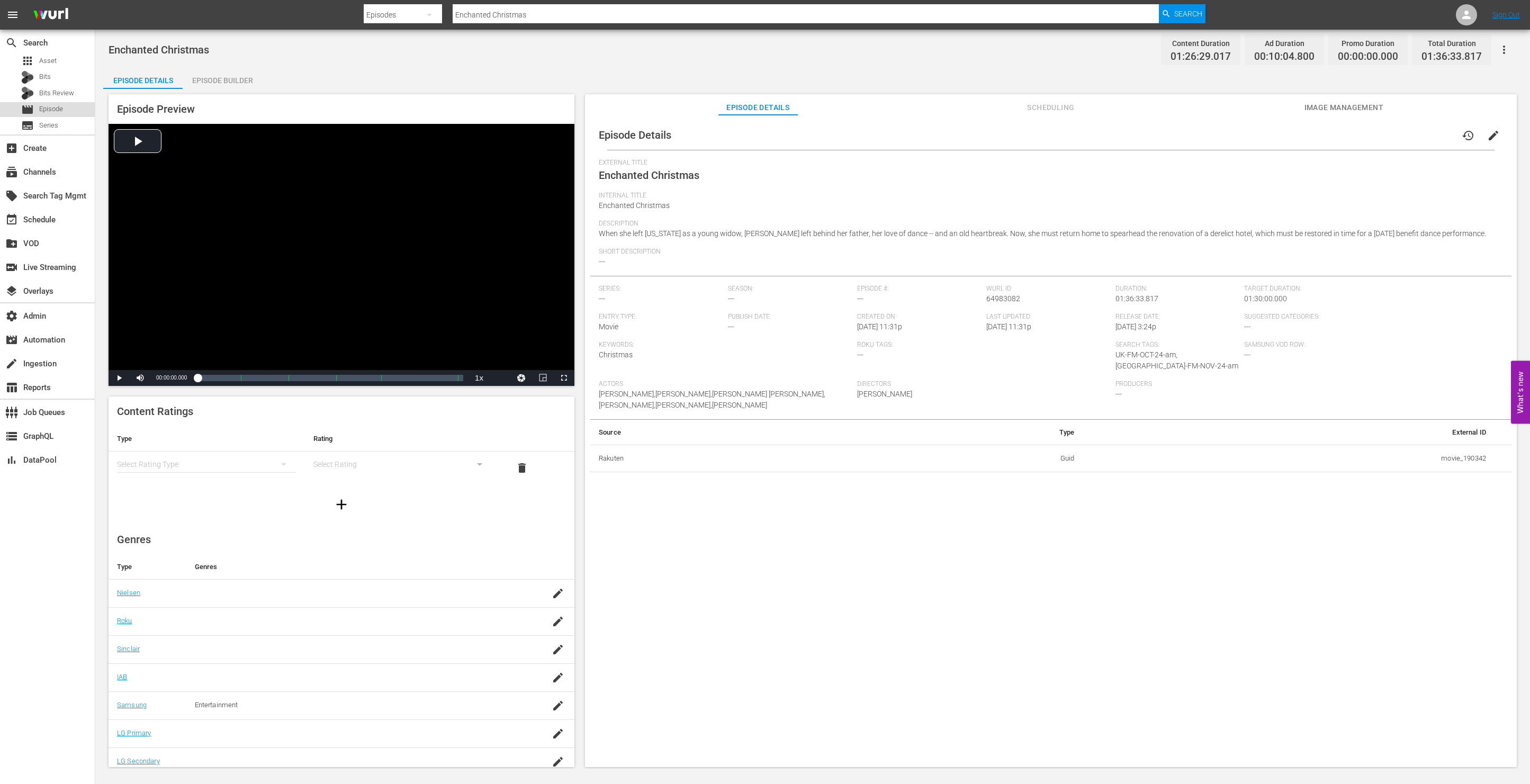
click at [67, 111] on div "movie Episode" at bounding box center [47, 110] width 95 height 15
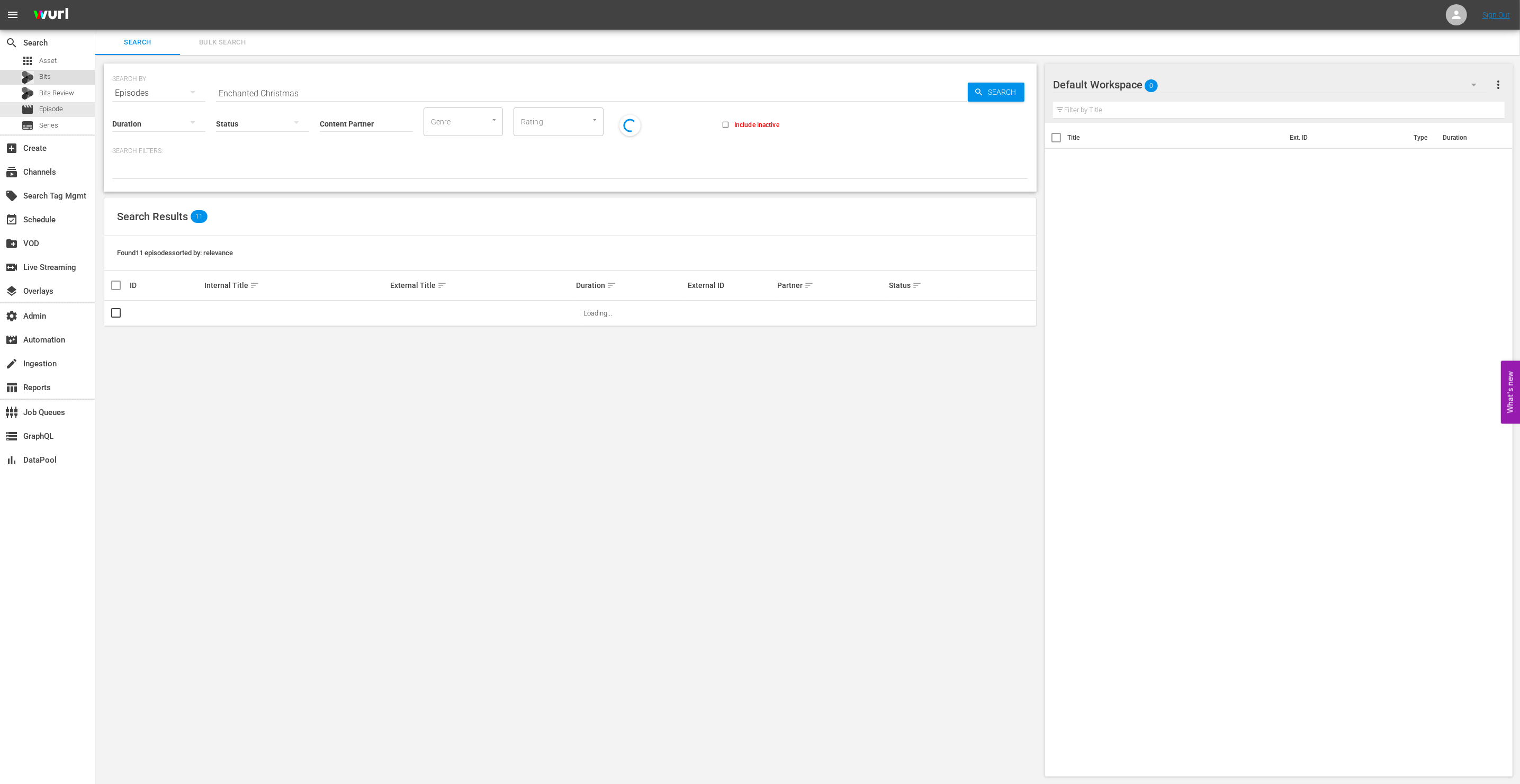
click at [59, 75] on div "Bits" at bounding box center [47, 77] width 95 height 15
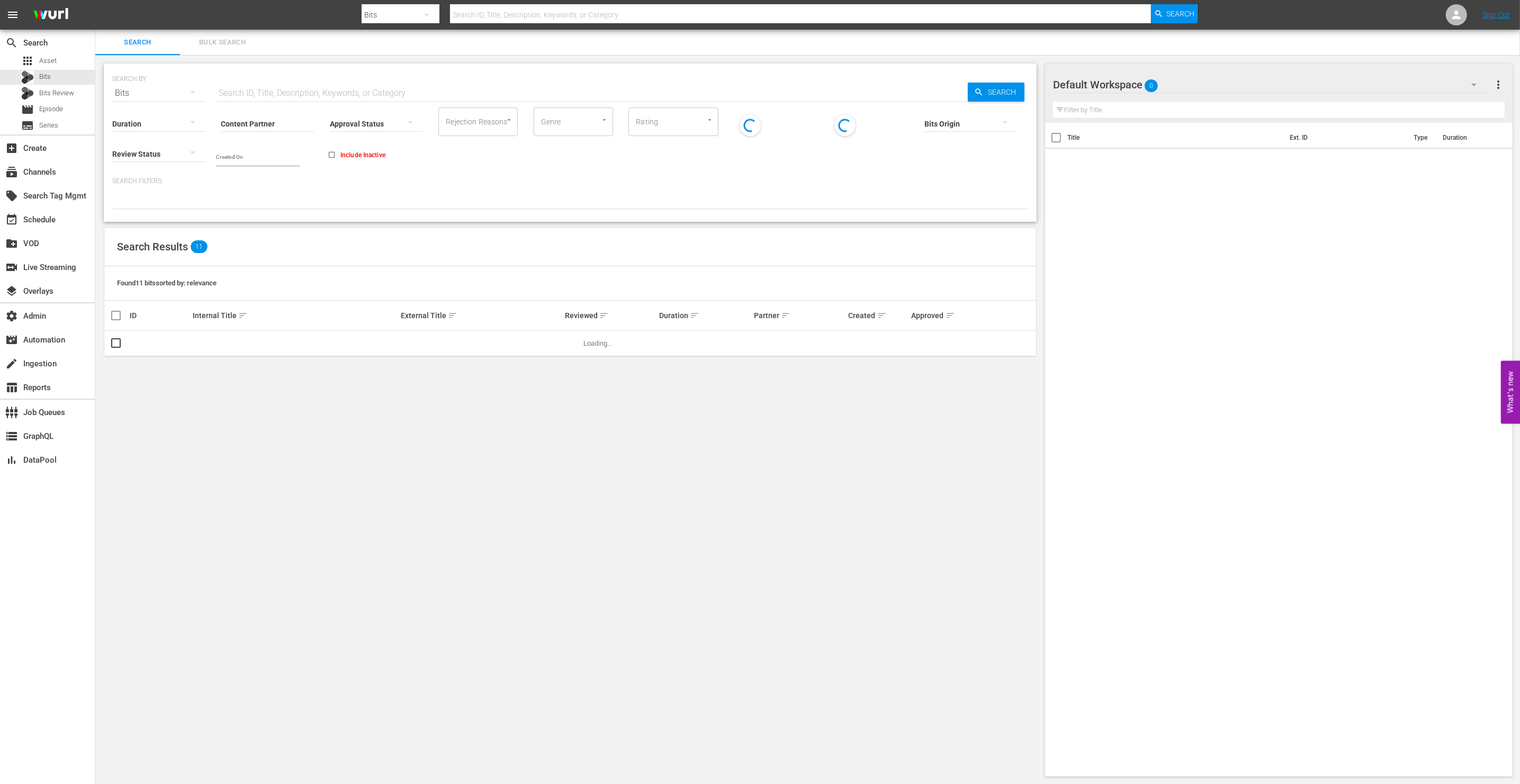
click at [299, 89] on input "text" at bounding box center [592, 94] width 751 height 25
paste input "74106367"
type input "74106367"
click at [983, 95] on span "Search" at bounding box center [1004, 91] width 40 height 19
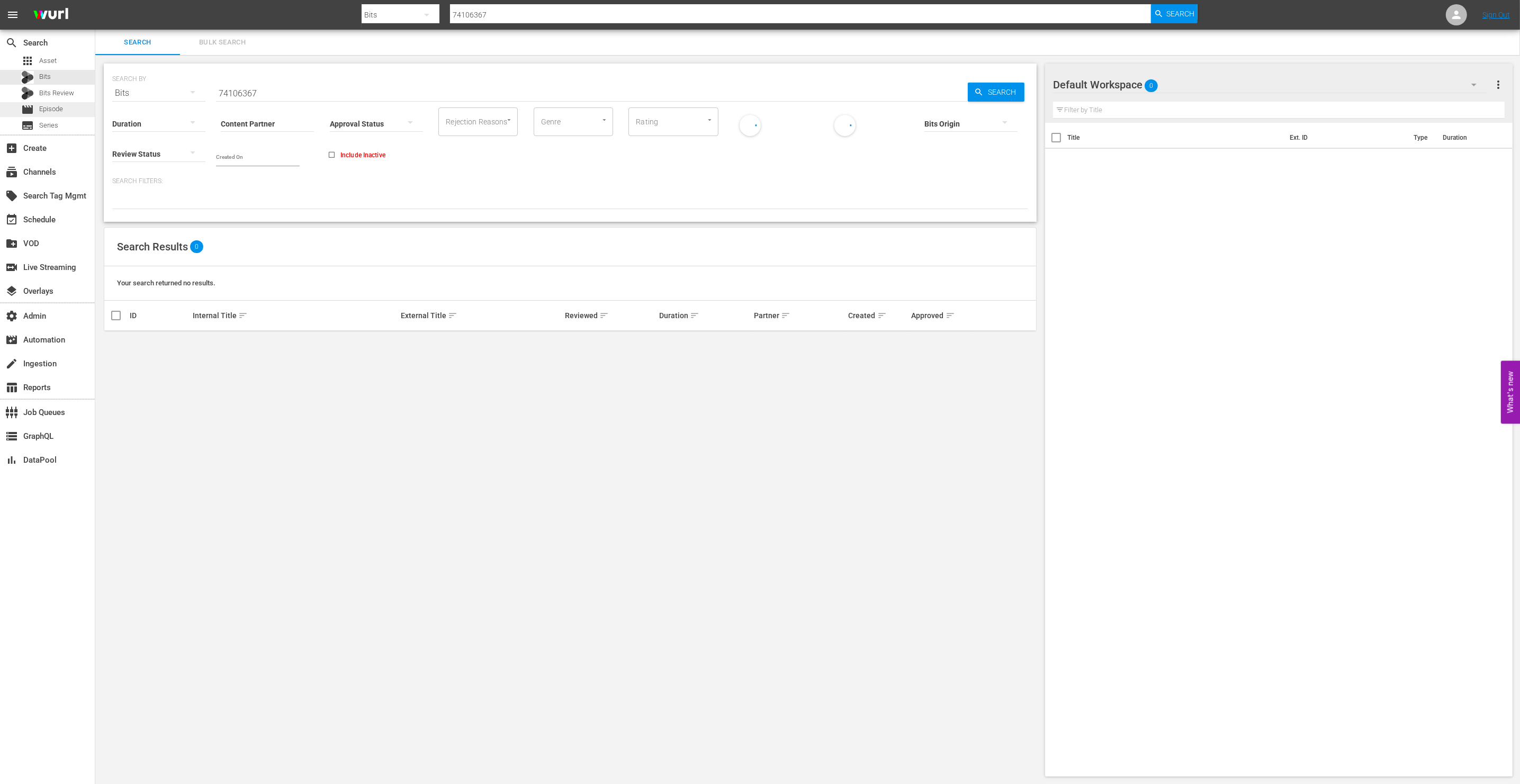
click at [57, 107] on span "Episode" at bounding box center [51, 109] width 24 height 10
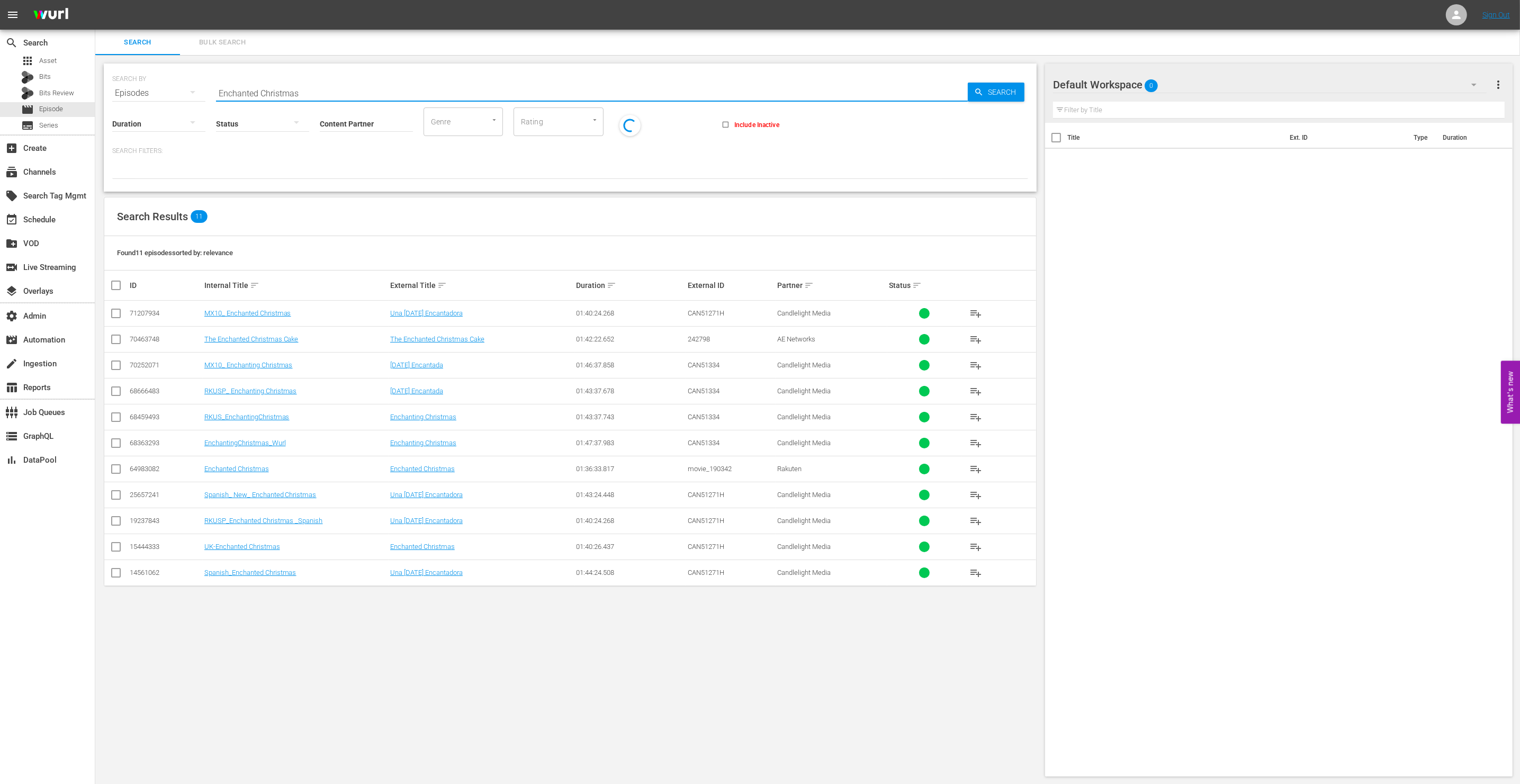
click at [299, 84] on input "Enchanted Christmas" at bounding box center [592, 94] width 751 height 25
paste input "74106367"
click at [986, 97] on span "Search" at bounding box center [1004, 91] width 40 height 19
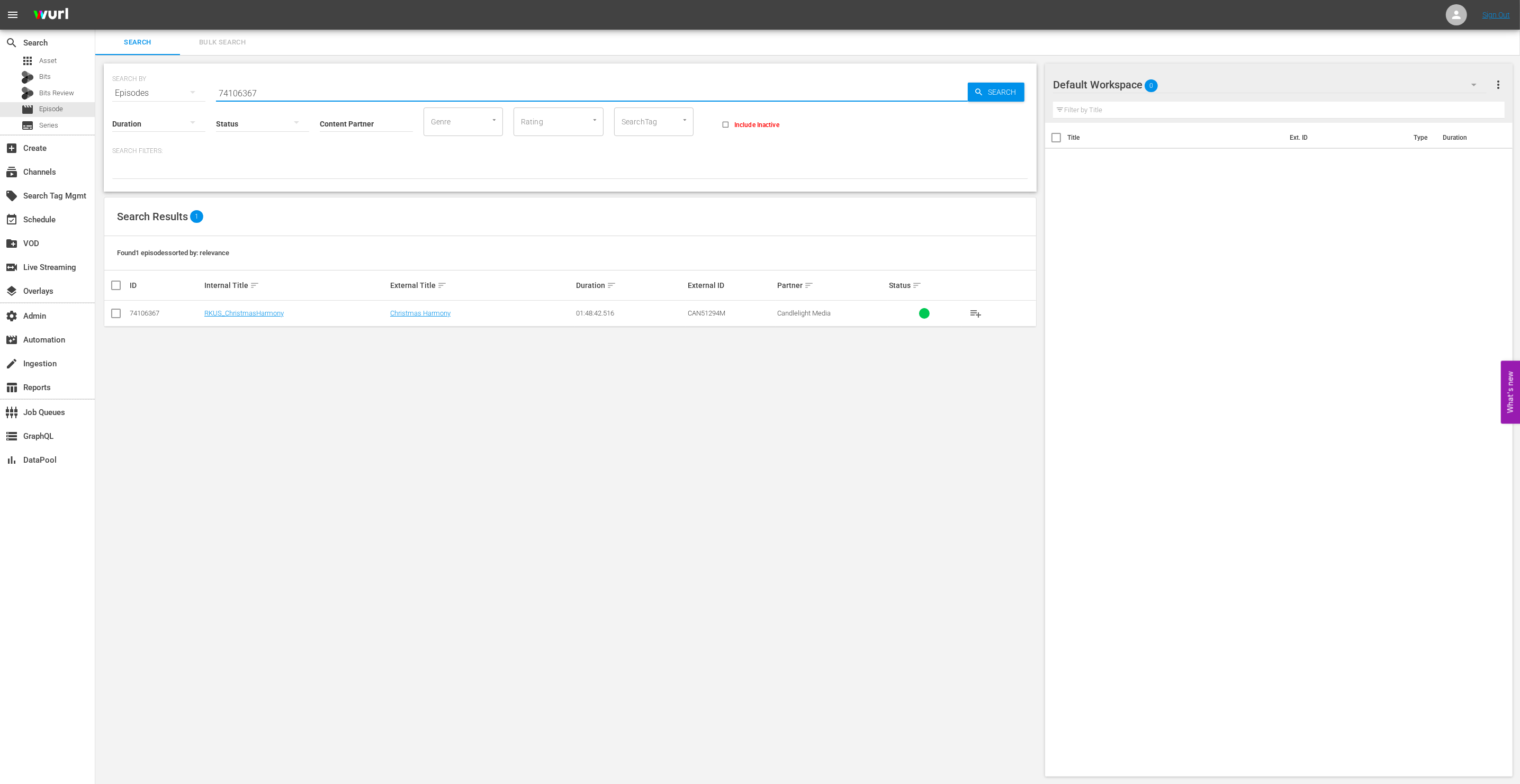
click at [300, 94] on input "74106367" at bounding box center [592, 94] width 751 height 25
click at [299, 94] on input "74106367" at bounding box center [592, 94] width 751 height 25
paste input "Una Hora Tarde"
type input "Una Hora Tarde"
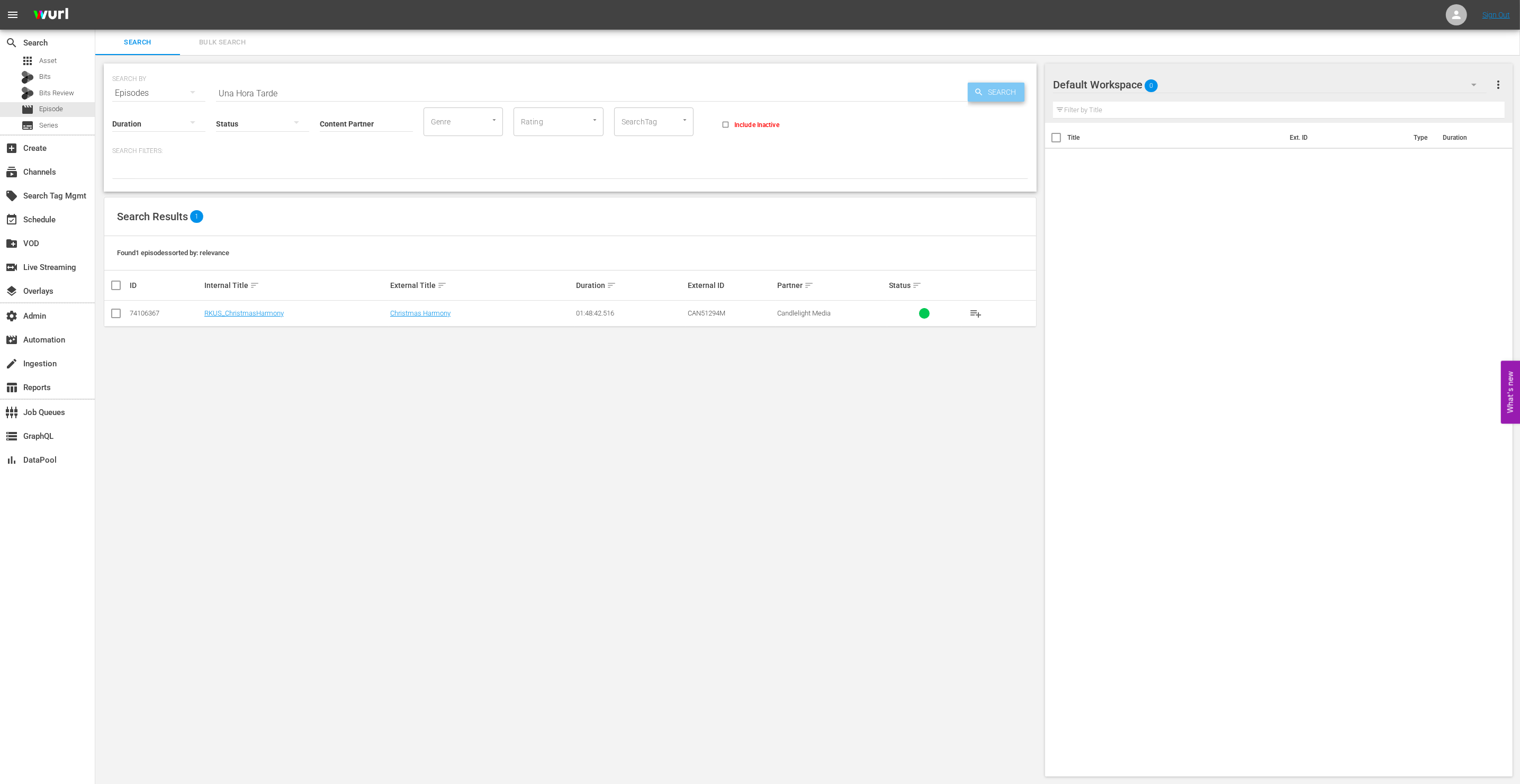
click at [1001, 91] on span "Search" at bounding box center [1004, 91] width 40 height 19
click at [417, 316] on link "Una Hora Tarde" at bounding box center [413, 313] width 46 height 8
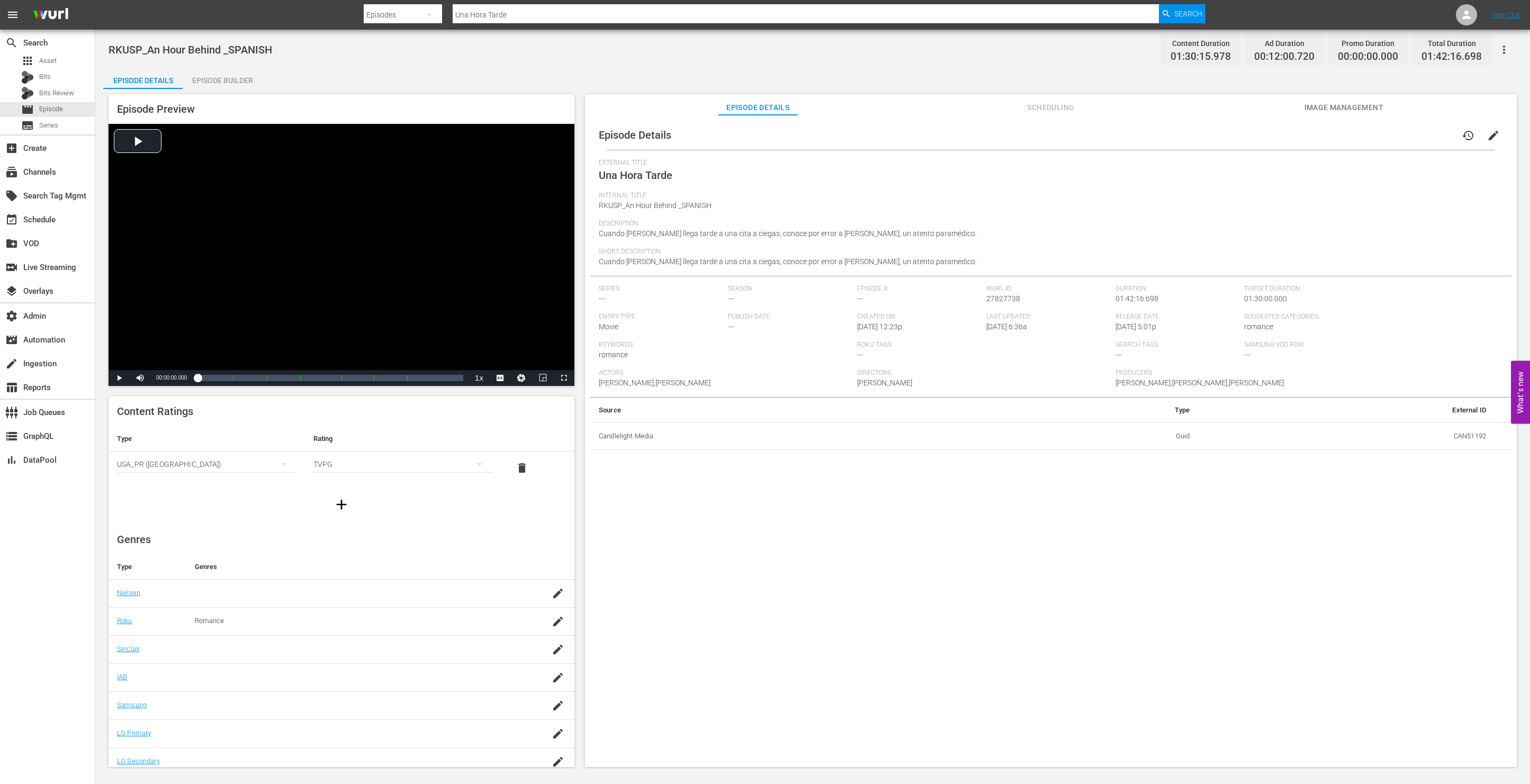
click at [1052, 108] on span "Scheduling" at bounding box center [1051, 108] width 79 height 13
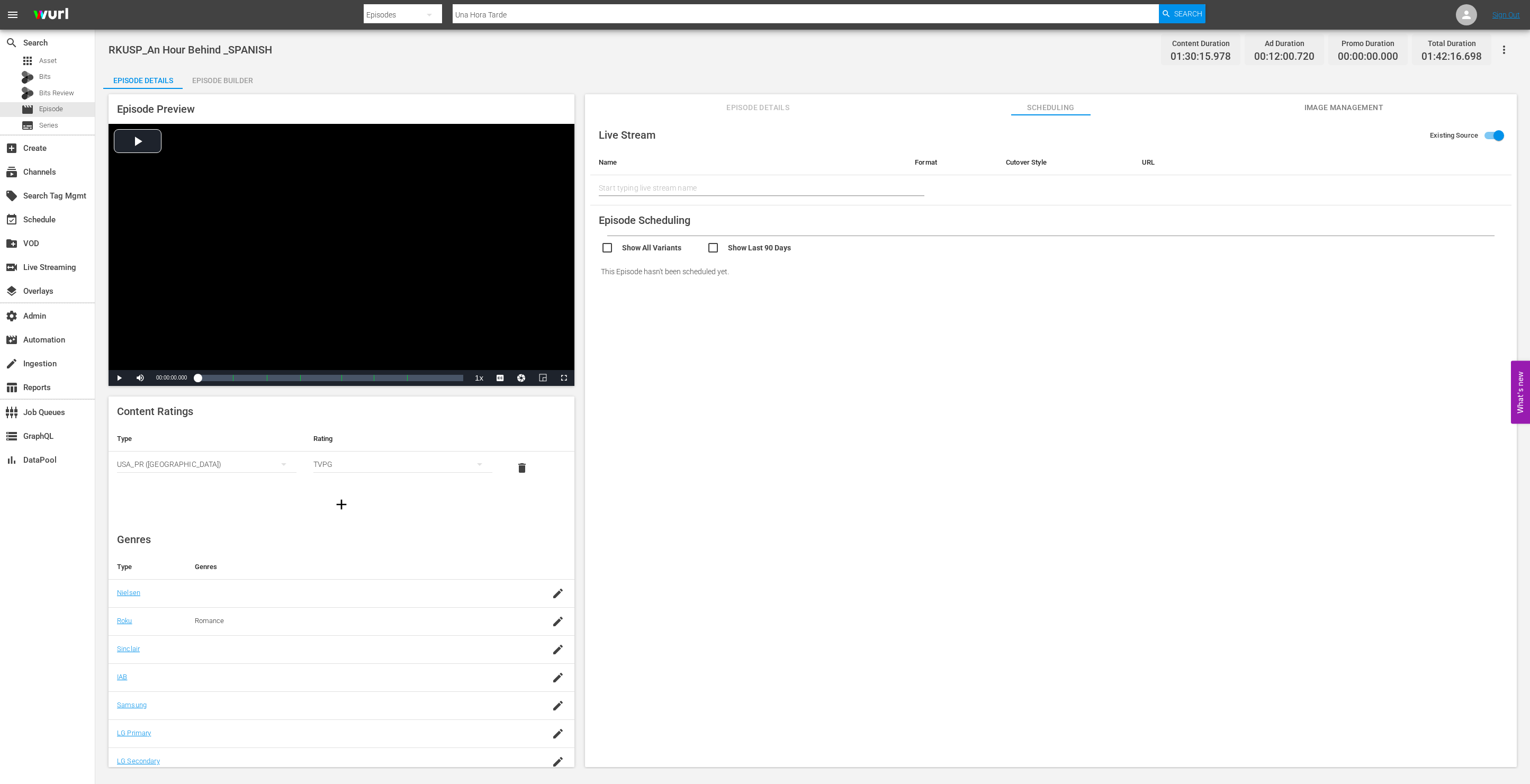
click at [755, 114] on button "Episode Details" at bounding box center [758, 105] width 79 height 21
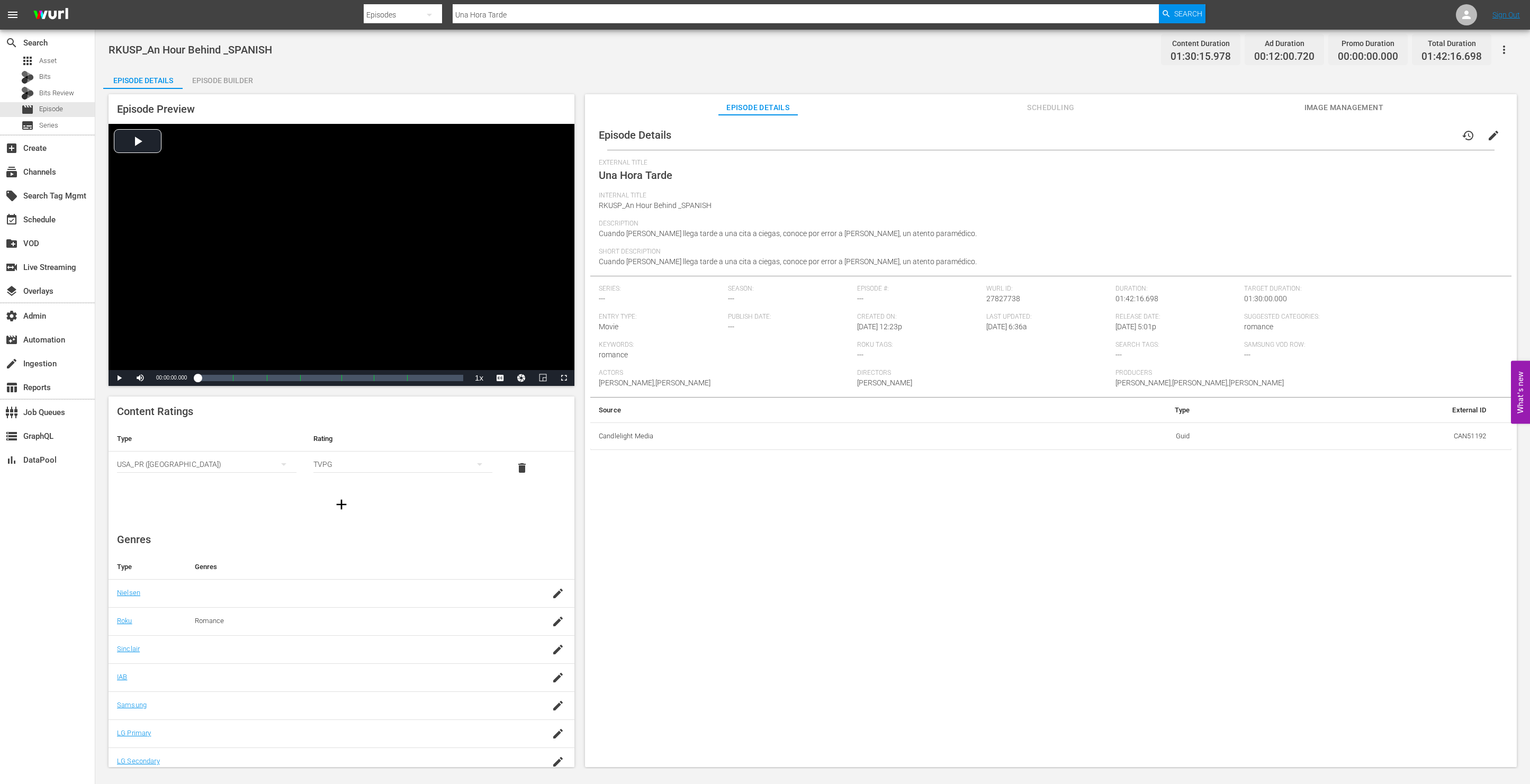
scroll to position [10, 0]
click at [1049, 108] on span "Scheduling" at bounding box center [1051, 108] width 79 height 13
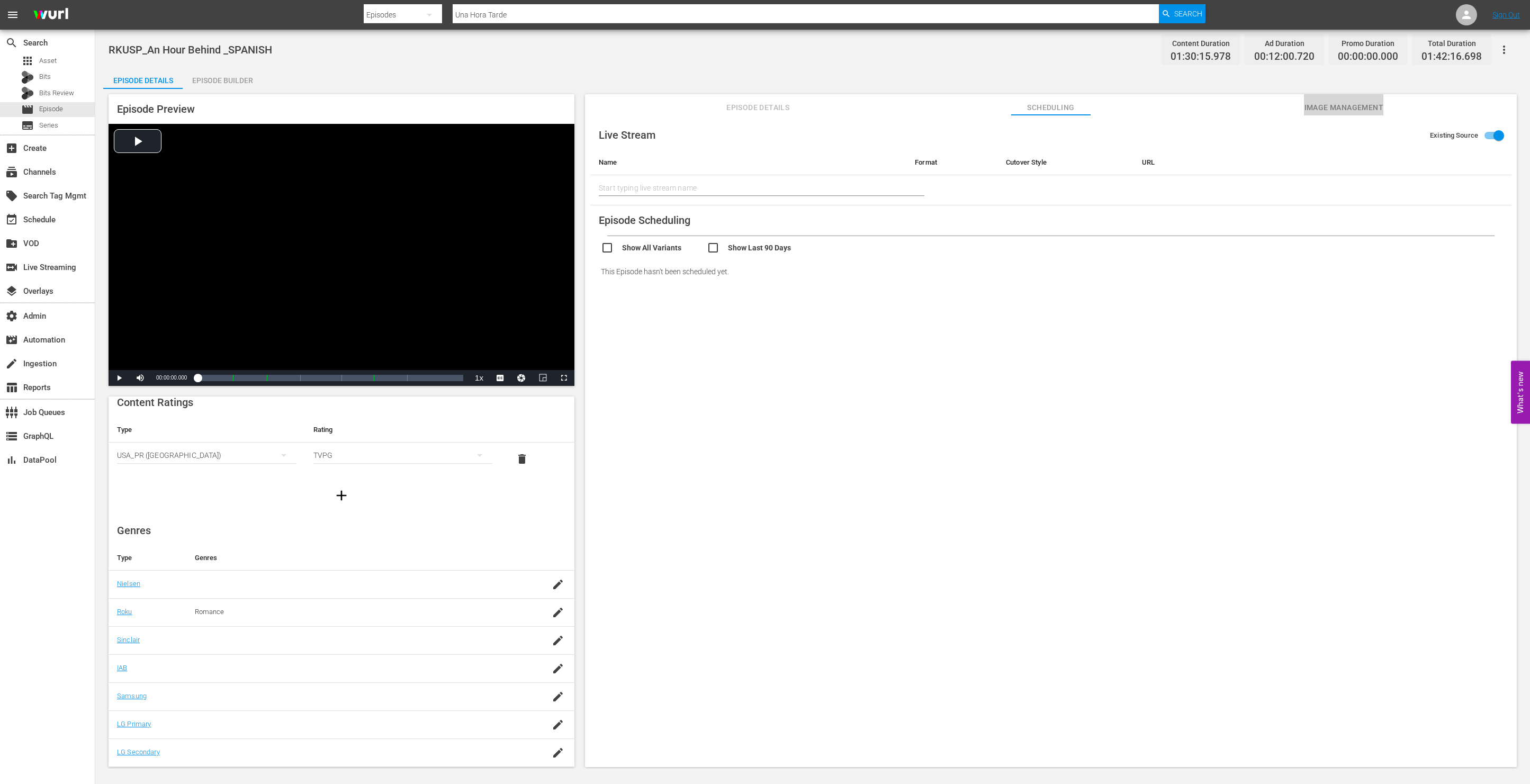
click at [1359, 102] on span "Image Management" at bounding box center [1344, 108] width 79 height 13
click at [1068, 102] on span "Scheduling" at bounding box center [1051, 108] width 79 height 13
click at [71, 111] on div "movie Episode" at bounding box center [47, 110] width 95 height 15
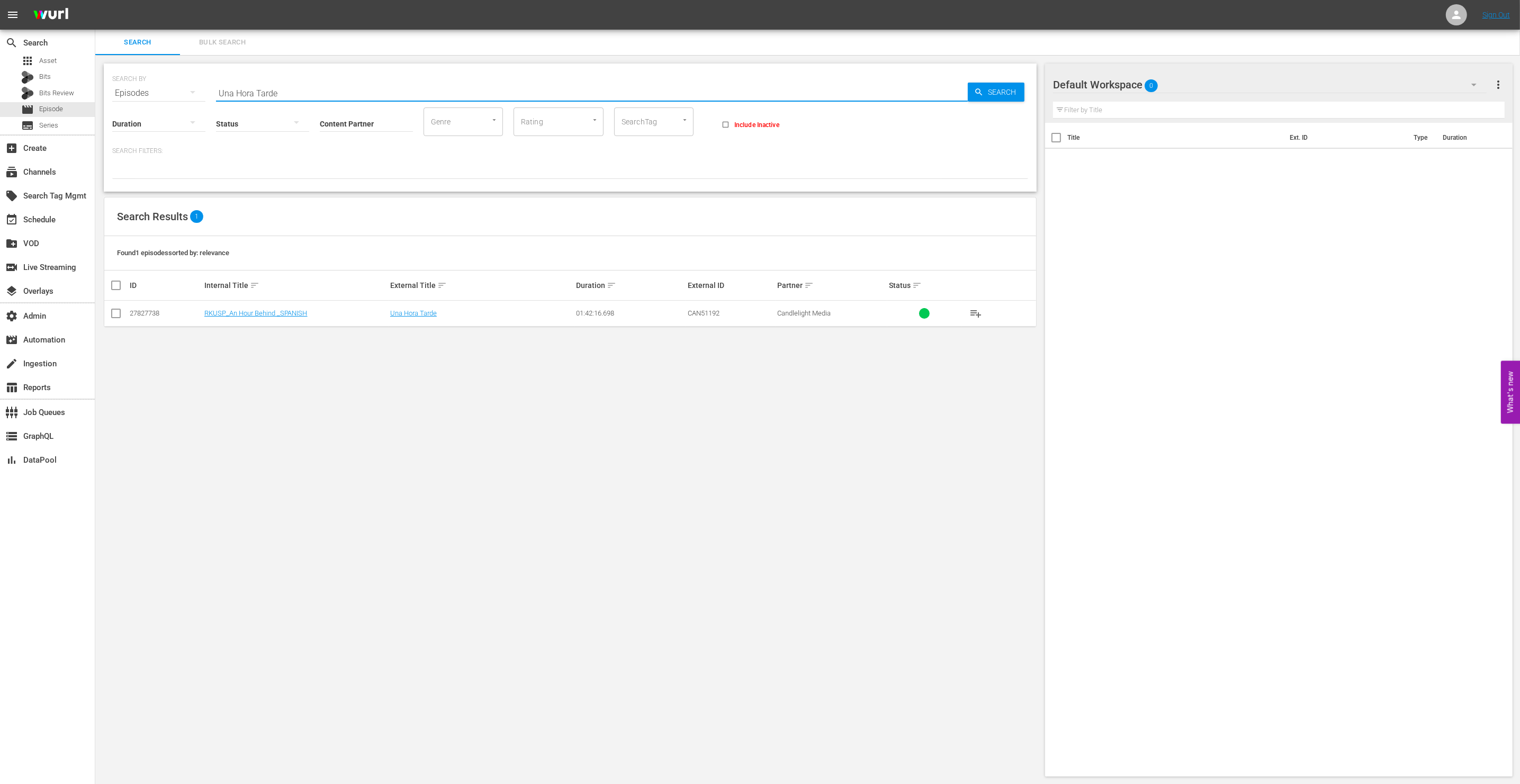
click at [259, 91] on input "Una Hora Tarde" at bounding box center [592, 94] width 751 height 25
paste input "73504846"
type input "73504846"
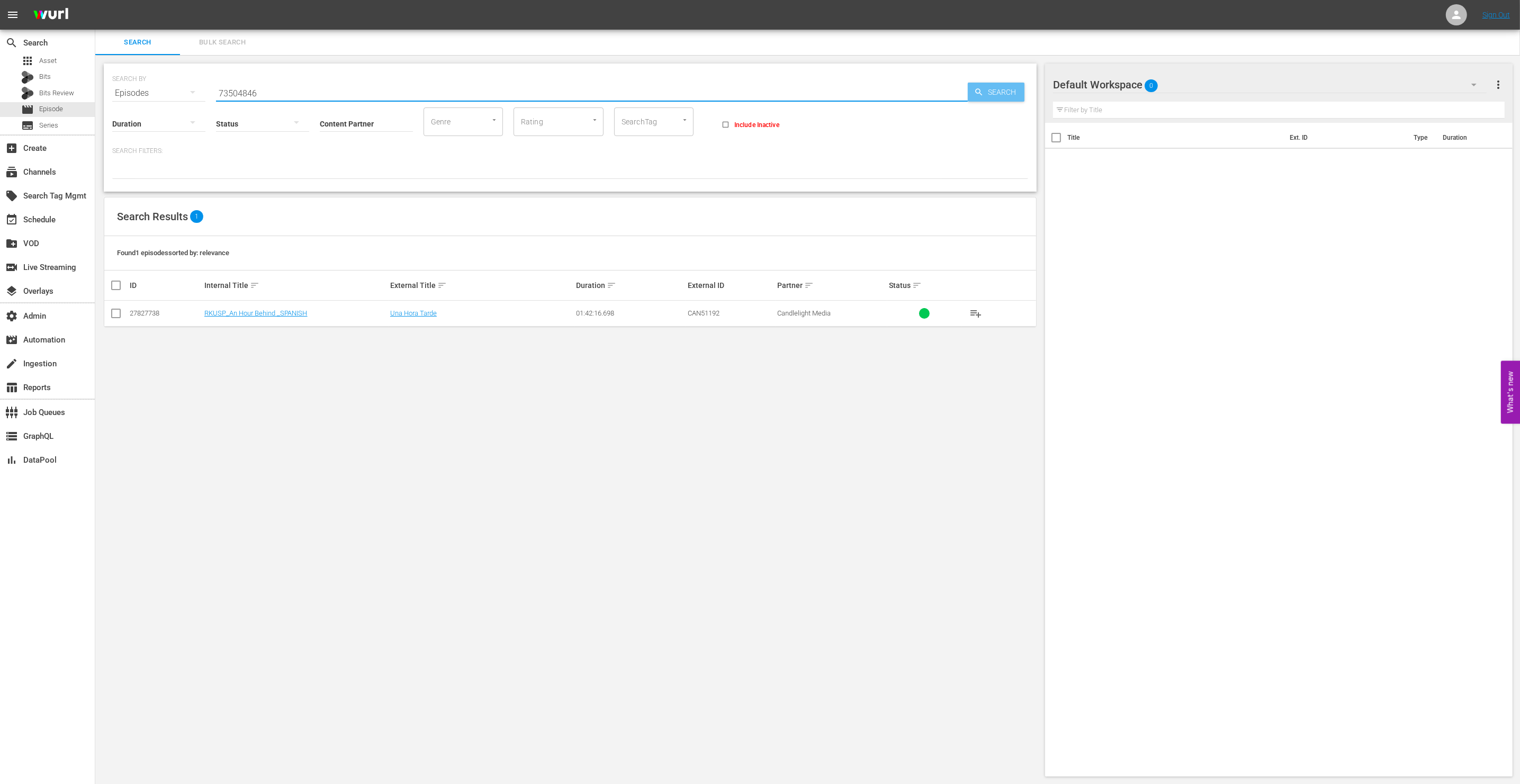
click at [1010, 90] on span "Search" at bounding box center [1004, 91] width 40 height 19
click at [426, 307] on td "Love Across Time" at bounding box center [481, 313] width 186 height 26
click at [427, 314] on link "Love Across Time" at bounding box center [417, 313] width 55 height 8
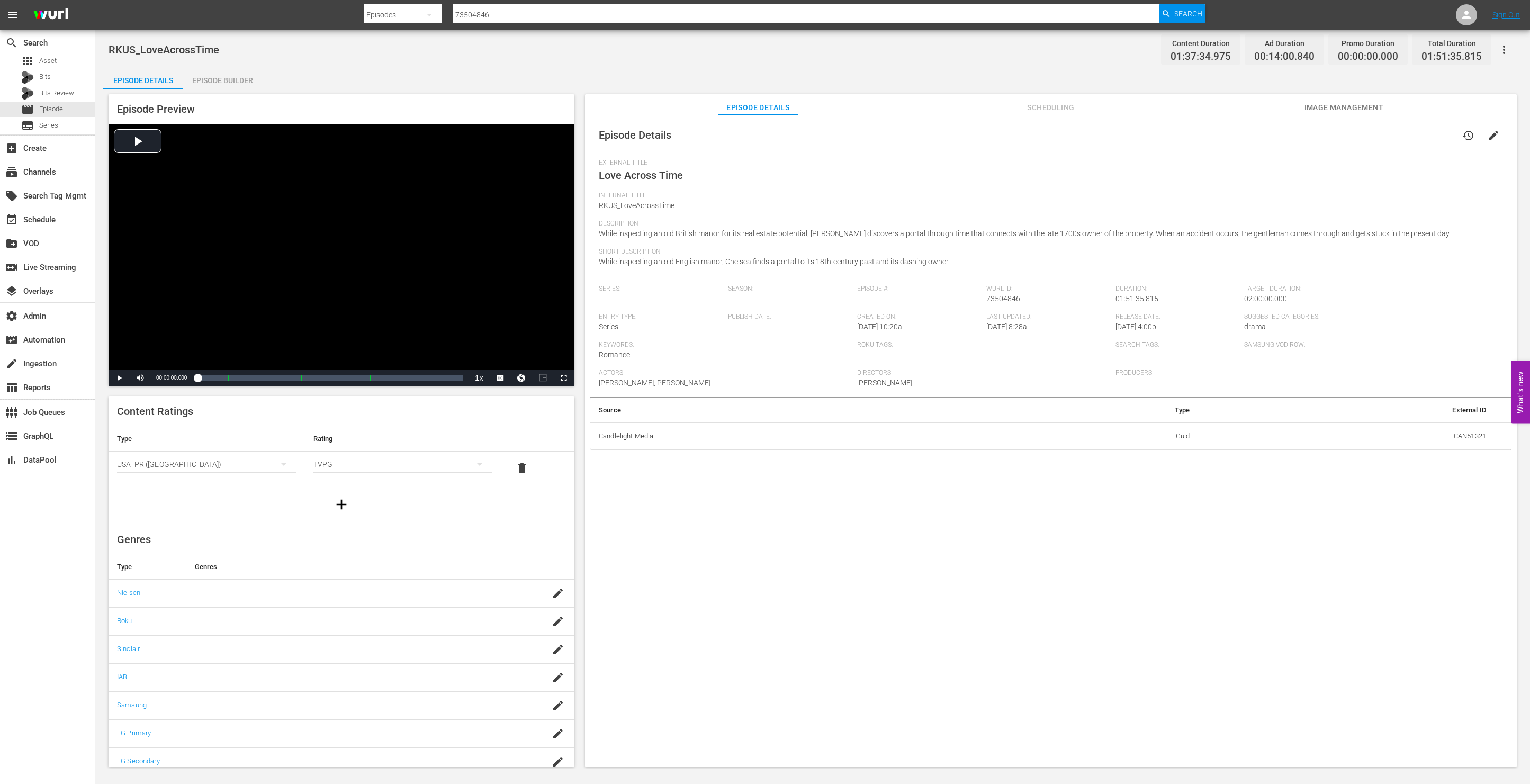
click at [1061, 105] on span "Scheduling" at bounding box center [1051, 108] width 79 height 13
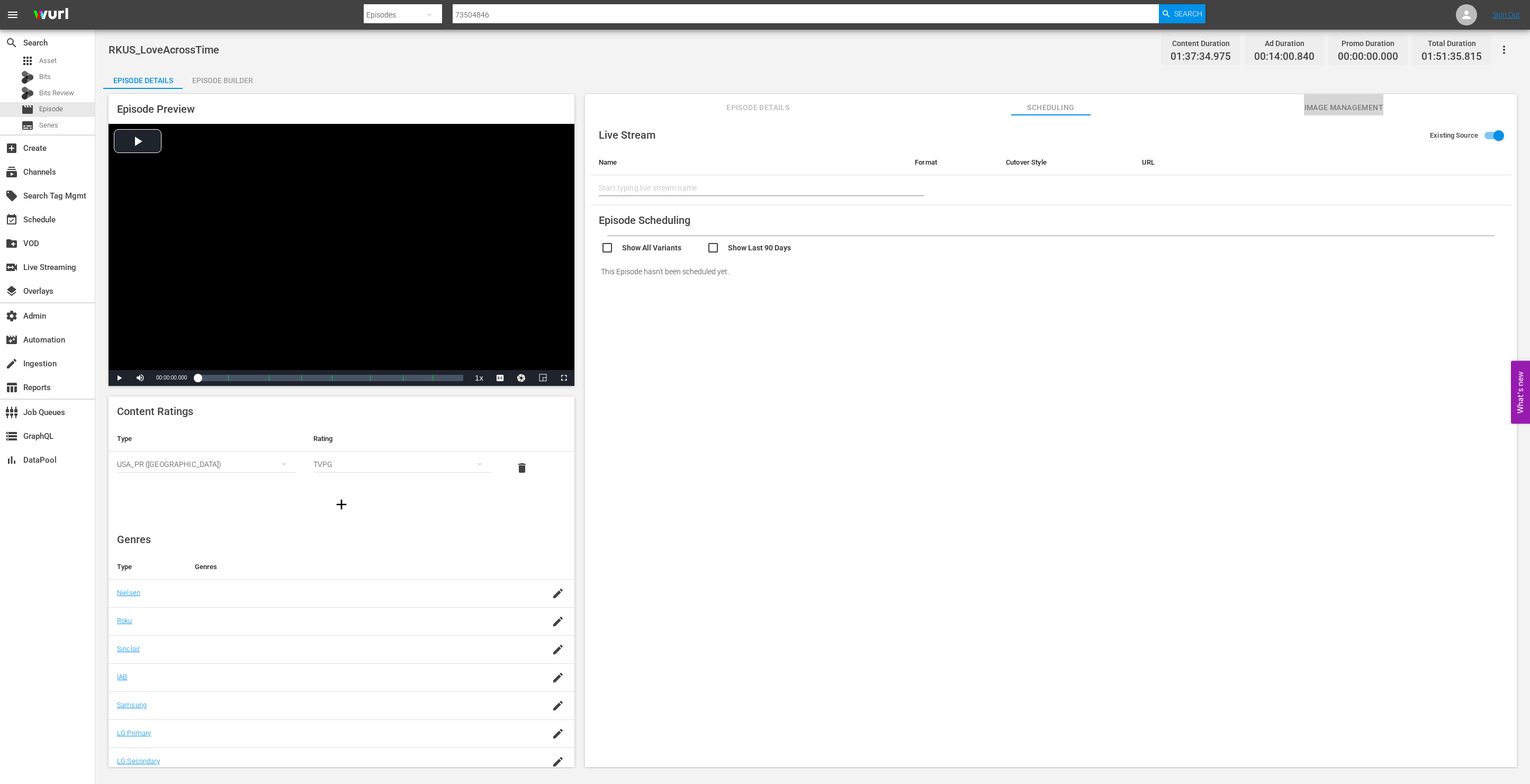
click at [1349, 108] on span "Image Management" at bounding box center [1344, 108] width 79 height 13
click at [1043, 105] on span "Scheduling" at bounding box center [1051, 108] width 79 height 13
click at [740, 113] on span "Episode Details" at bounding box center [758, 108] width 79 height 13
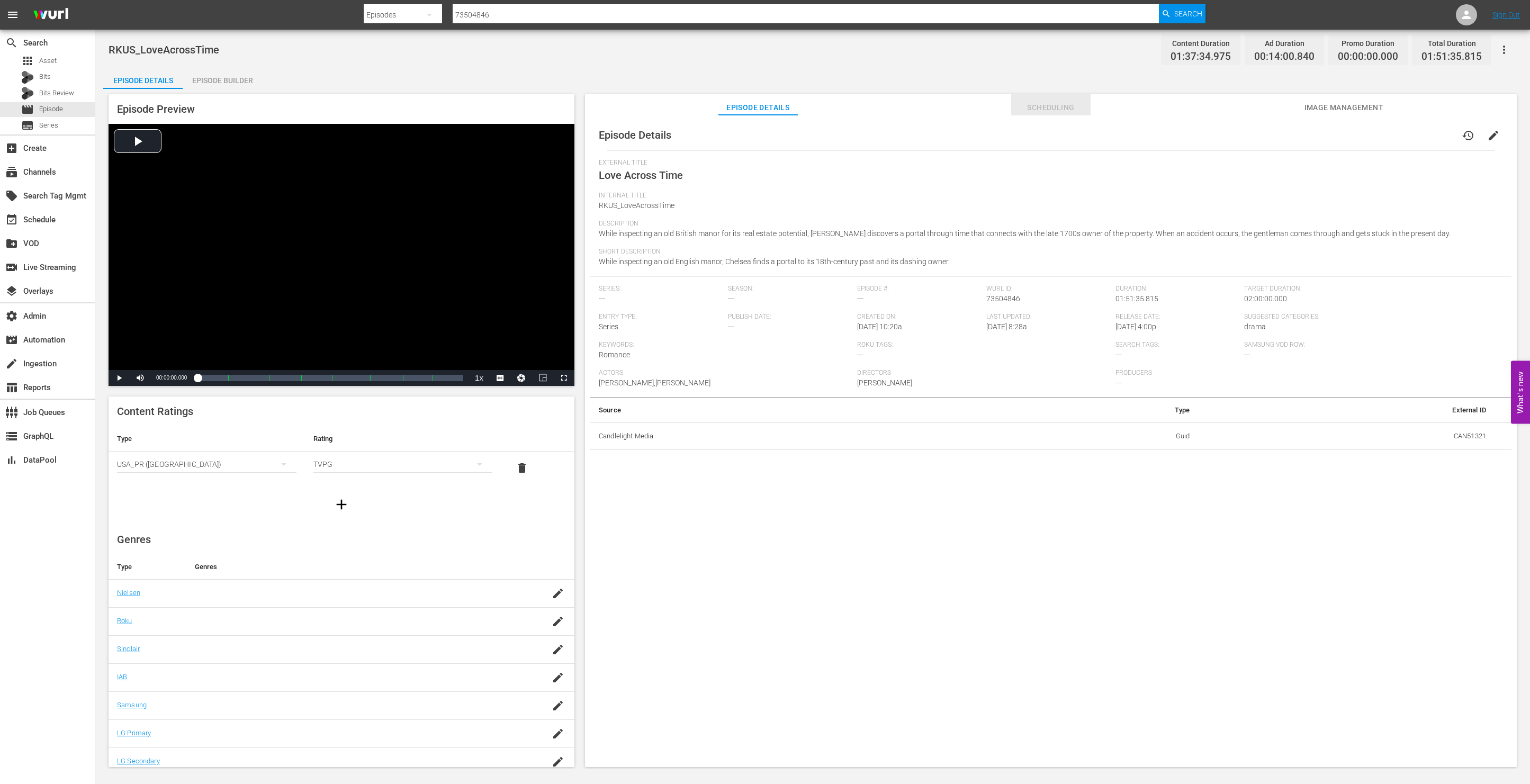
click at [1058, 103] on span "Scheduling" at bounding box center [1051, 108] width 79 height 13
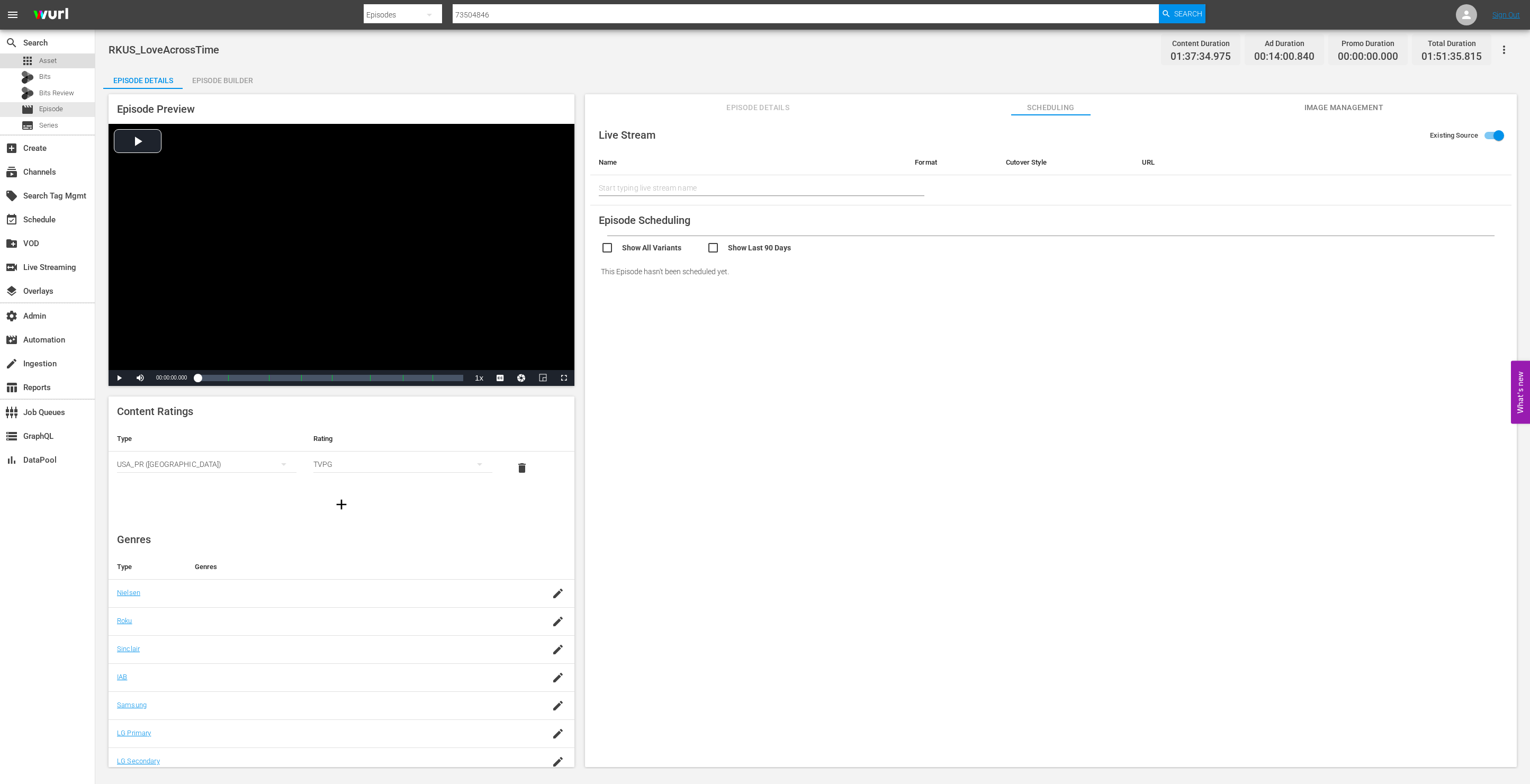
click at [43, 60] on span "Asset" at bounding box center [47, 61] width 17 height 10
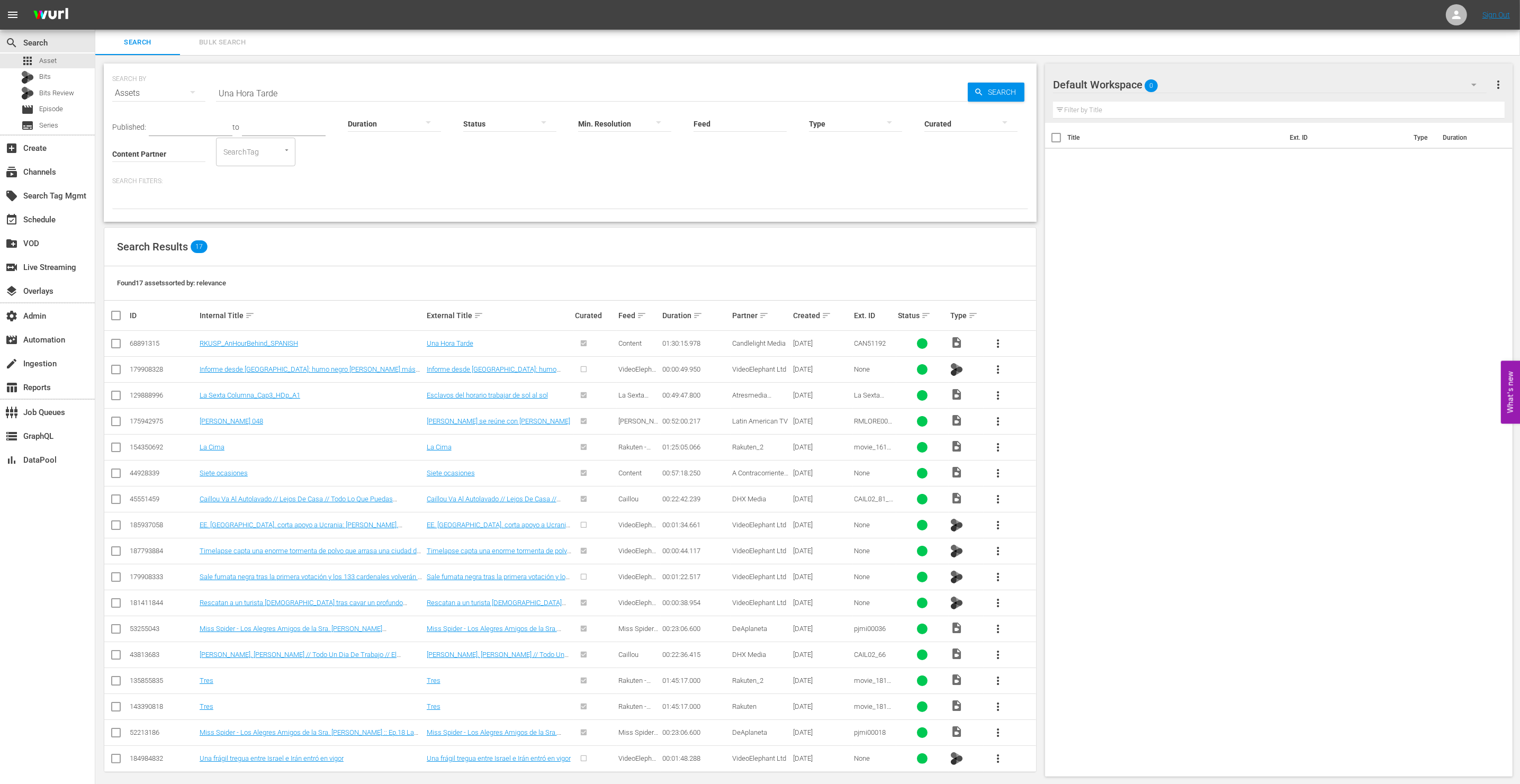
click at [363, 85] on input "Una Hora Tarde" at bounding box center [592, 94] width 751 height 25
click at [363, 88] on input "Una Hora Tarde" at bounding box center [592, 94] width 751 height 25
click at [364, 88] on input "Una Hora Tarde" at bounding box center [592, 94] width 751 height 25
click at [55, 110] on span "Episode" at bounding box center [51, 109] width 24 height 10
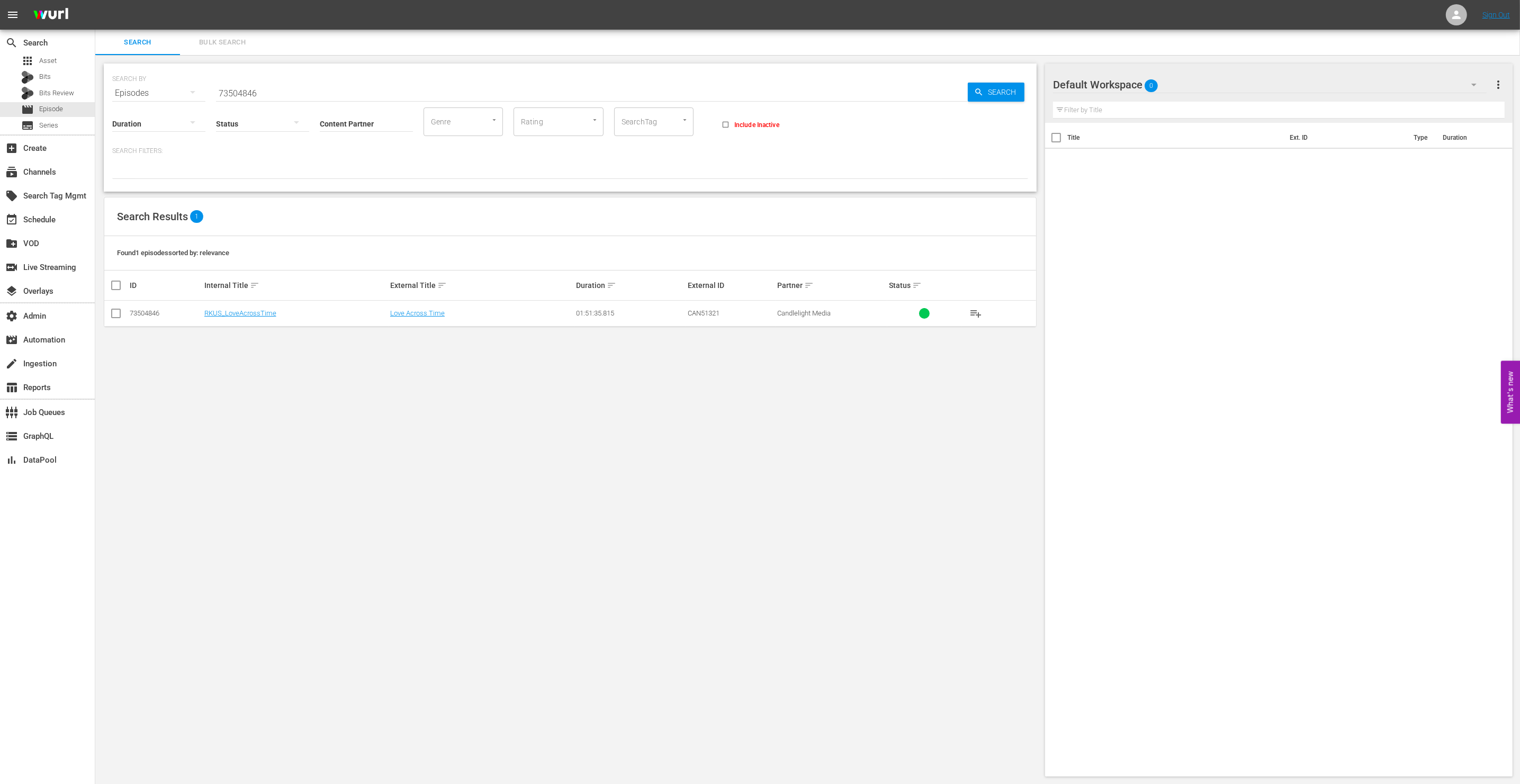
click at [330, 88] on input "73504846" at bounding box center [592, 94] width 751 height 25
paste input "5113790"
type input "75113790"
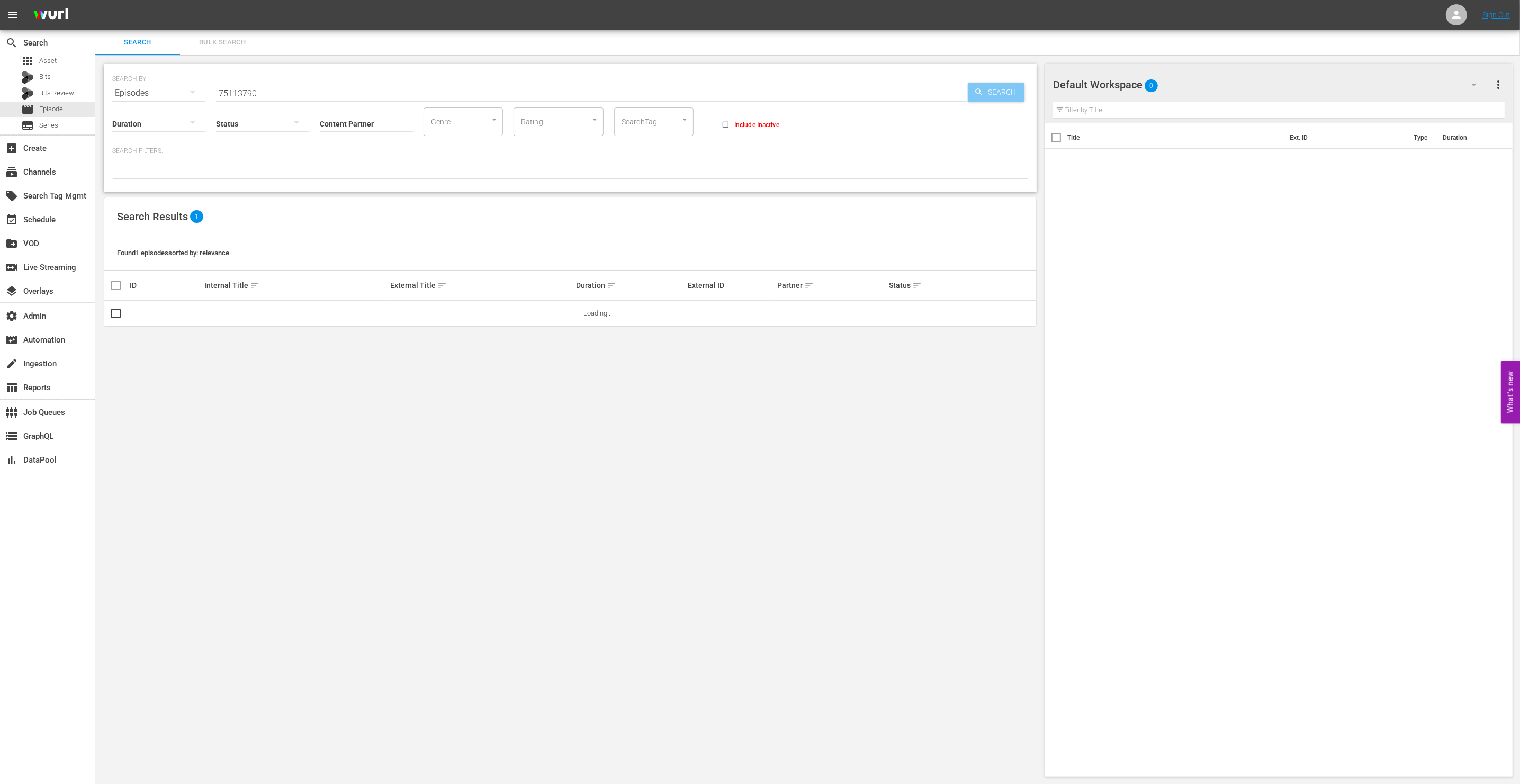
click at [986, 95] on span "Search" at bounding box center [1004, 91] width 40 height 19
click at [404, 313] on link "Braving Rapids" at bounding box center [412, 313] width 44 height 8
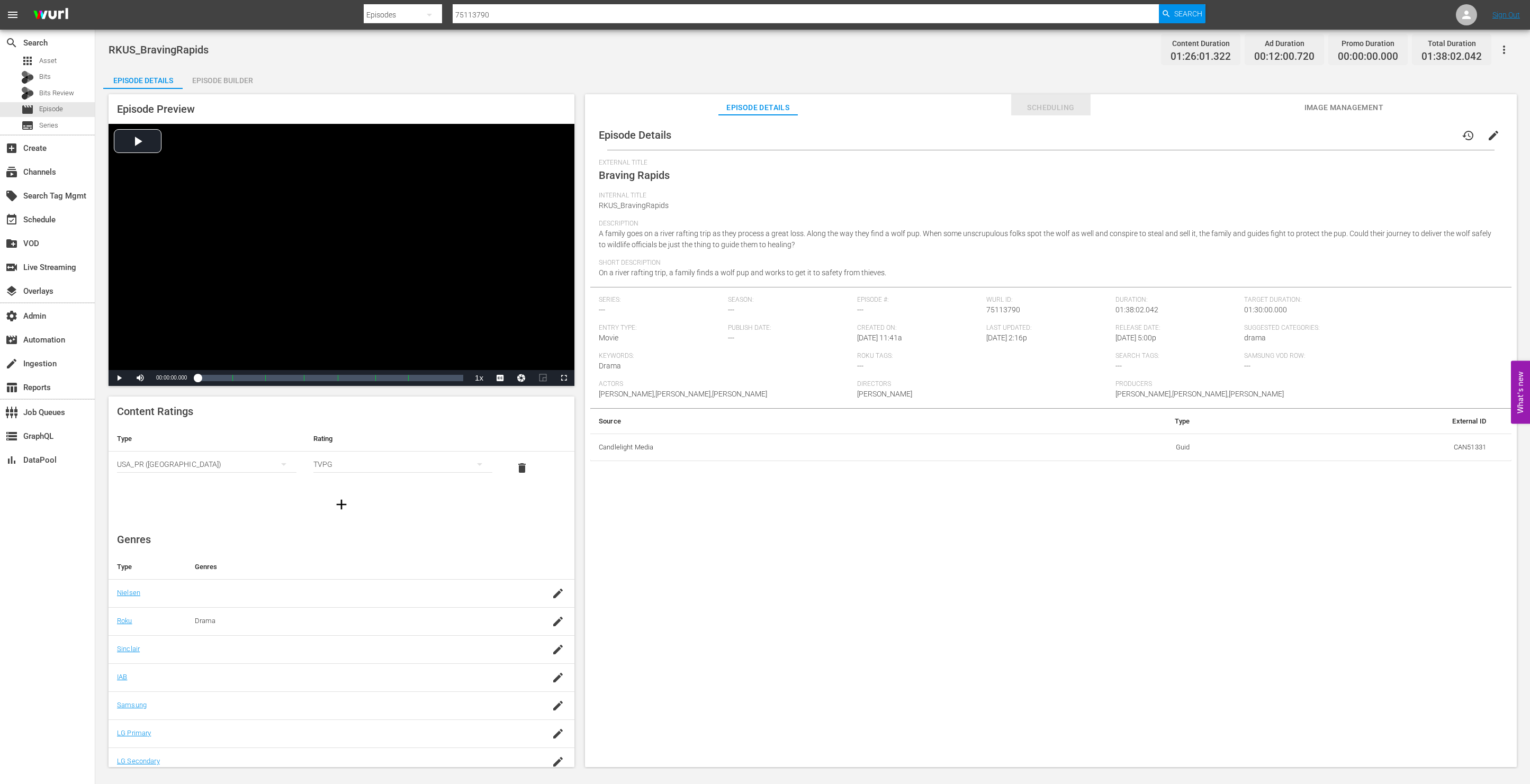
click at [1061, 108] on span "Scheduling" at bounding box center [1051, 108] width 79 height 13
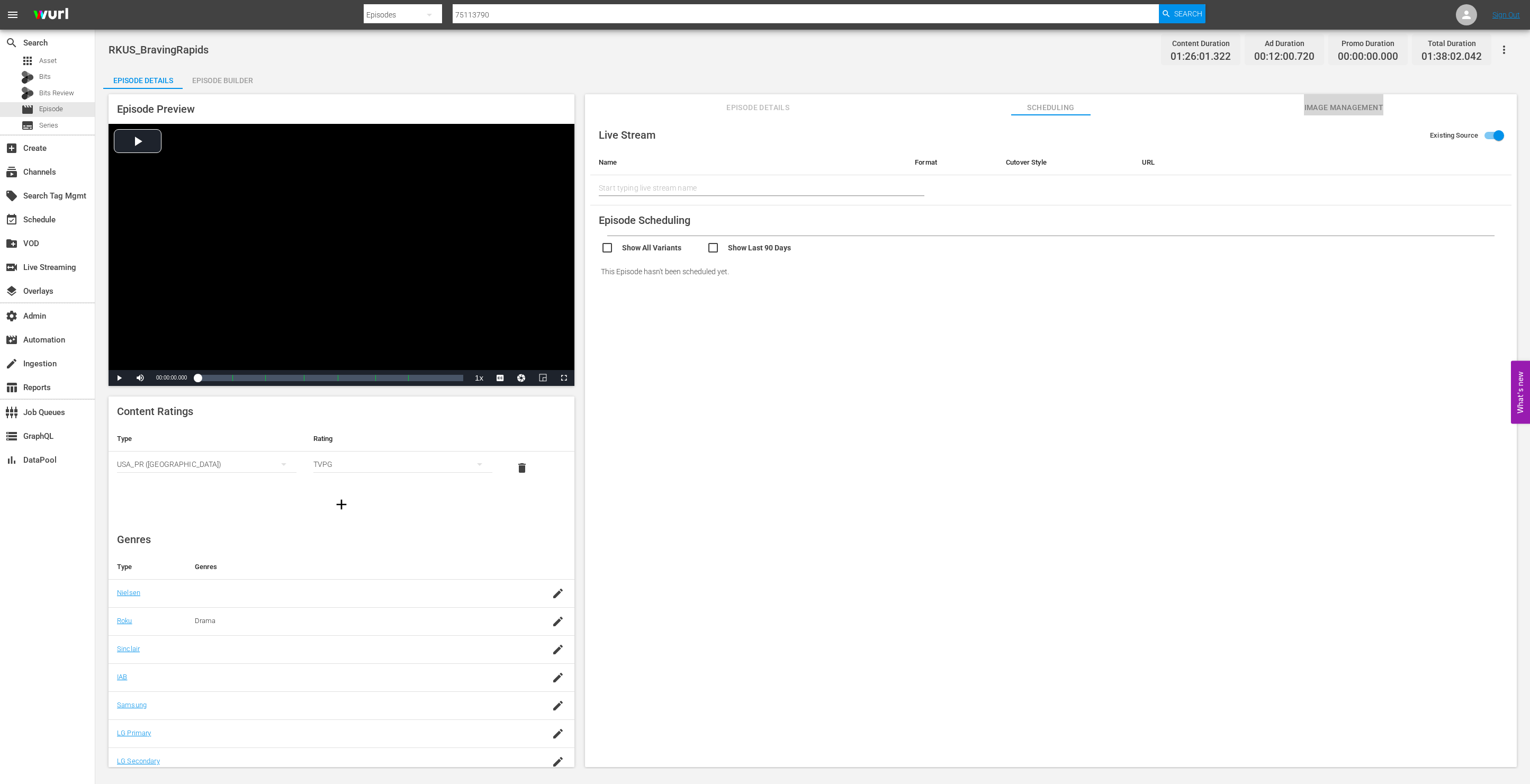
click at [1338, 105] on span "Image Management" at bounding box center [1344, 108] width 79 height 13
click at [1036, 110] on span "Scheduling" at bounding box center [1051, 108] width 79 height 13
click at [528, 13] on input "75113790" at bounding box center [806, 15] width 707 height 25
paste input "4106367"
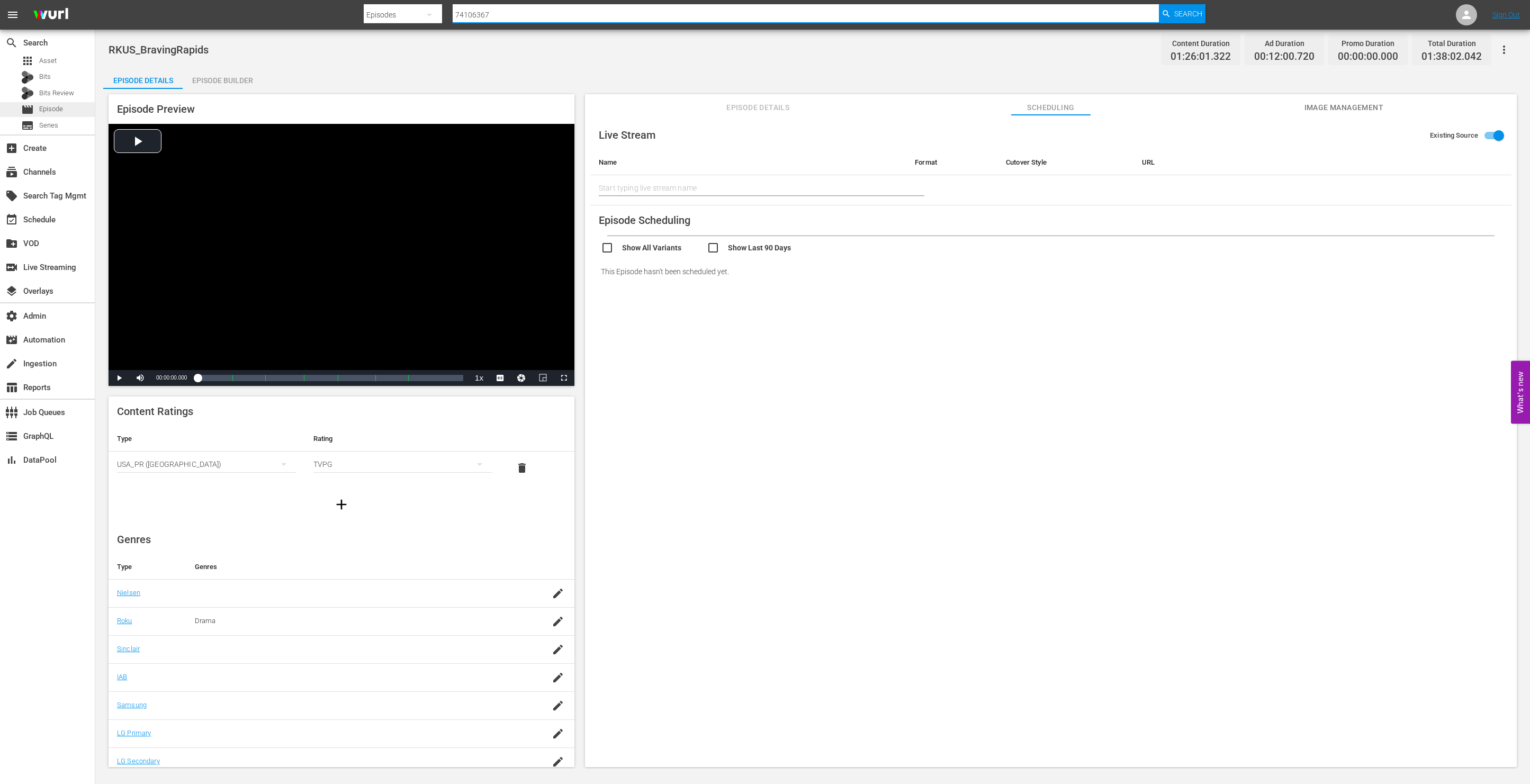
type input "74106367"
click at [79, 105] on div "movie Episode" at bounding box center [47, 110] width 95 height 15
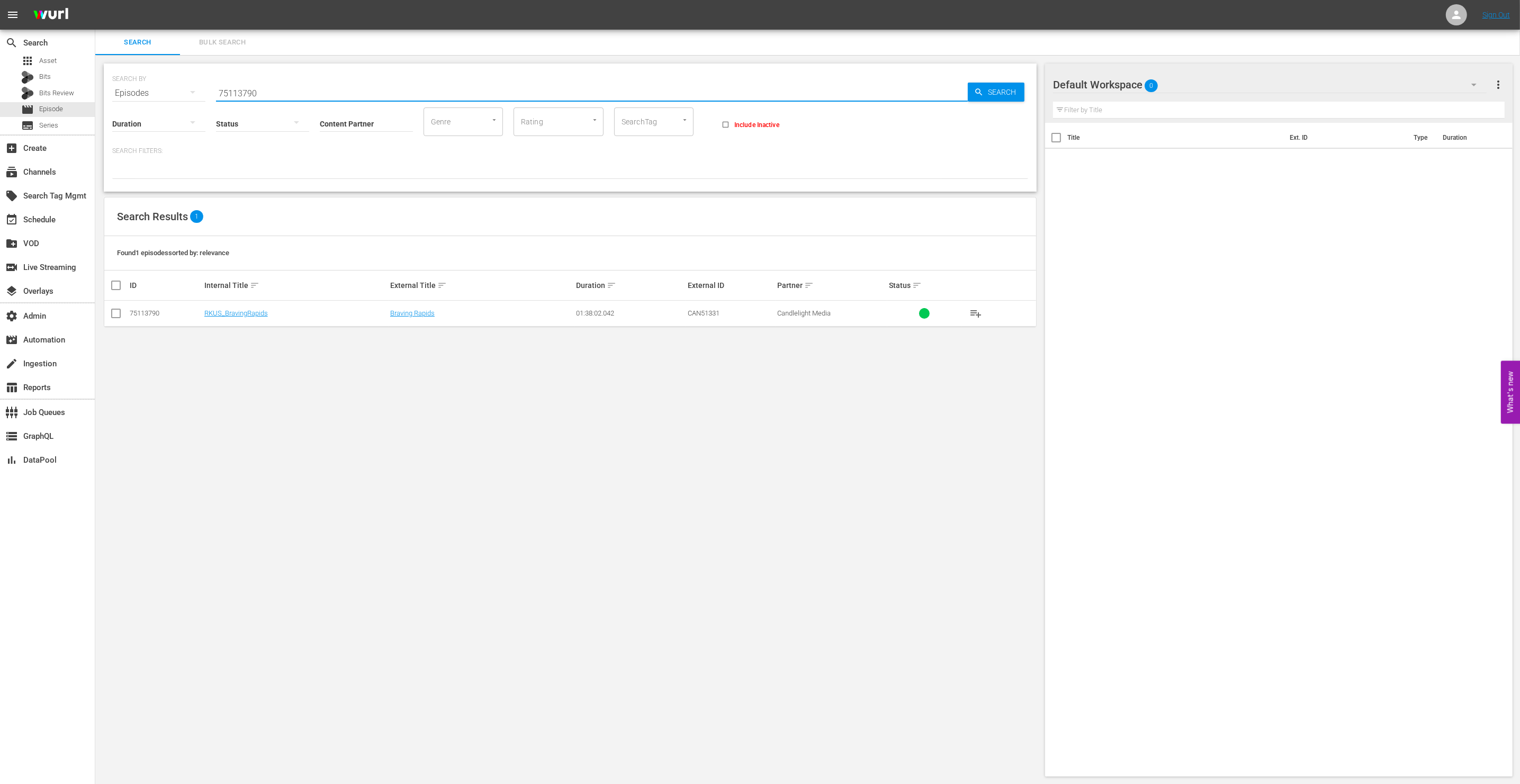
click at [404, 85] on input "75113790" at bounding box center [592, 94] width 751 height 25
click at [405, 87] on input "75113790" at bounding box center [592, 94] width 751 height 25
paste input "4106367"
type input "74106367"
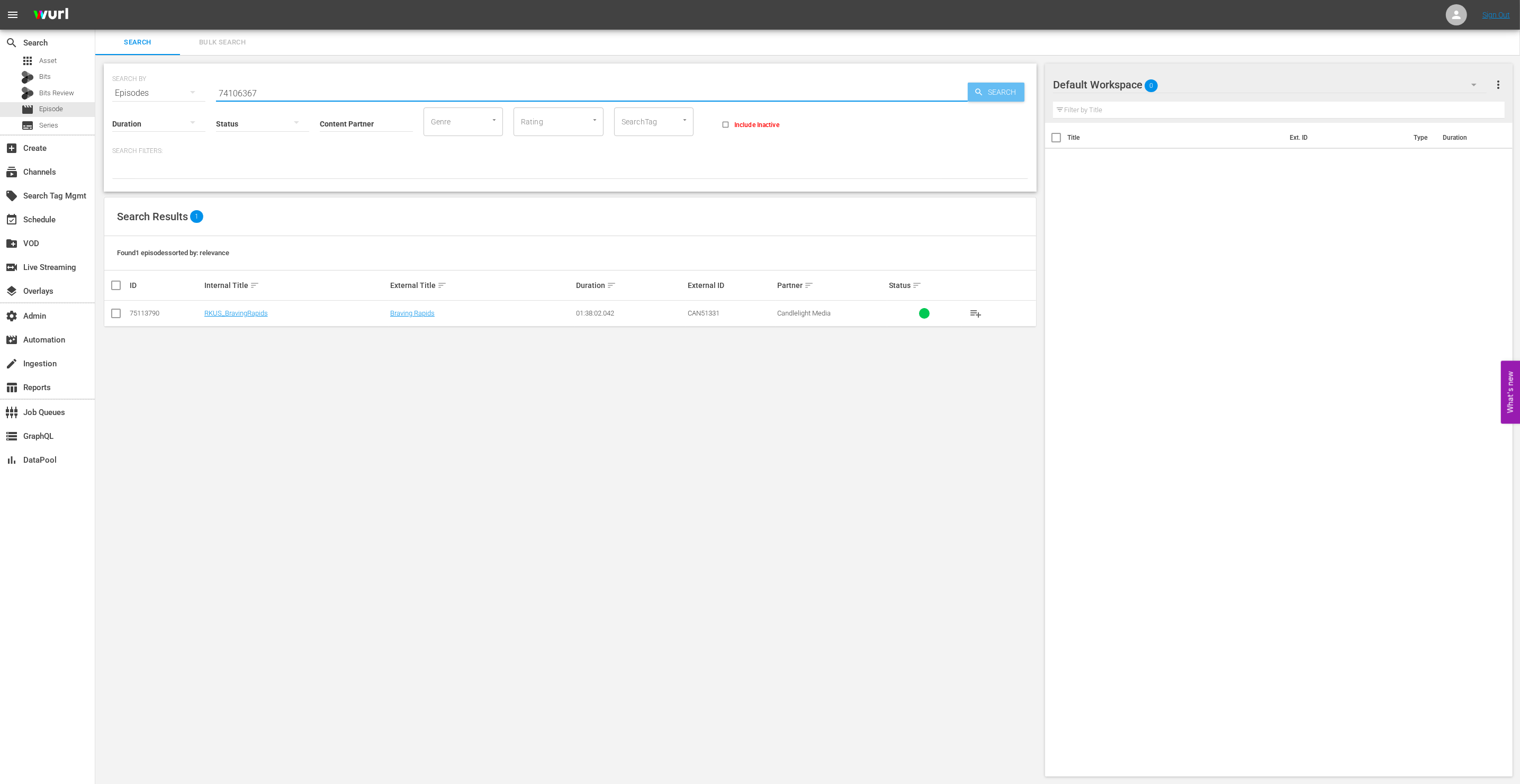
click at [1002, 95] on span "Search" at bounding box center [1004, 91] width 40 height 19
click at [448, 313] on link "Christmas Harmony" at bounding box center [420, 313] width 61 height 8
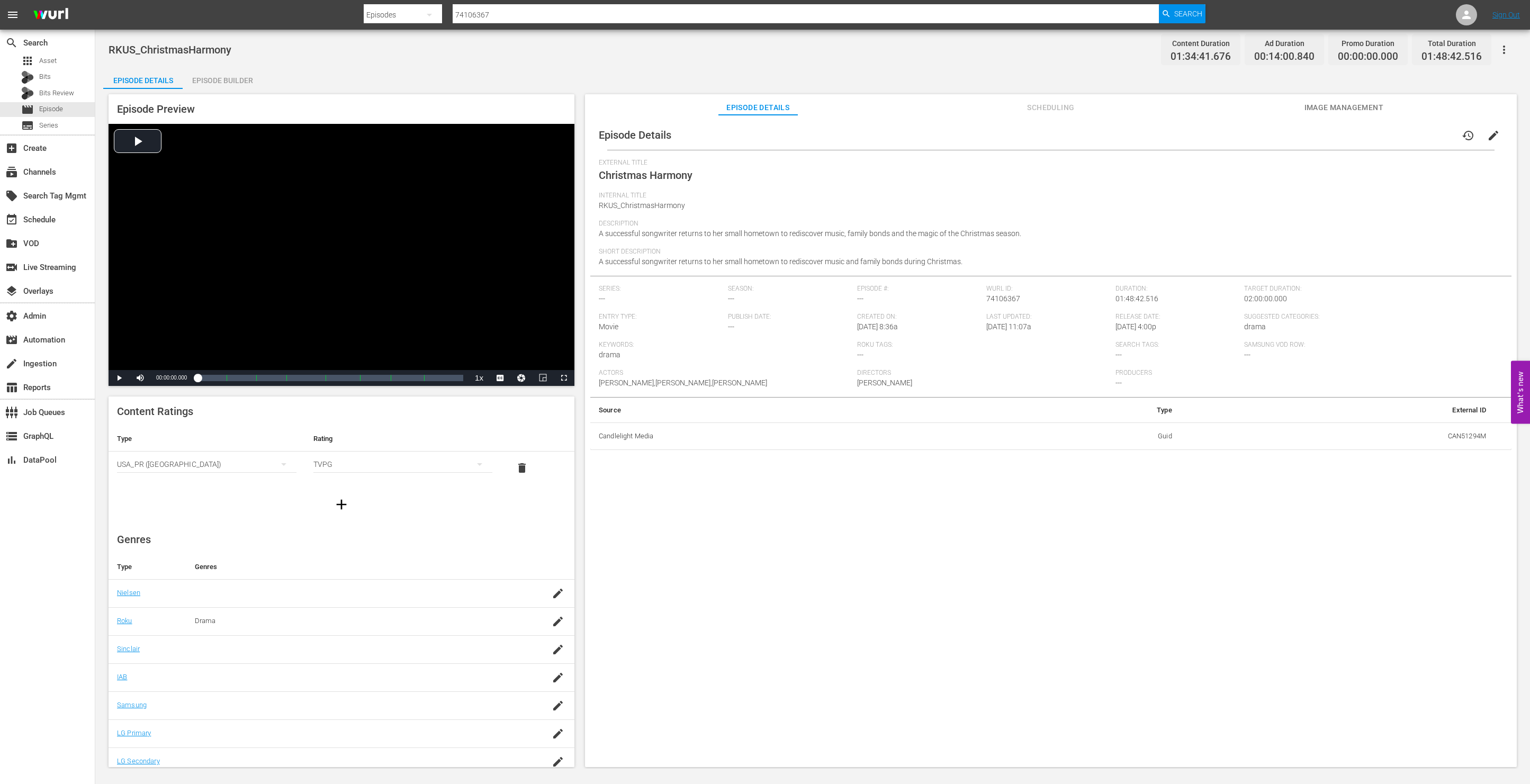
click at [1054, 107] on span "Scheduling" at bounding box center [1051, 108] width 79 height 13
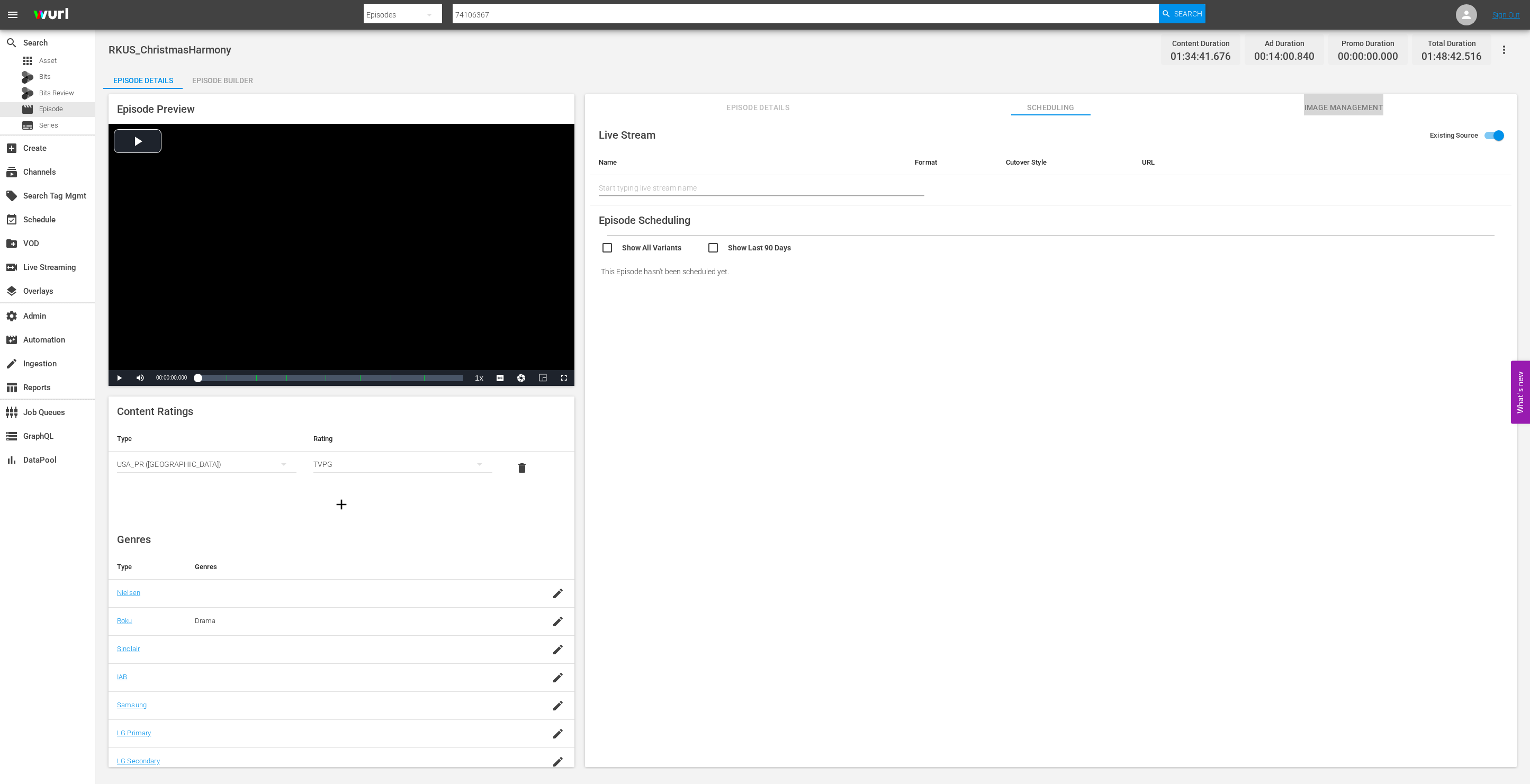
click at [1317, 111] on span "Image Management" at bounding box center [1344, 108] width 79 height 13
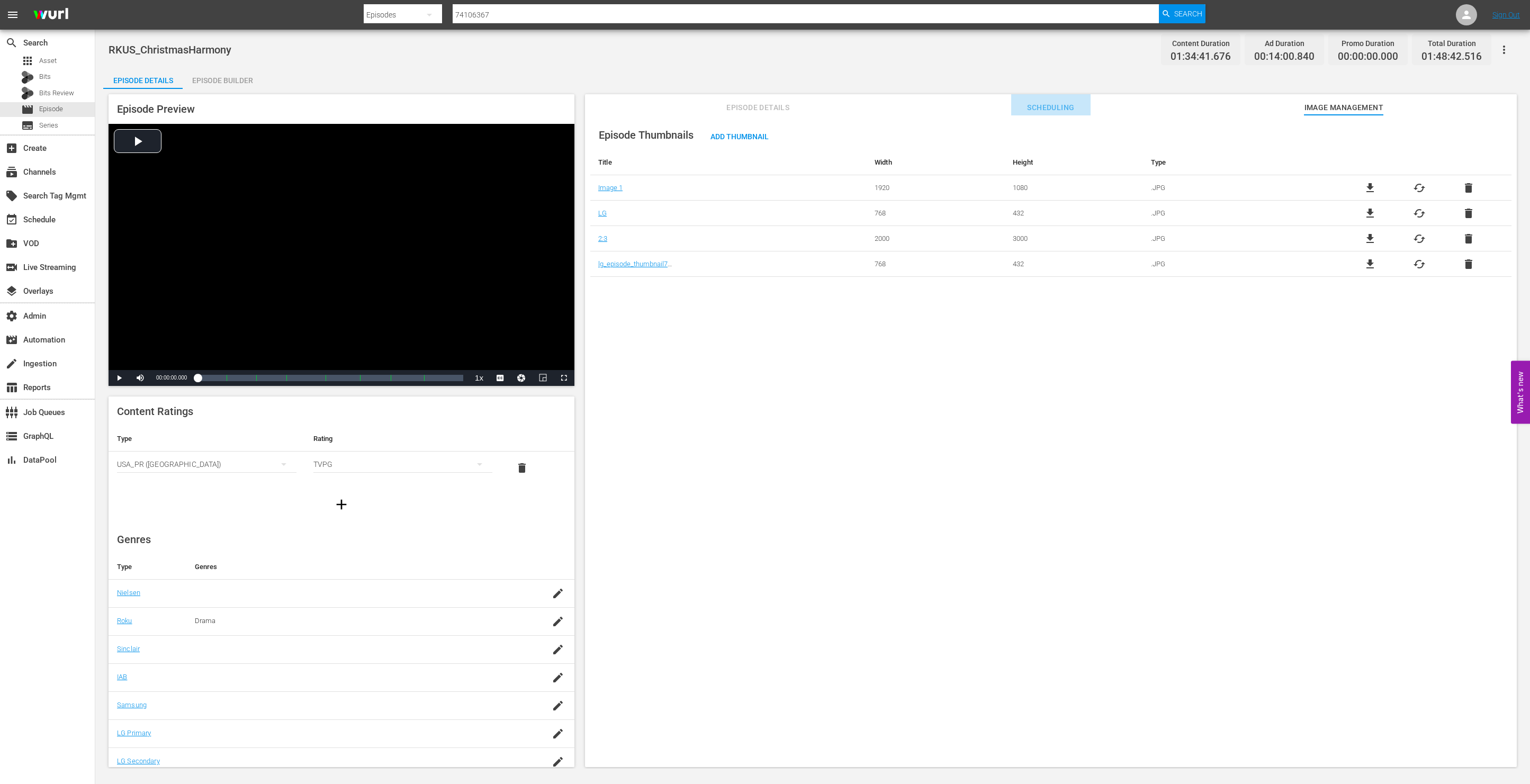
click at [1058, 100] on button "Scheduling" at bounding box center [1051, 105] width 79 height 21
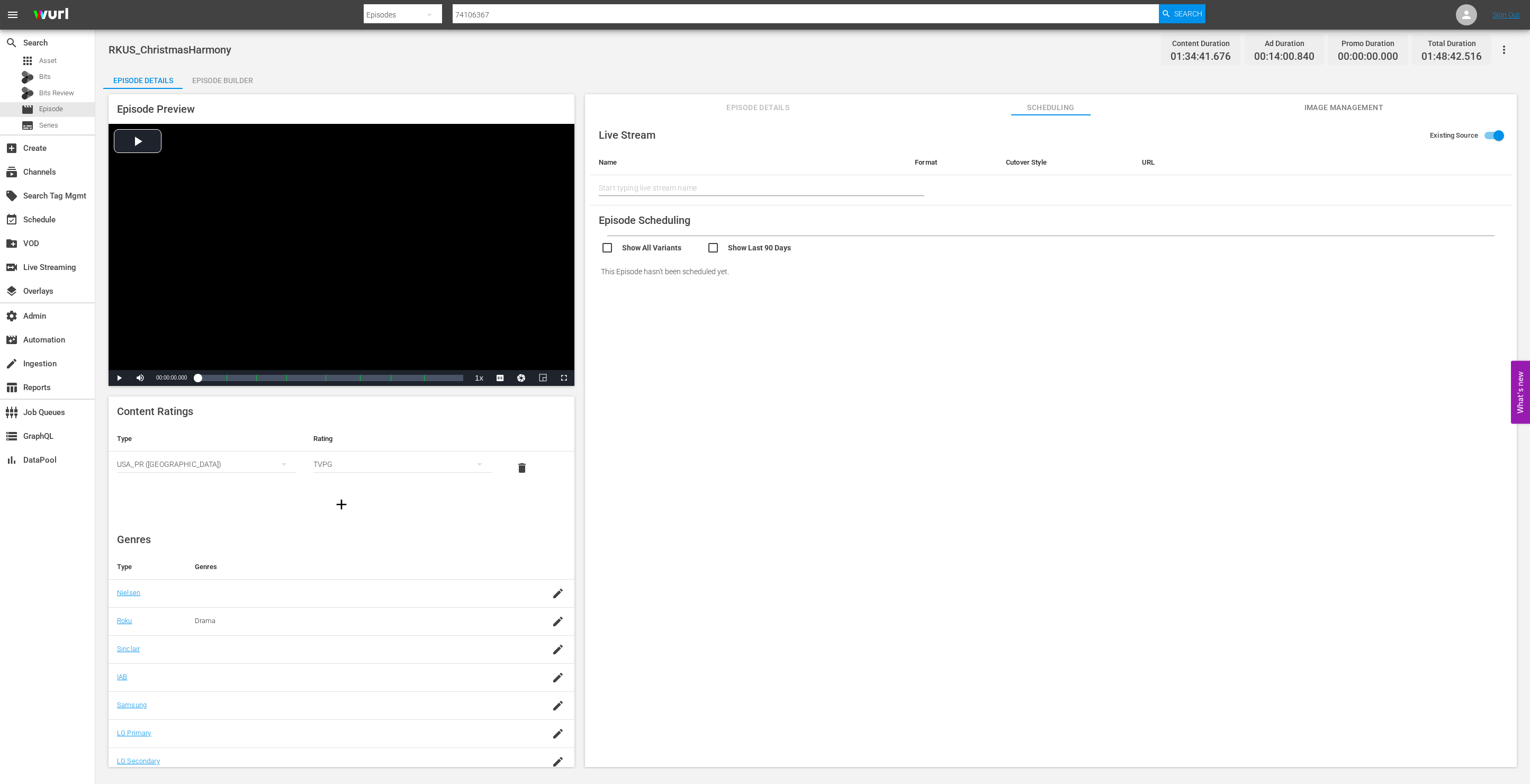
click at [714, 251] on input "checkbox" at bounding box center [759, 249] width 106 height 16
checkbox input "true"
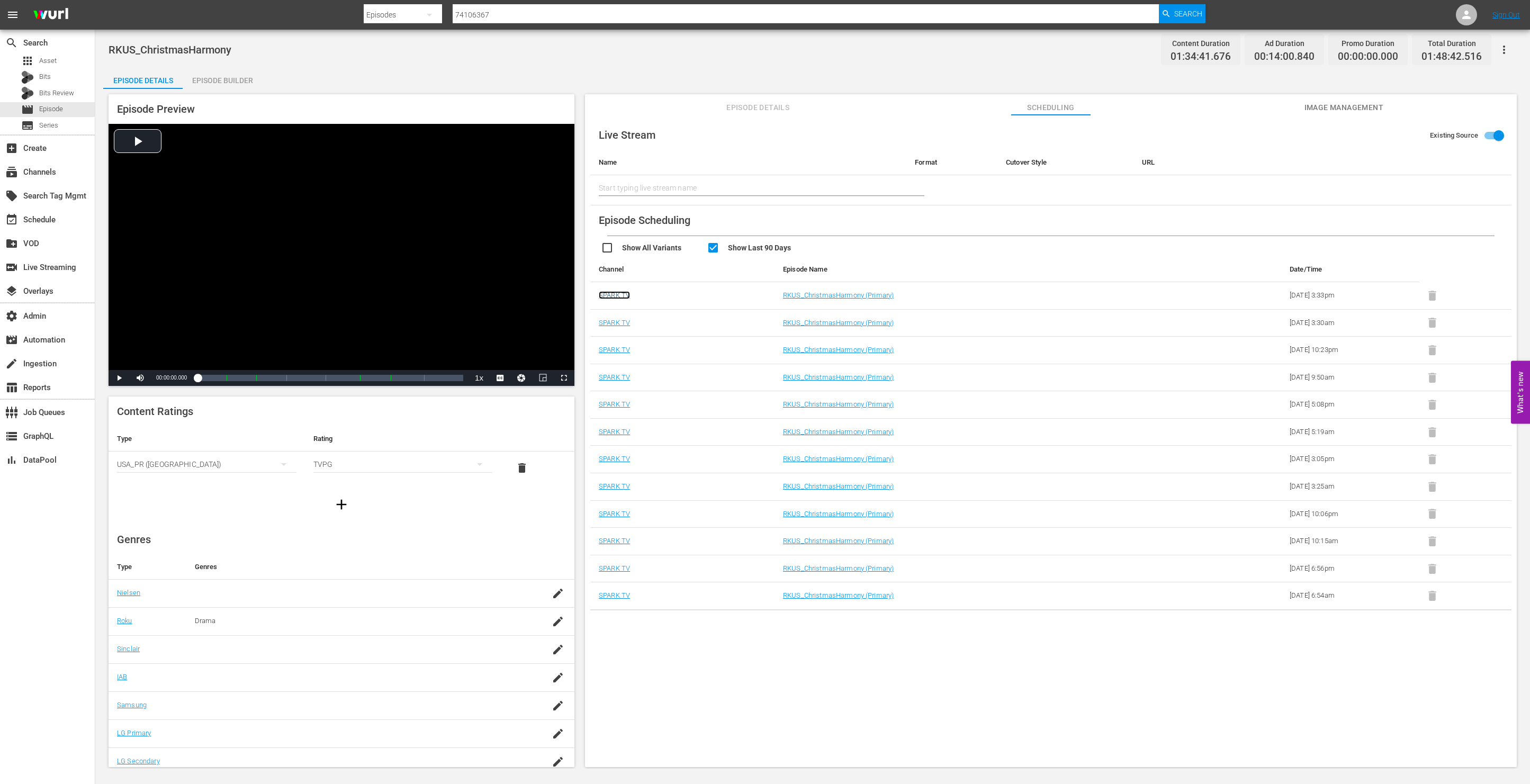
click at [624, 292] on link "SPARK TV" at bounding box center [615, 295] width 31 height 8
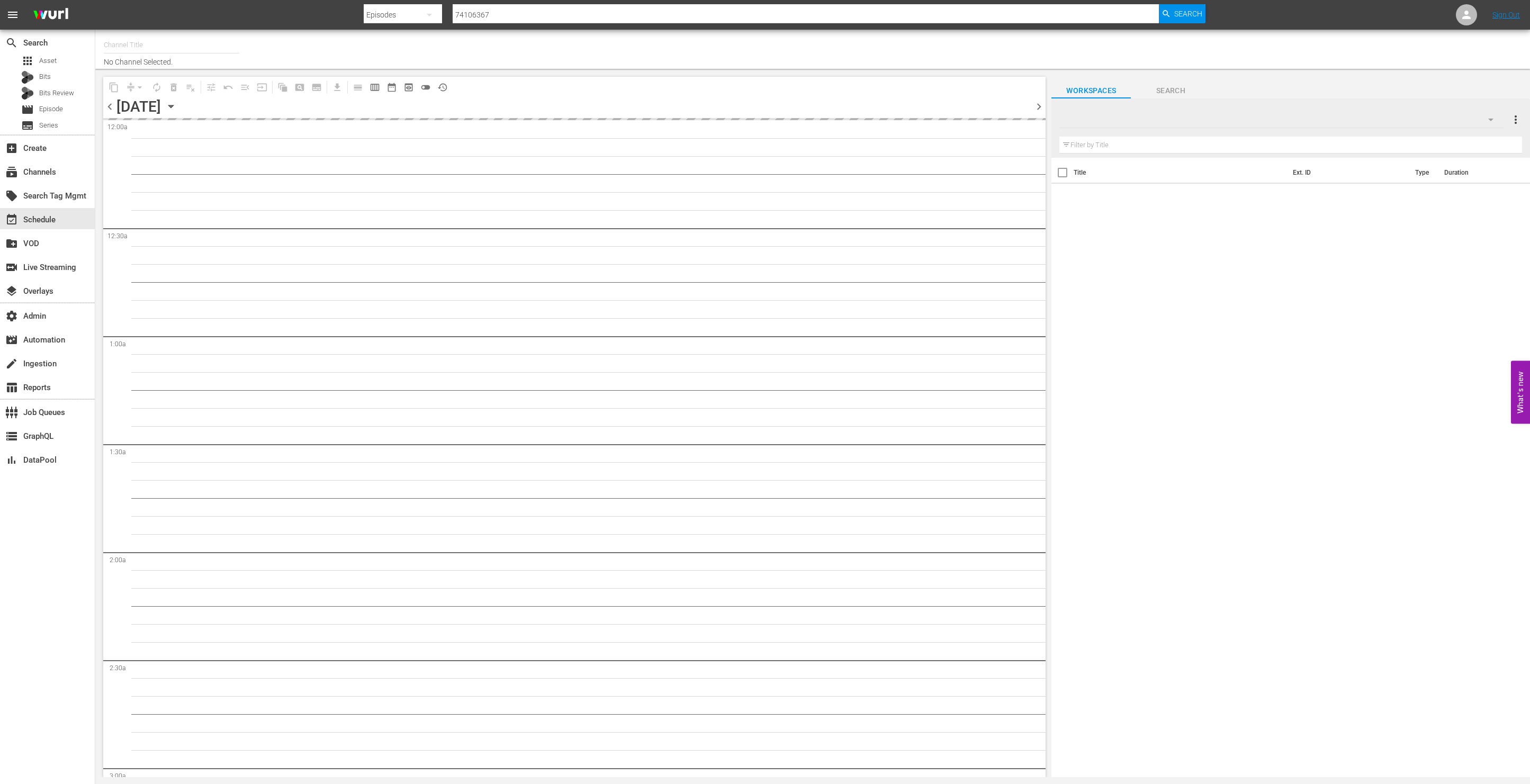
type input "ROKU-US -SPARK TV (1077)"
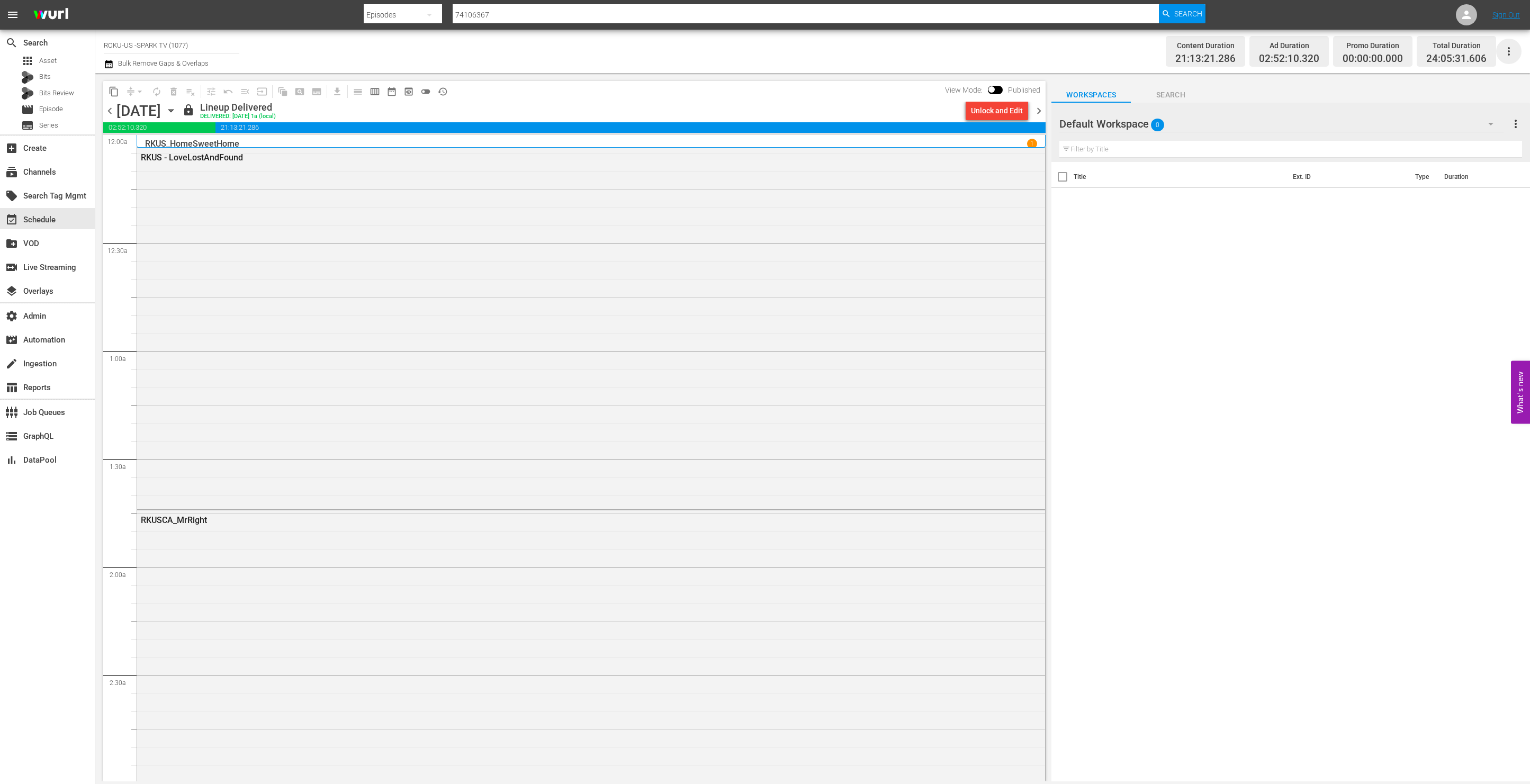
click at [1513, 52] on icon "button" at bounding box center [1509, 51] width 13 height 13
click at [1482, 105] on div "Channel JSON (S3Redir)" at bounding box center [1437, 109] width 102 height 19
